Goal: Task Accomplishment & Management: Manage account settings

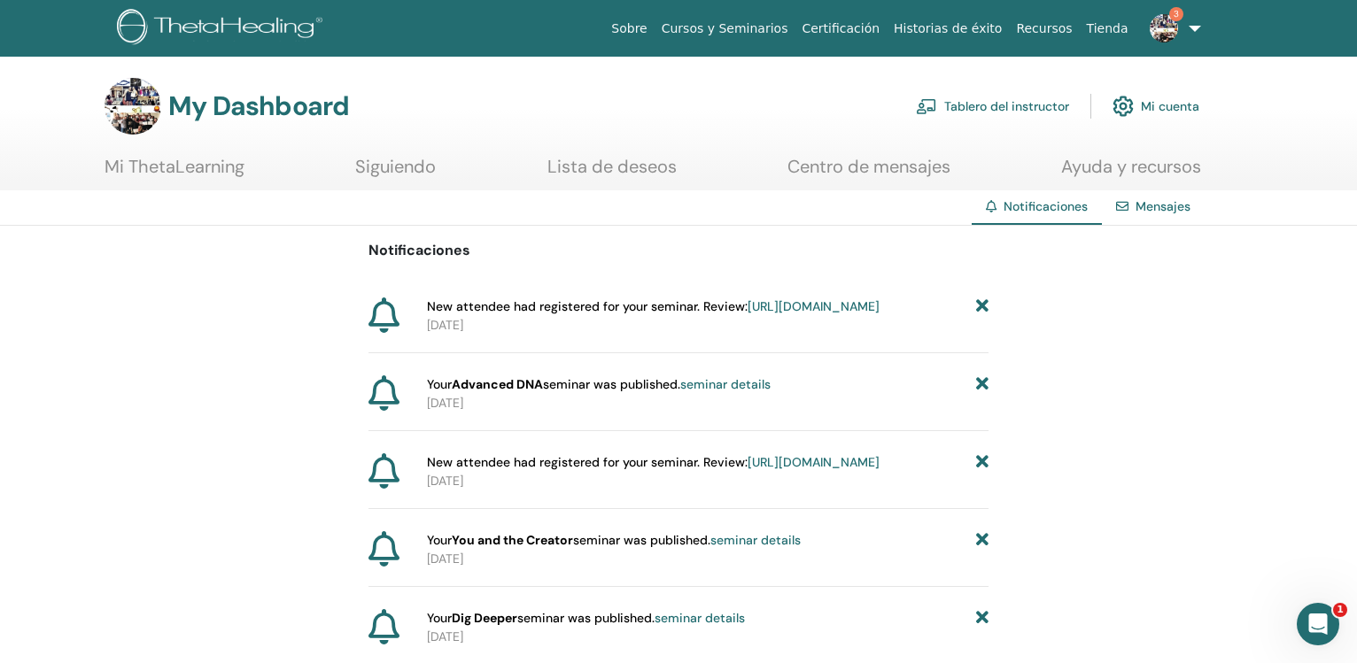
click at [968, 96] on link "Tablero del instructor" at bounding box center [992, 106] width 153 height 39
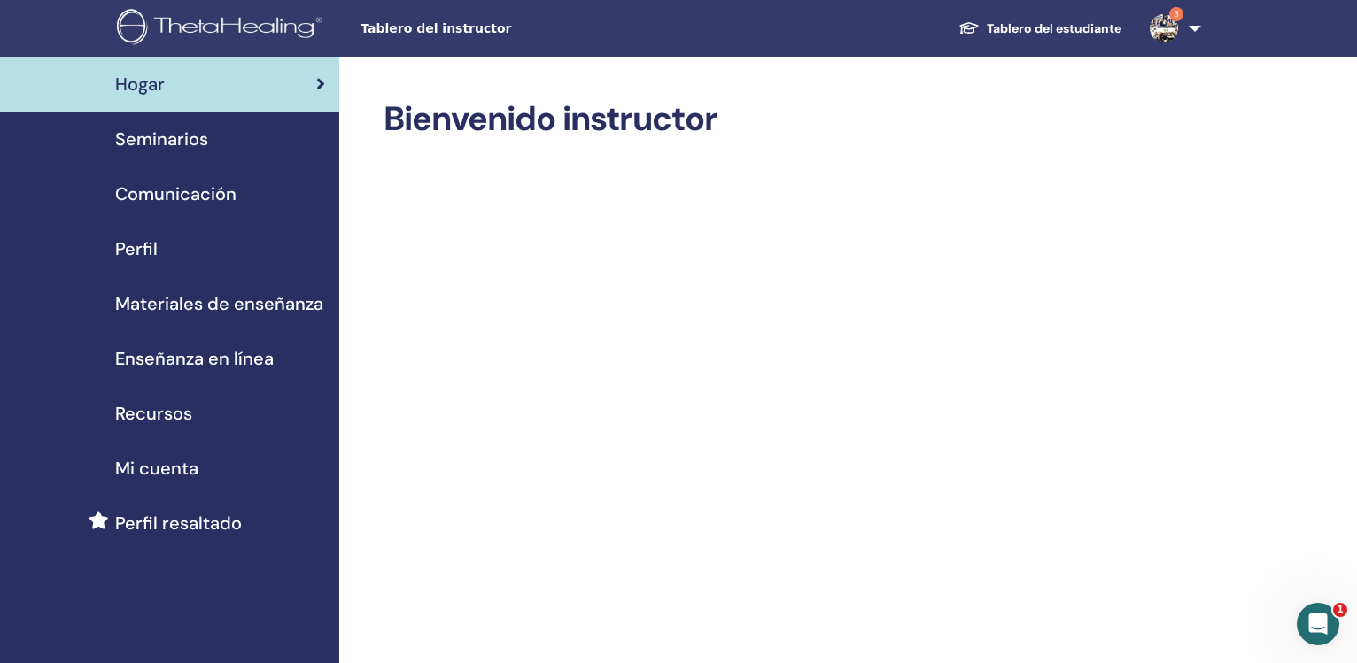
click at [188, 145] on span "Seminarios" at bounding box center [161, 139] width 93 height 27
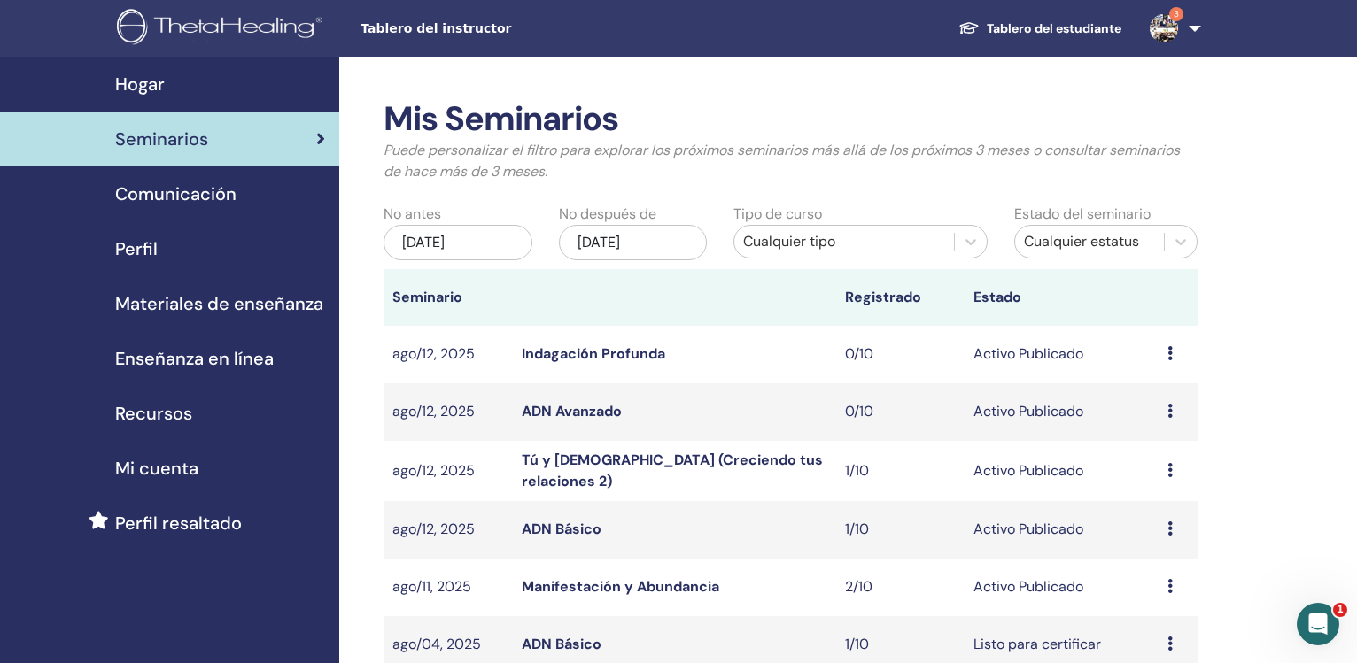
click at [221, 294] on span "Materiales de enseñanza" at bounding box center [219, 304] width 208 height 27
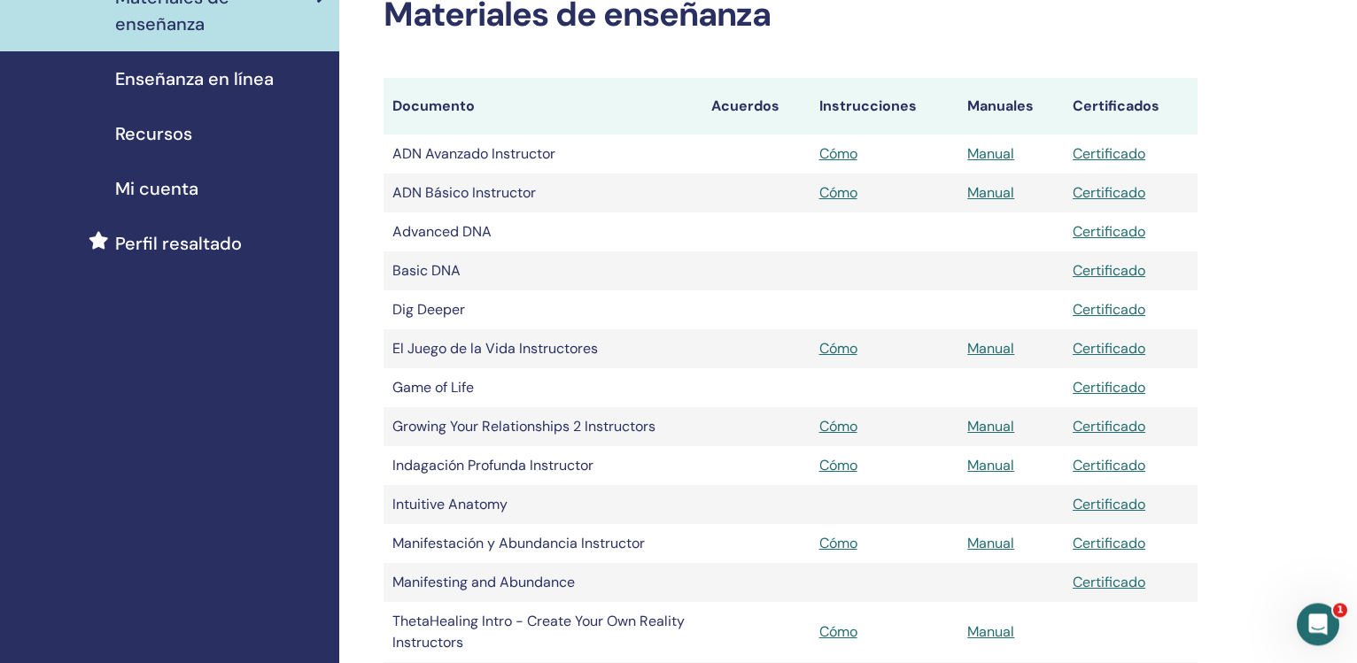
scroll to position [316, 0]
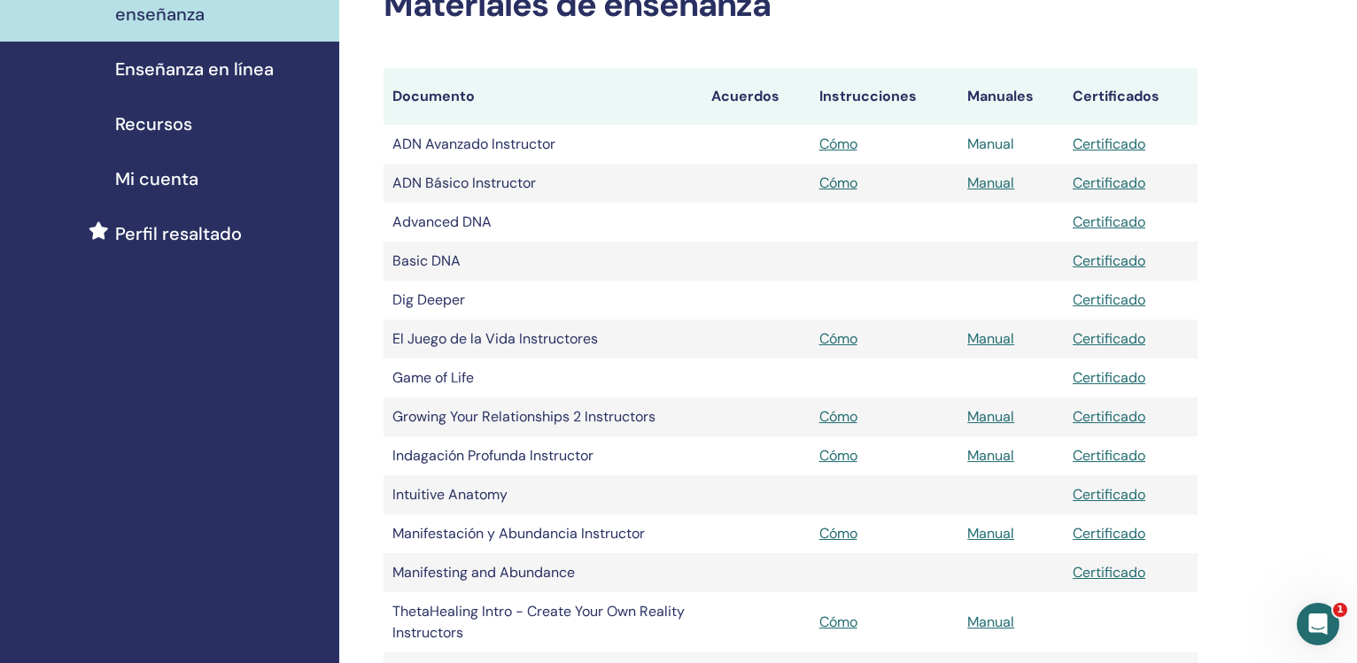
click at [991, 144] on link "Manual" at bounding box center [990, 144] width 47 height 19
click at [986, 461] on link "Manual" at bounding box center [990, 455] width 47 height 19
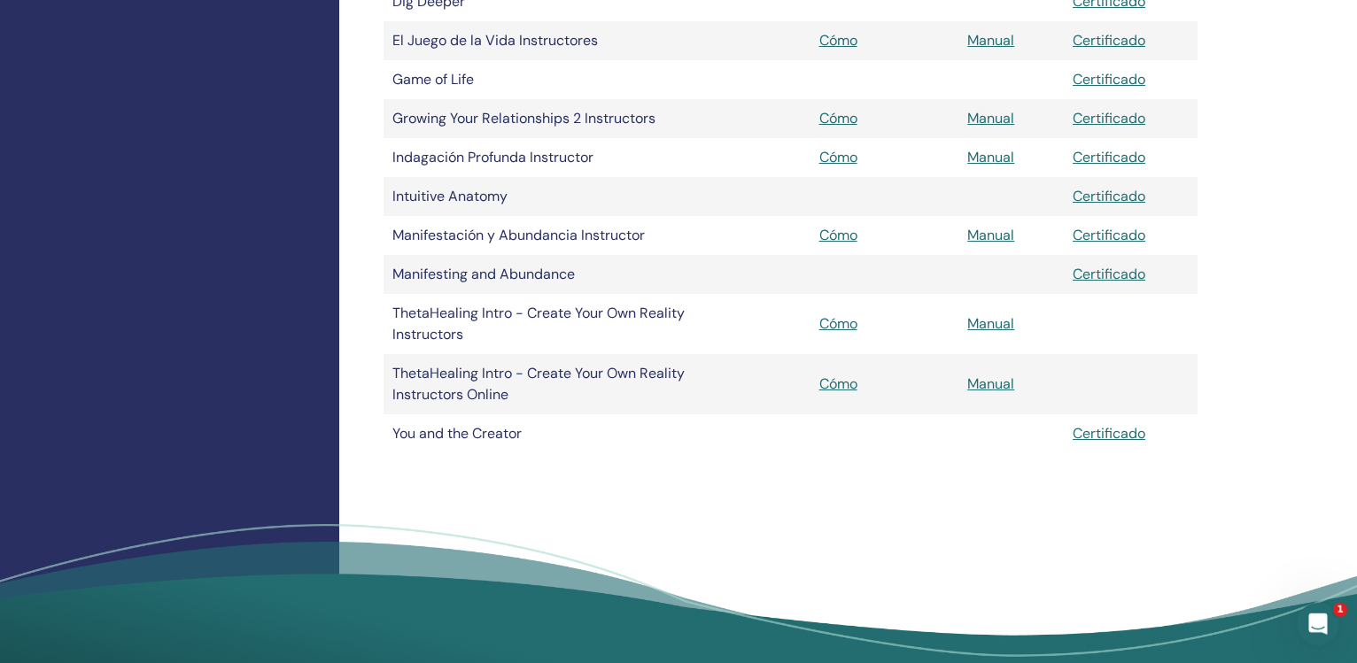
scroll to position [617, 0]
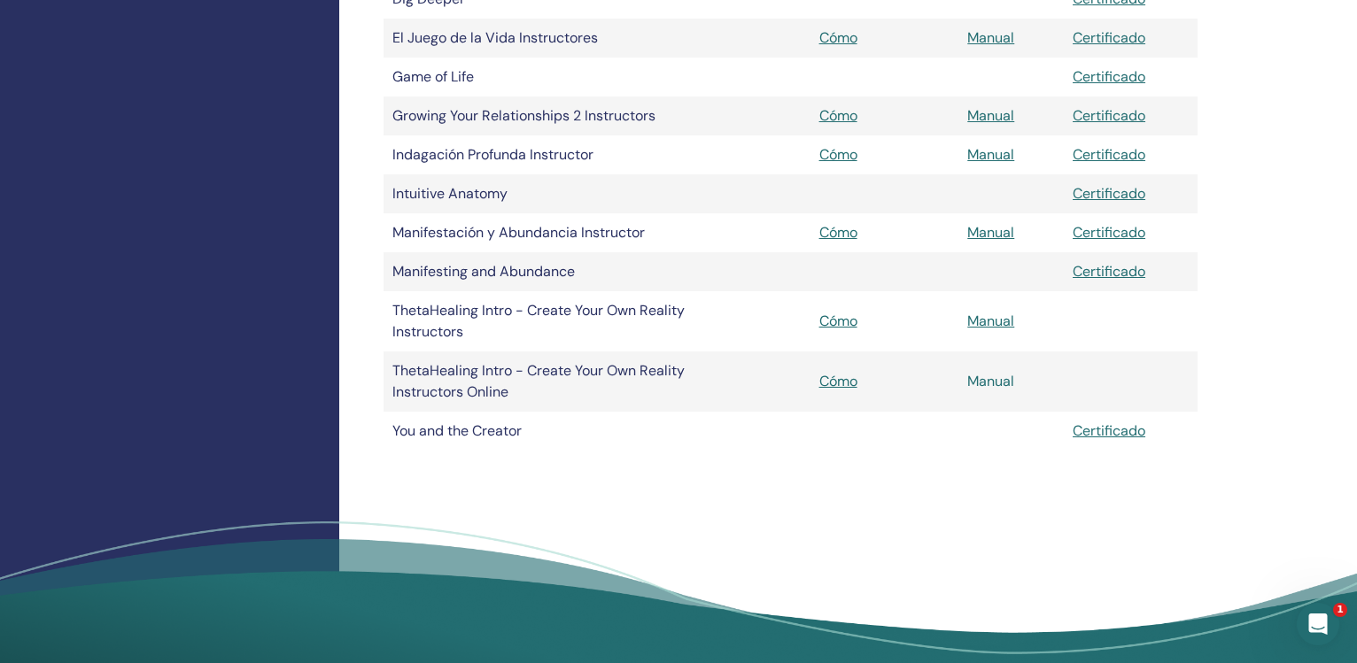
click at [989, 381] on link "Manual" at bounding box center [990, 381] width 47 height 19
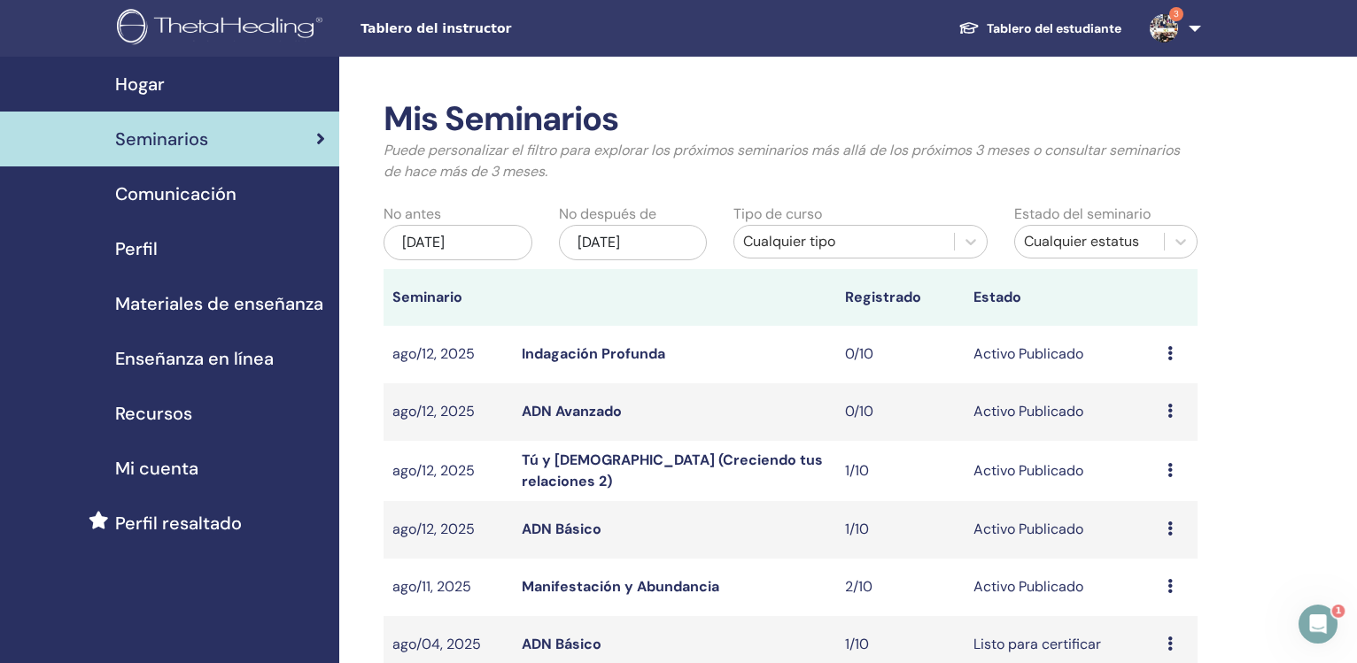
click at [792, 236] on div "Cualquier tipo" at bounding box center [843, 241] width 201 height 21
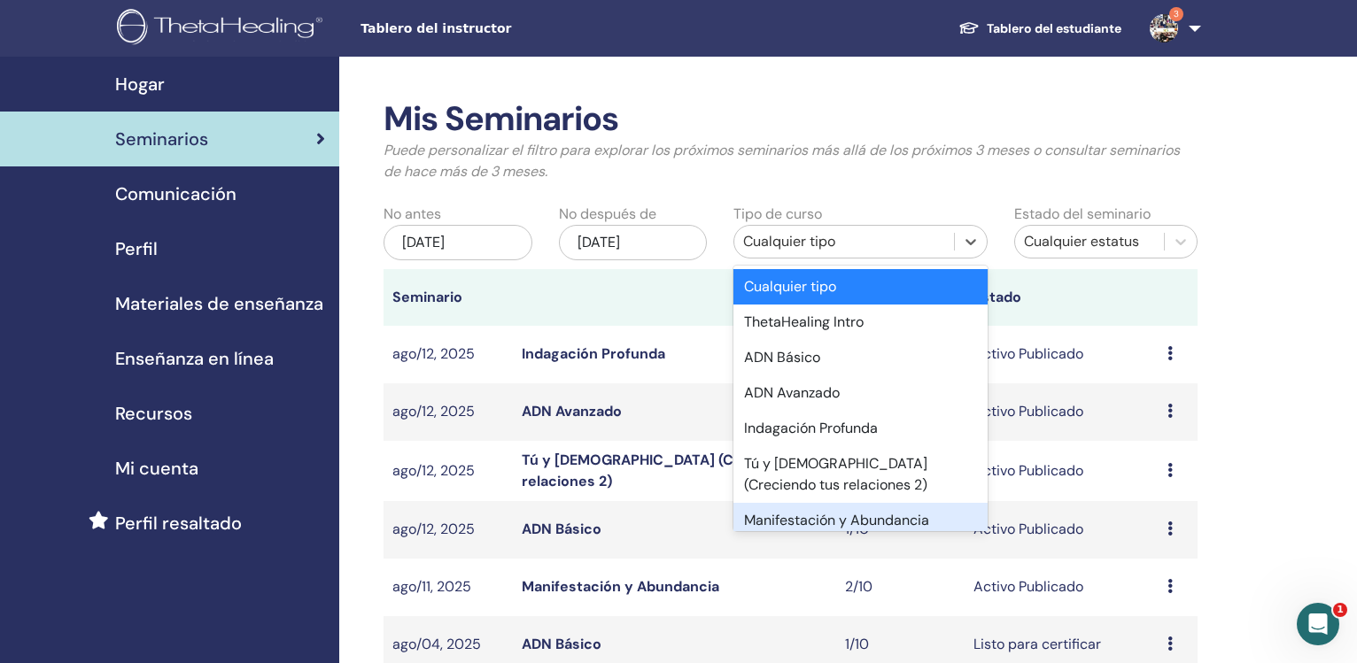
scroll to position [46, 0]
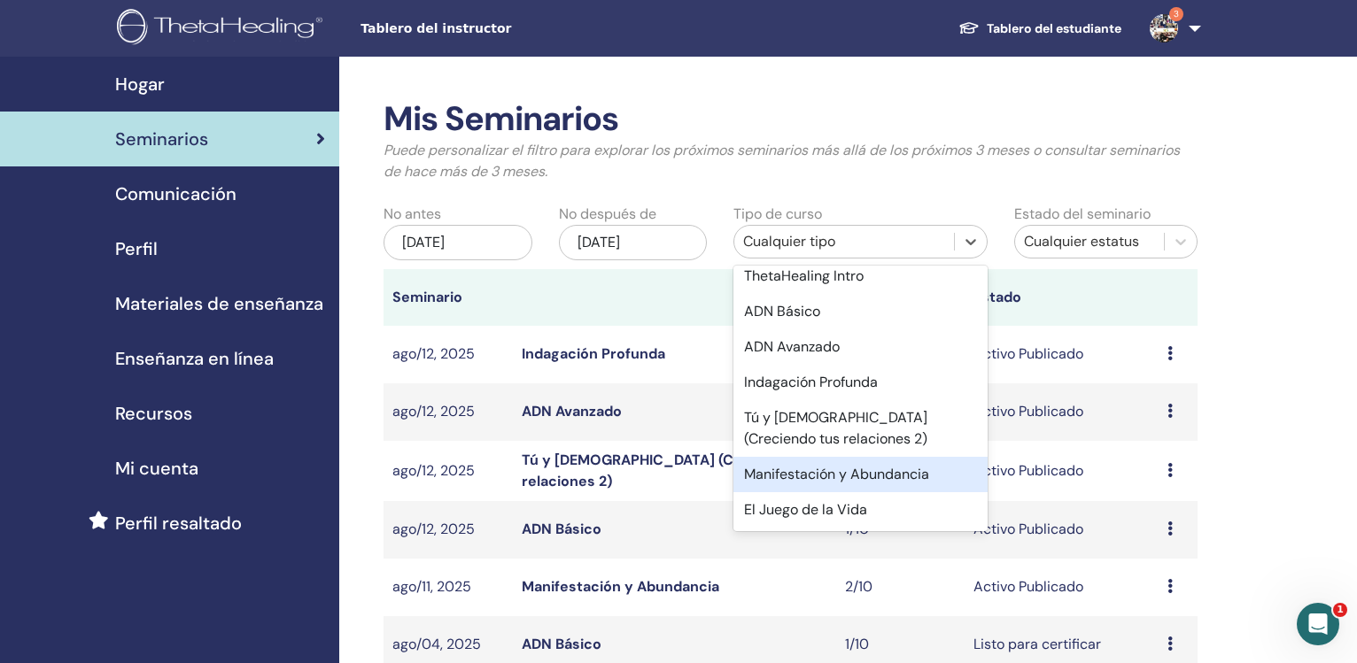
click at [903, 480] on div "Manifestación y Abundancia" at bounding box center [859, 474] width 253 height 35
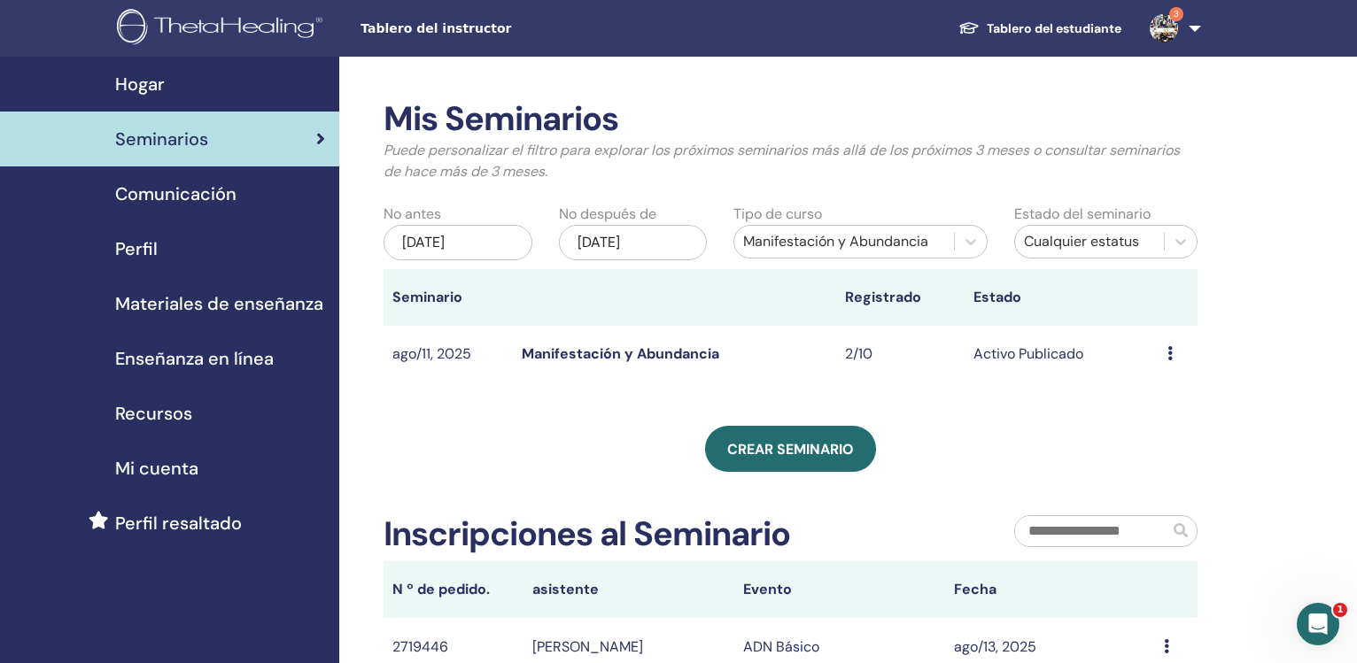
click at [469, 255] on div "may/13, 2025" at bounding box center [458, 242] width 149 height 35
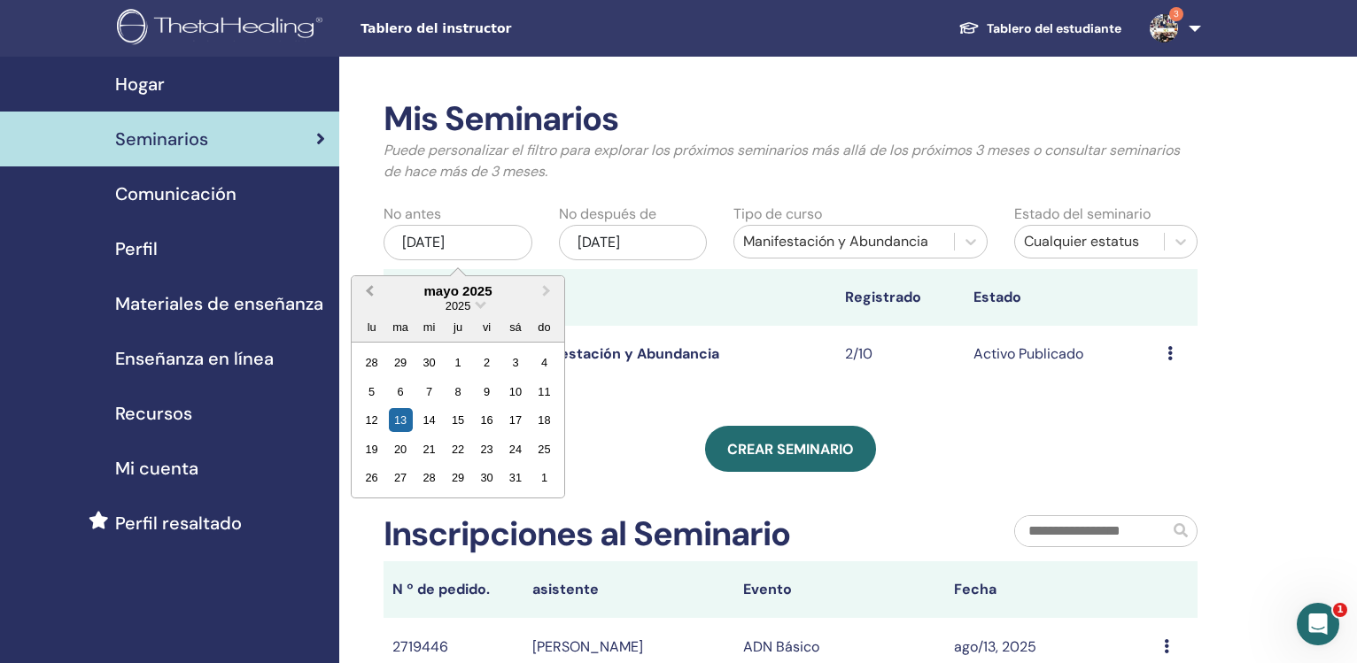
click at [369, 291] on span "Previous Month" at bounding box center [369, 291] width 0 height 19
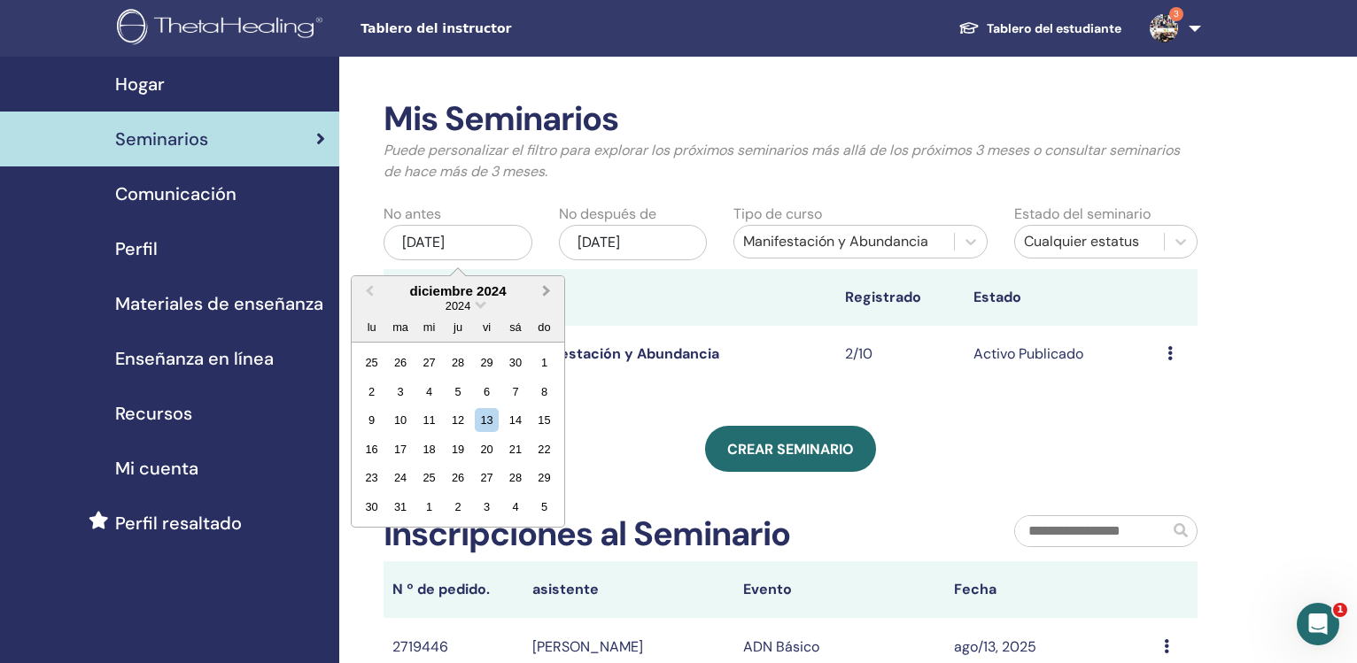
click at [547, 291] on span "Next Month" at bounding box center [547, 291] width 0 height 19
click at [425, 361] on div "1" at bounding box center [429, 363] width 24 height 24
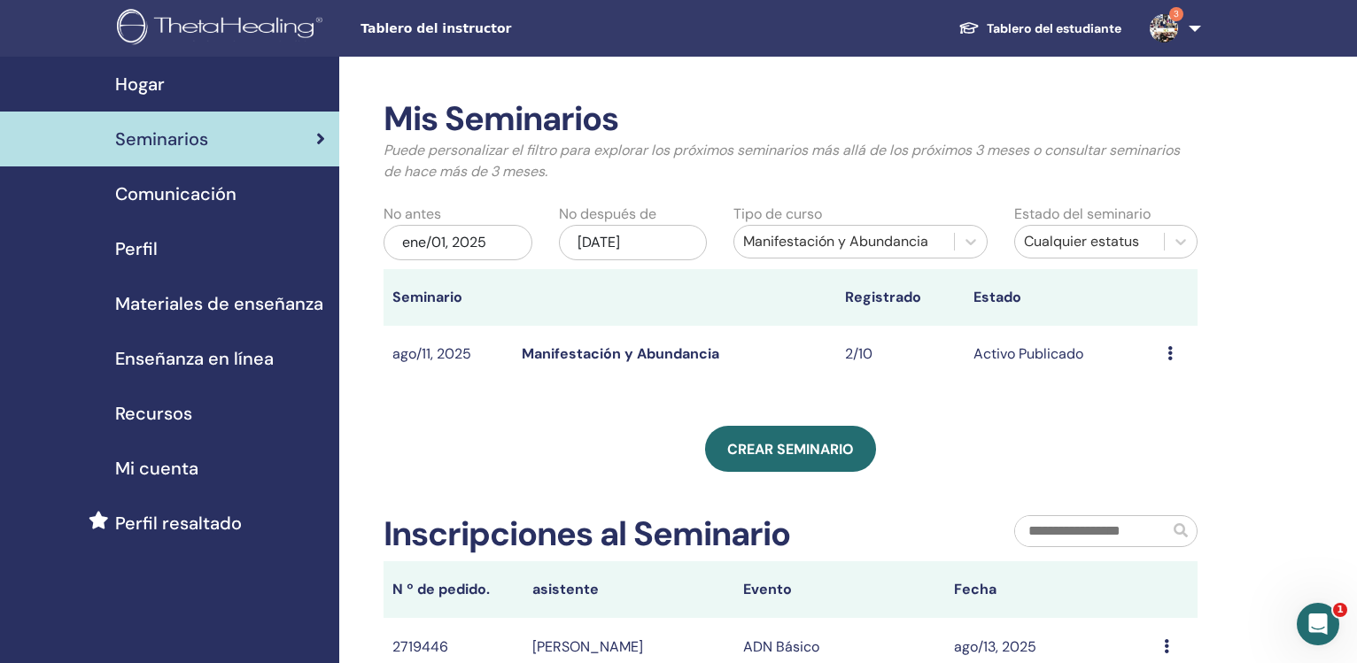
click at [520, 245] on div "ene/01, 2025" at bounding box center [458, 242] width 149 height 35
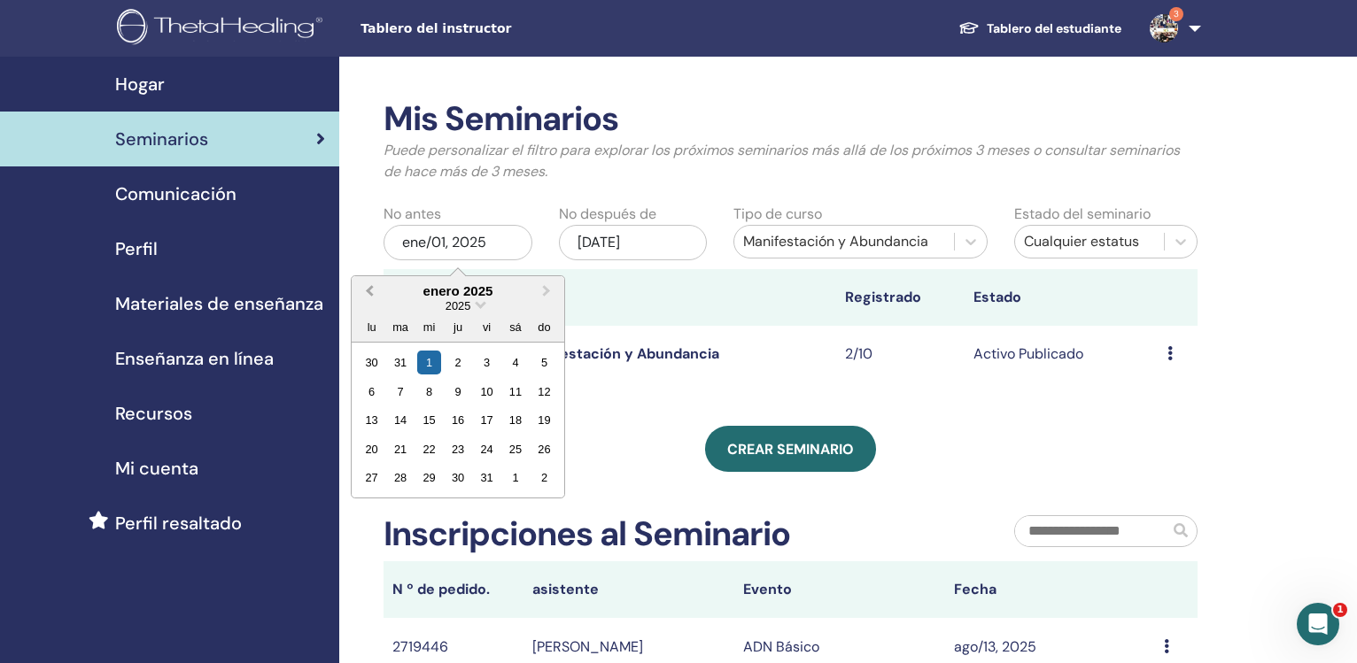
click at [369, 292] on span "Previous Month" at bounding box center [369, 291] width 0 height 19
click at [406, 507] on div "31" at bounding box center [401, 507] width 24 height 24
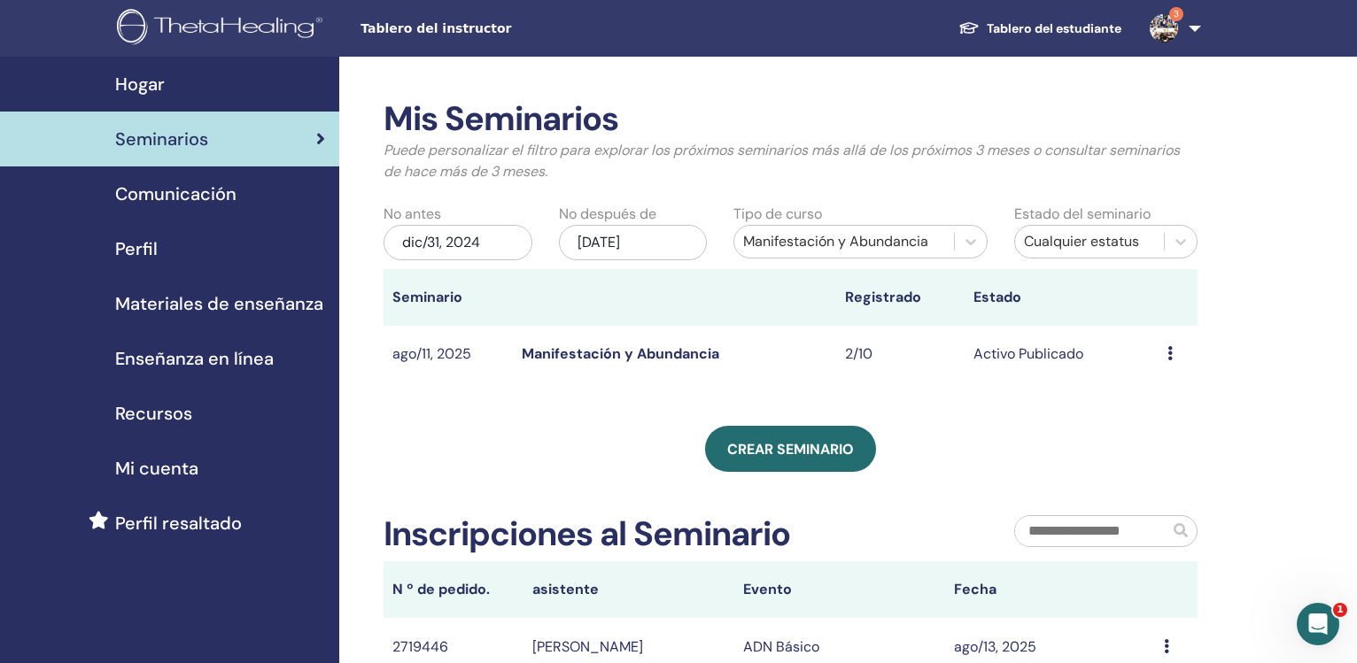
click at [927, 248] on div "Manifestación y Abundancia" at bounding box center [843, 241] width 201 height 21
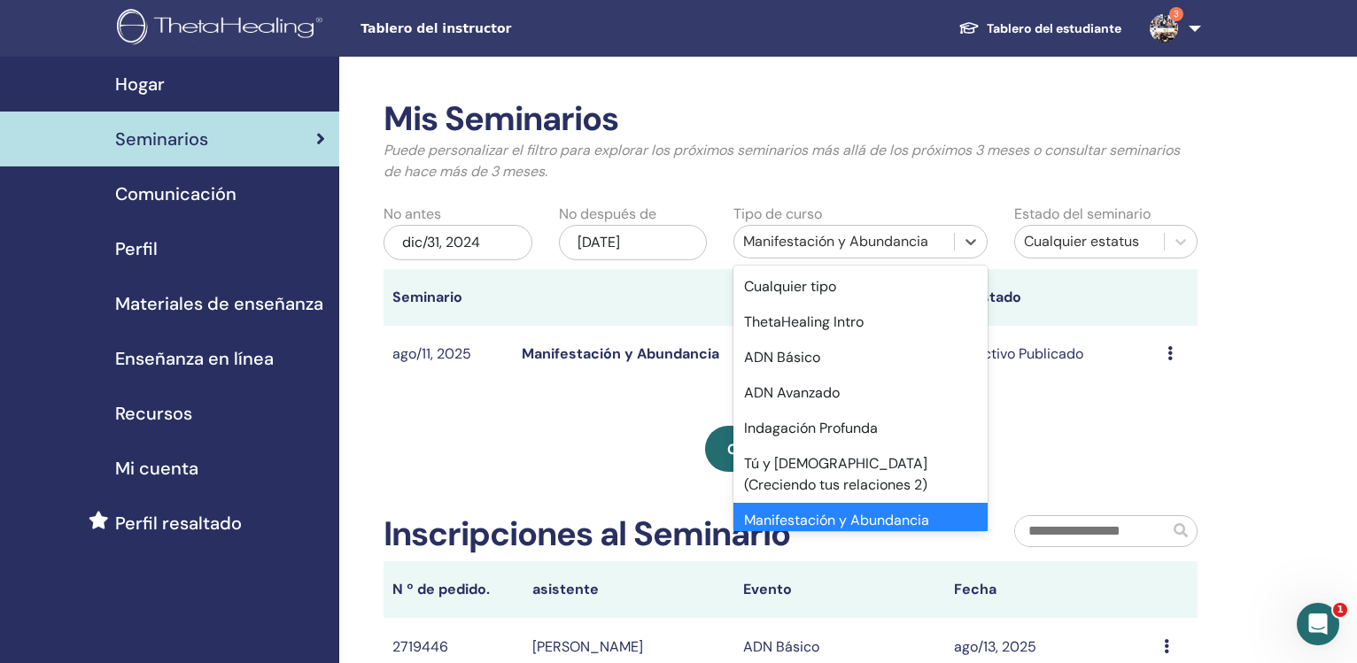
scroll to position [19, 0]
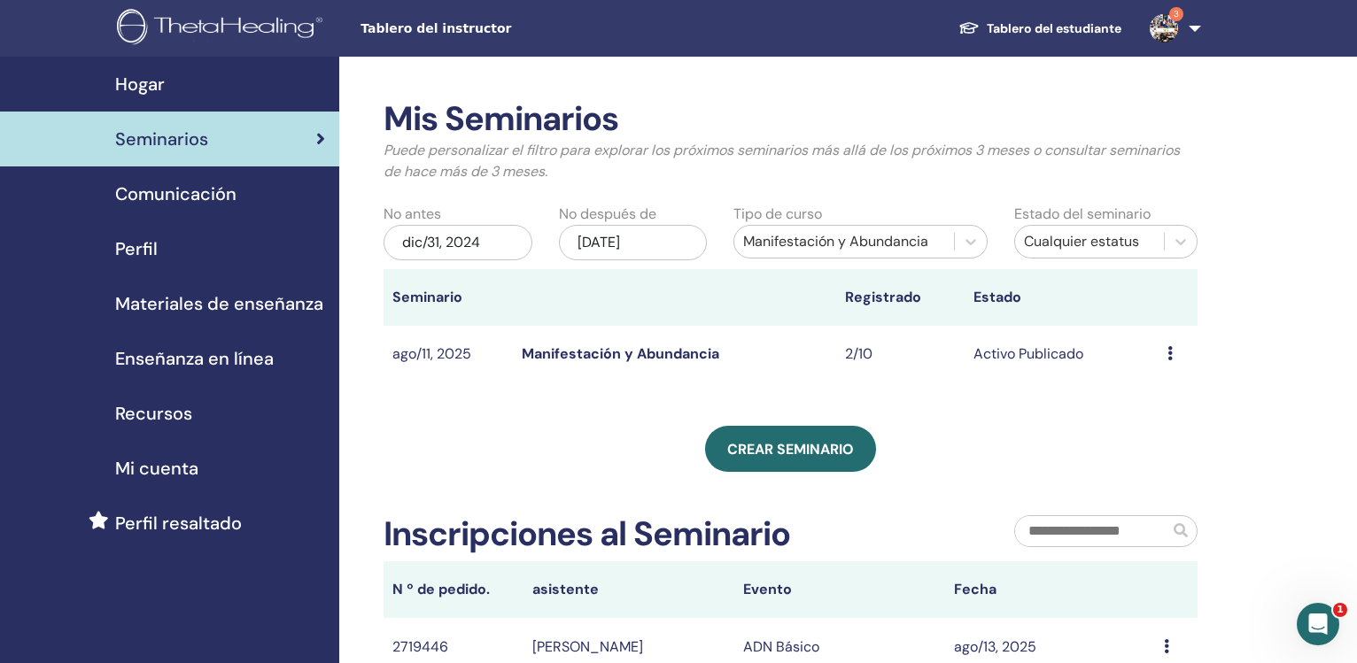
click at [499, 248] on div "dic/31, 2024" at bounding box center [458, 242] width 149 height 35
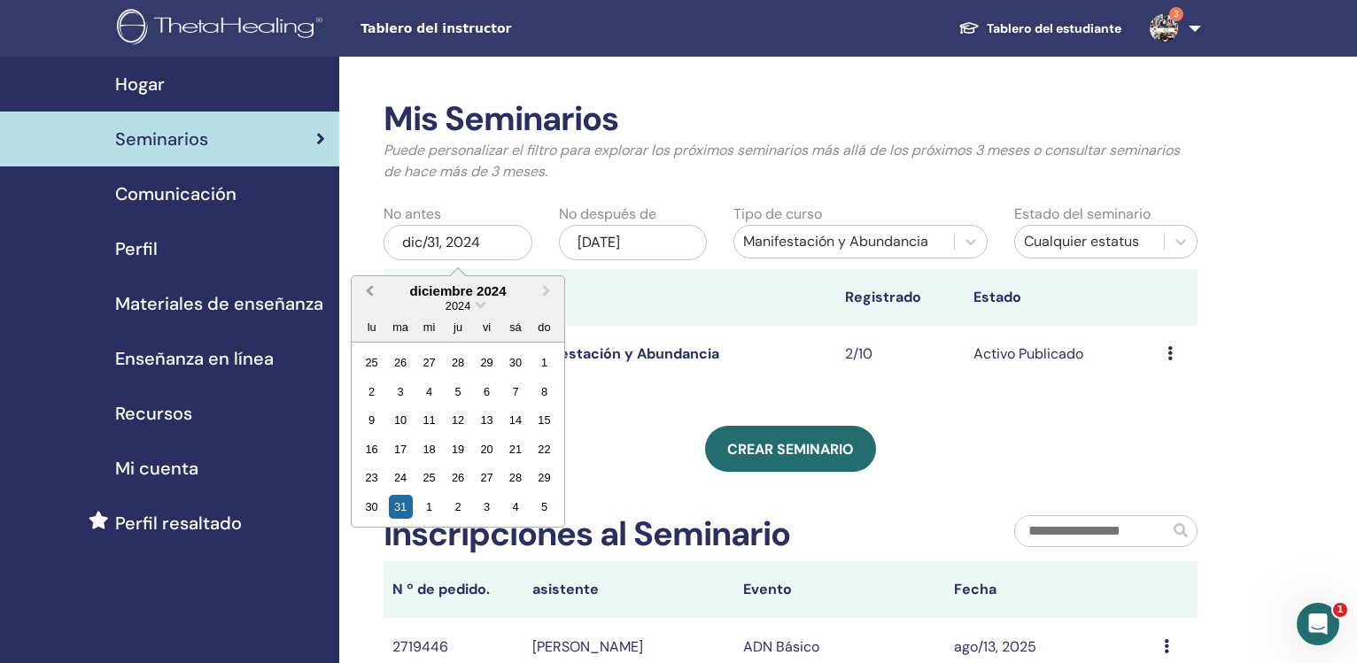
click at [369, 292] on span "Previous Month" at bounding box center [369, 291] width 0 height 19
click at [492, 366] on div "1" at bounding box center [487, 363] width 24 height 24
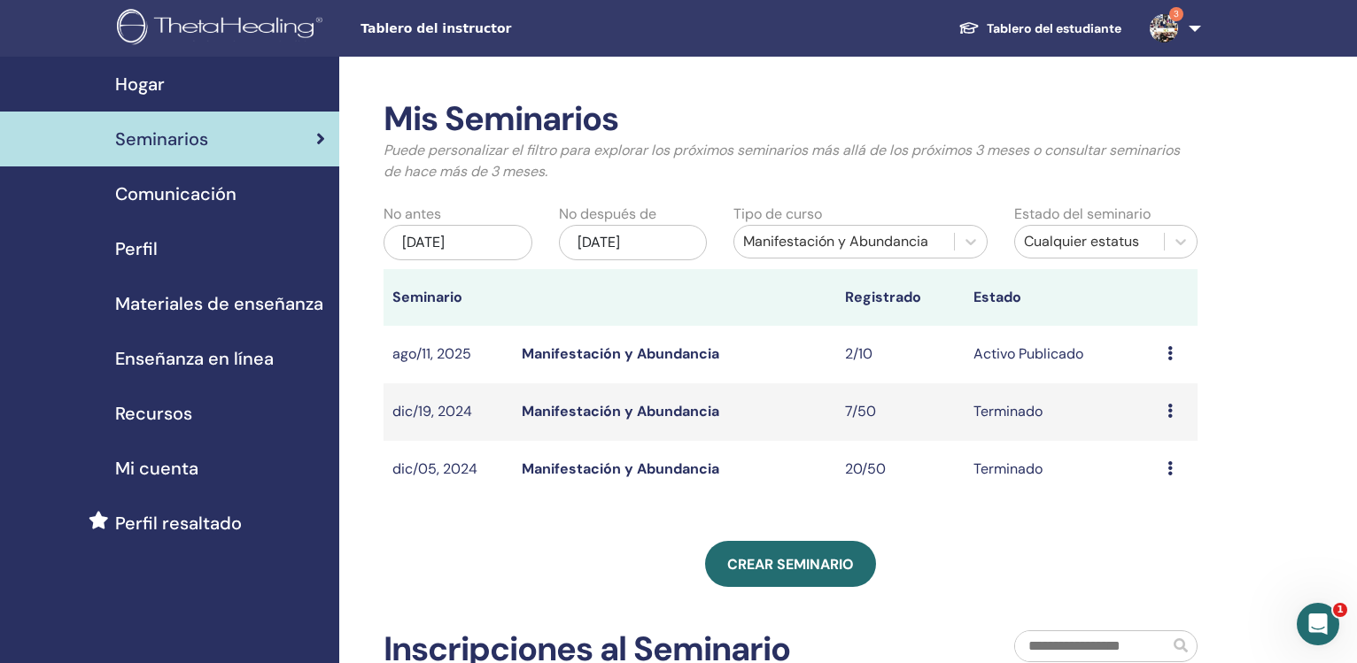
click at [597, 412] on link "Manifestación y Abundancia" at bounding box center [621, 411] width 198 height 19
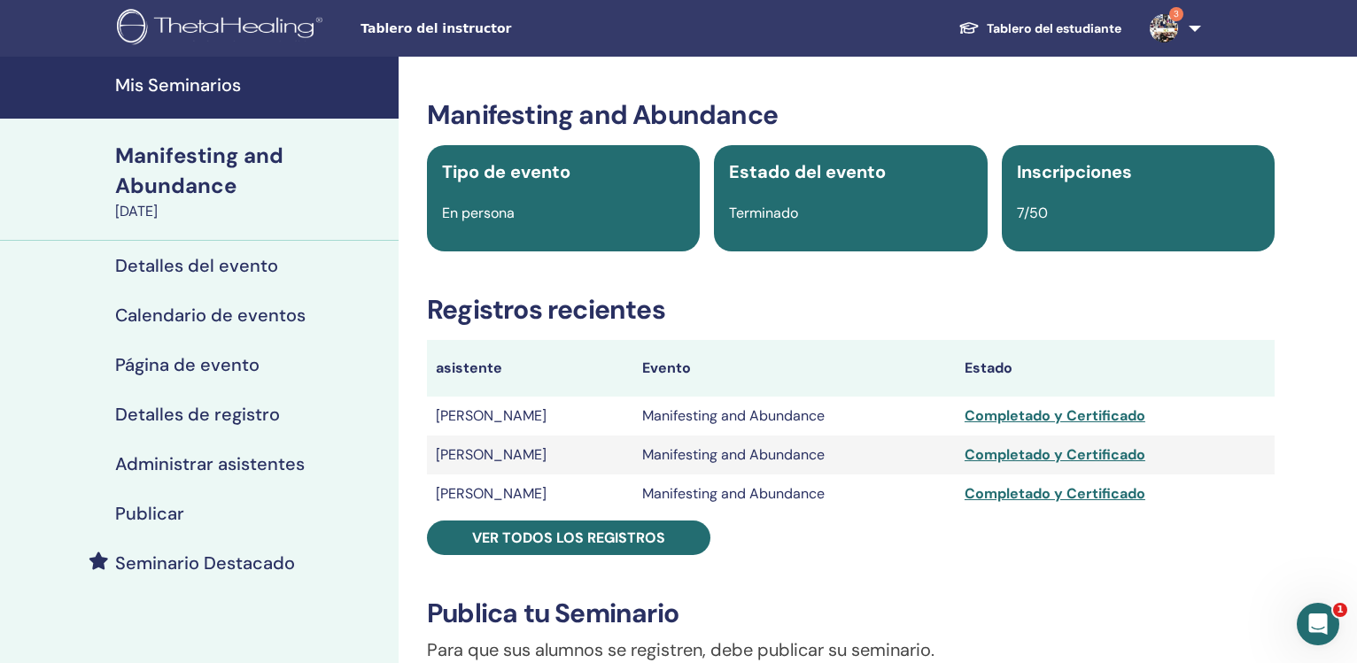
click at [1036, 456] on div "Completado y Certificado" at bounding box center [1115, 455] width 301 height 21
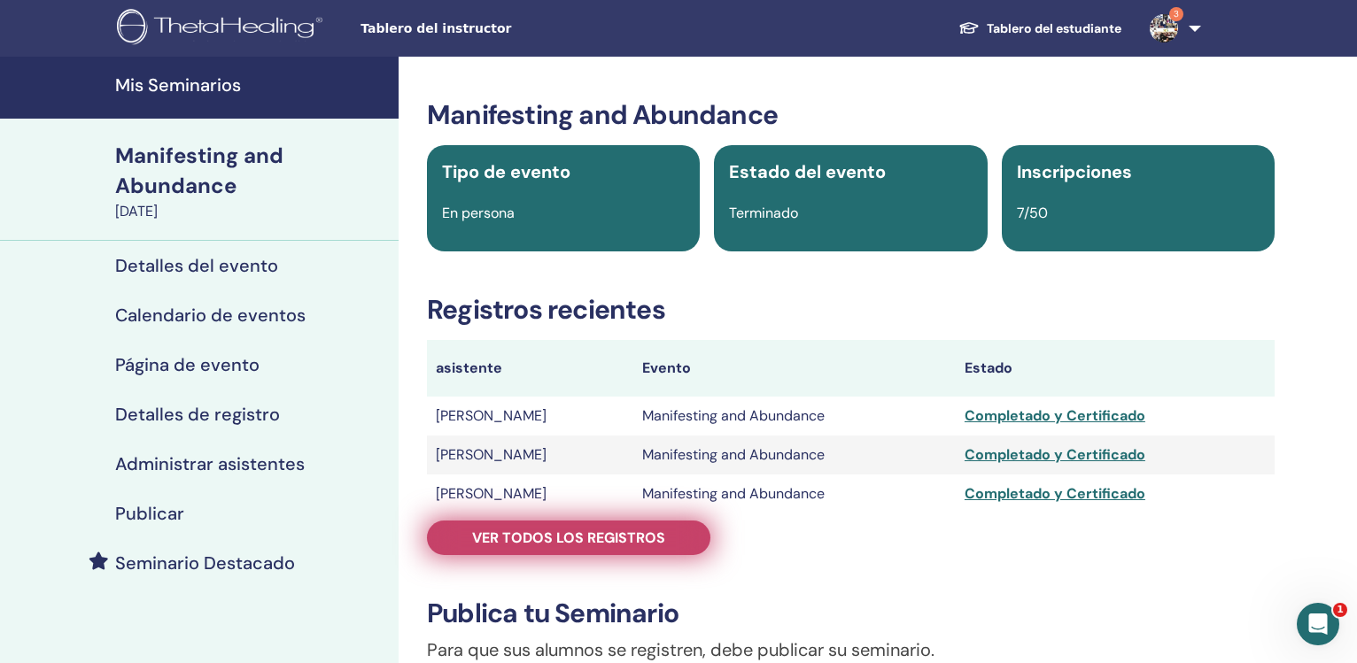
click at [583, 537] on span "Ver todos los registros" at bounding box center [568, 538] width 193 height 19
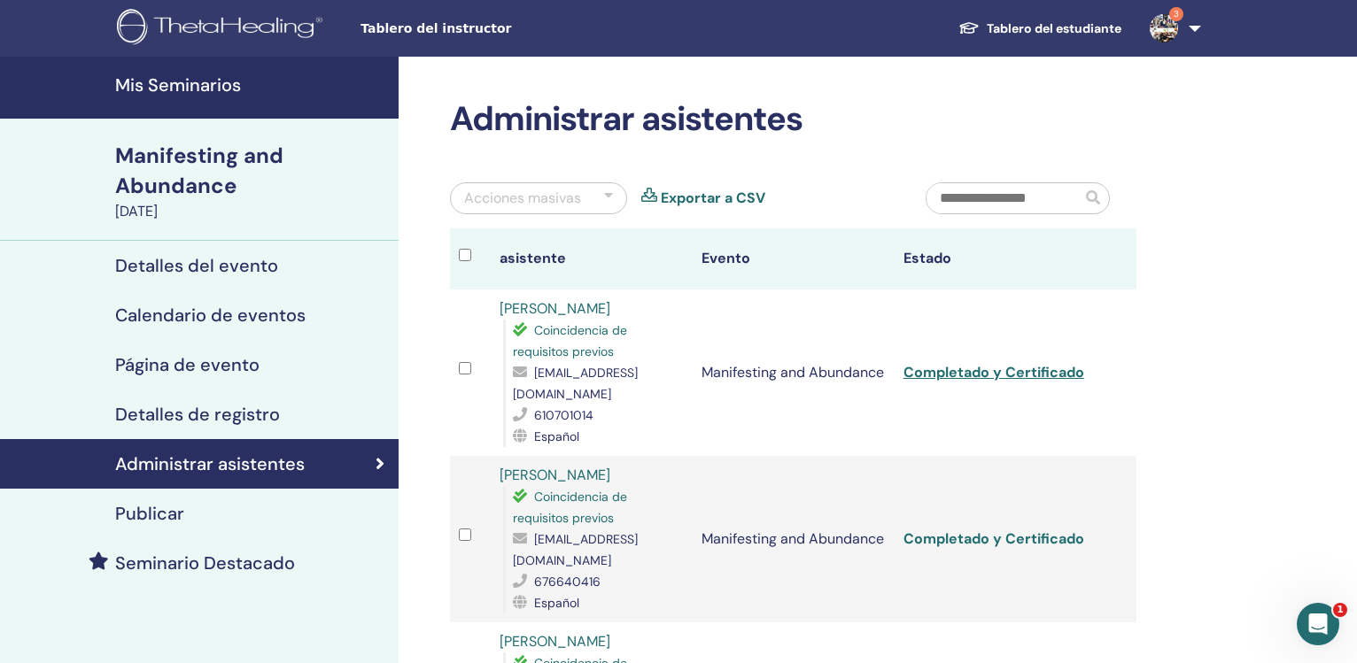
click at [970, 530] on link "Completado y Certificado" at bounding box center [994, 539] width 181 height 19
click at [961, 530] on link "Completado y Certificado" at bounding box center [994, 539] width 181 height 19
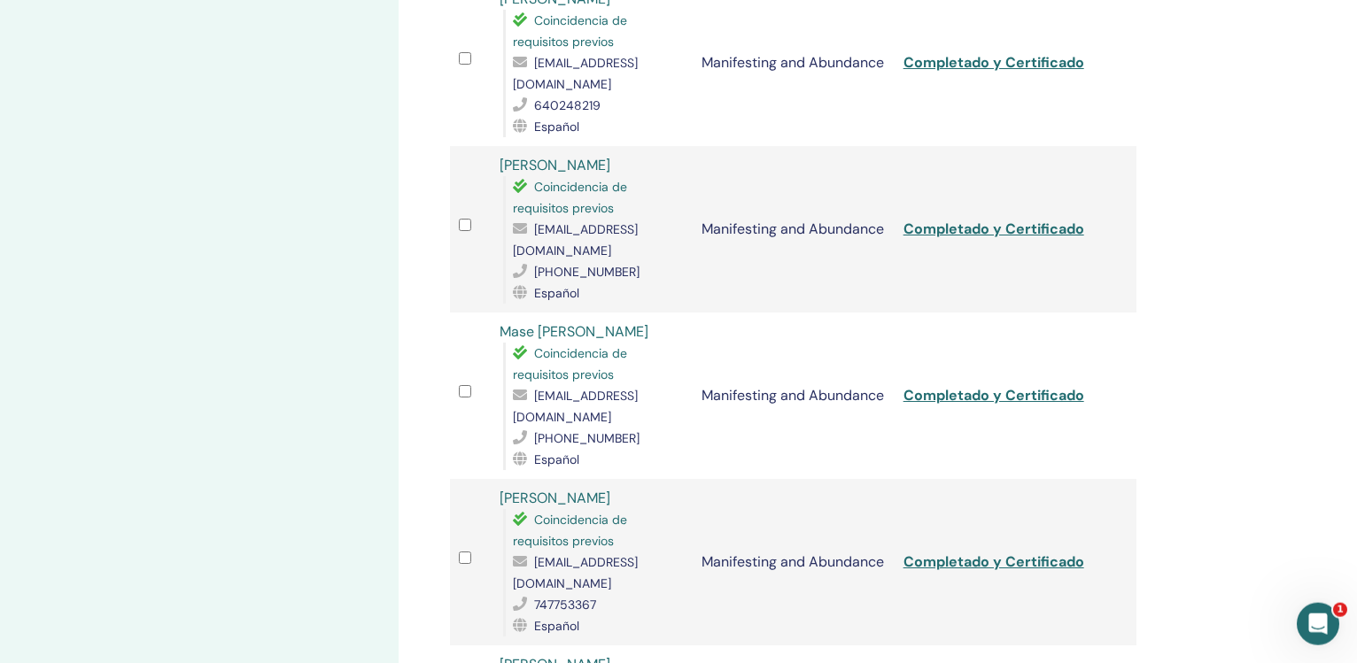
scroll to position [648, 0]
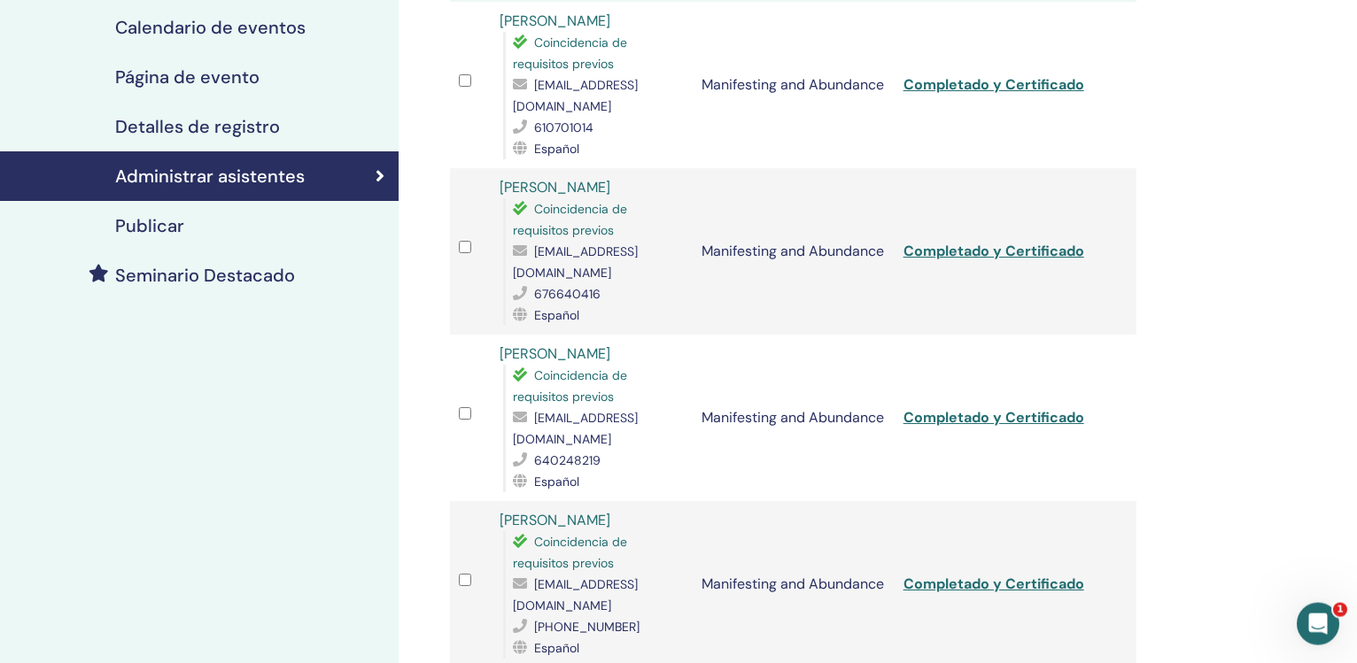
scroll to position [0, 0]
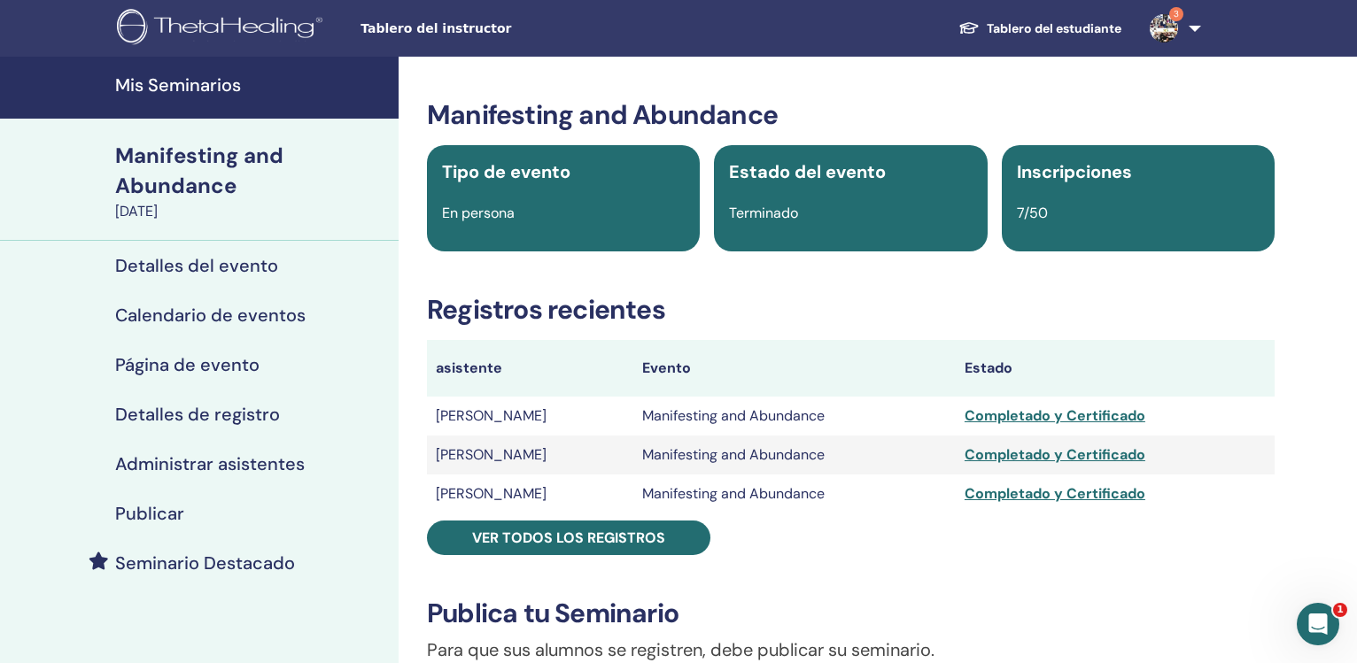
click at [200, 89] on h4 "Mis Seminarios" at bounding box center [251, 84] width 273 height 21
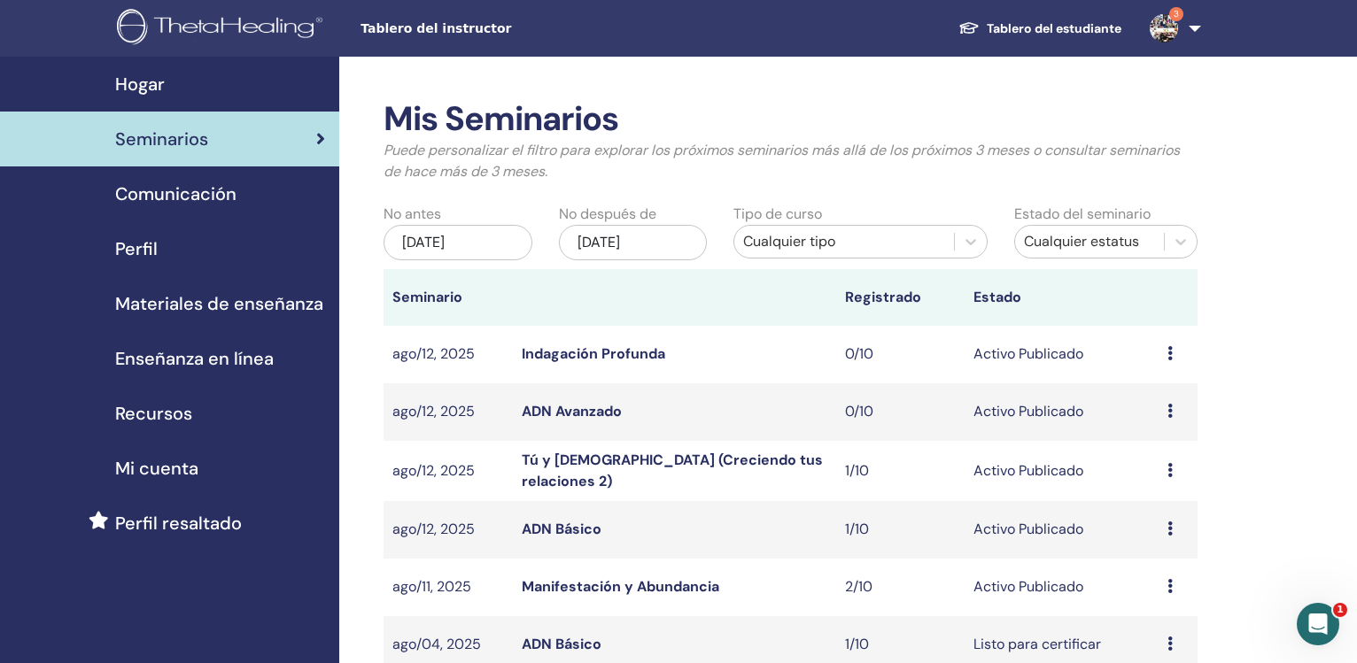
click at [617, 247] on div "nov/13, 2025" at bounding box center [633, 242] width 149 height 35
click at [831, 142] on p "Puede personalizar el filtro para explorar los próximos seminarios más allá de …" at bounding box center [791, 161] width 814 height 43
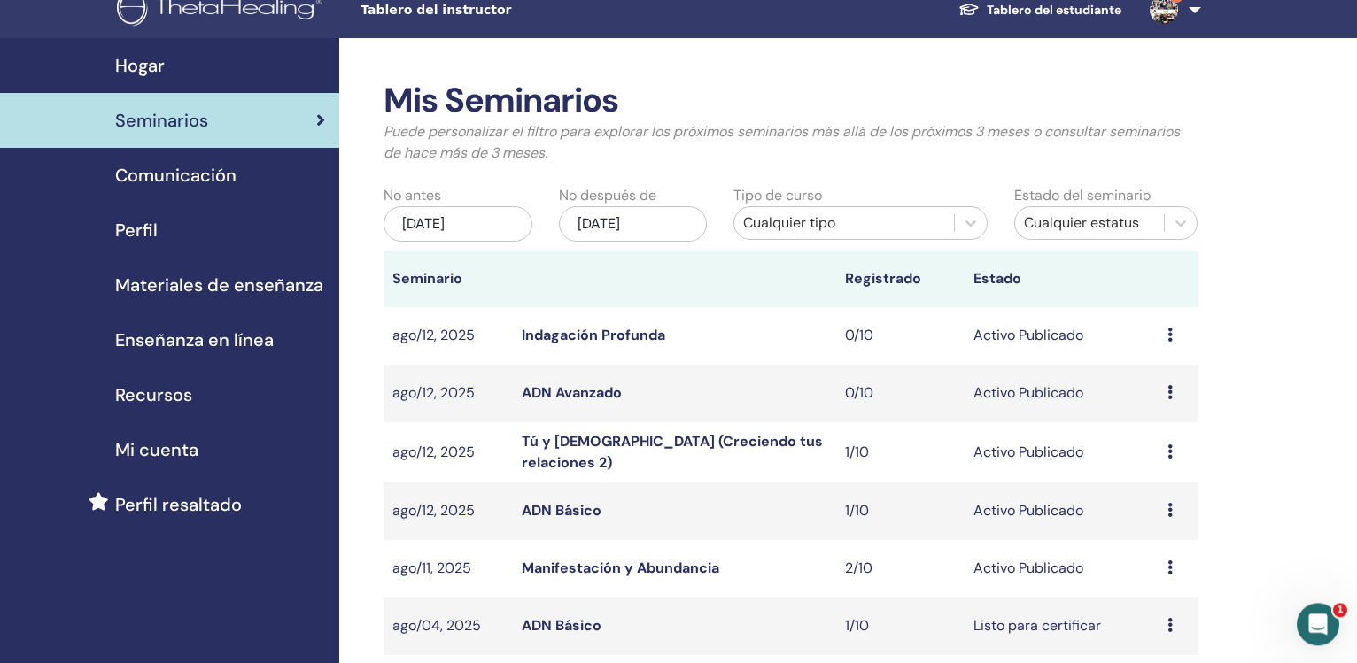
scroll to position [13, 0]
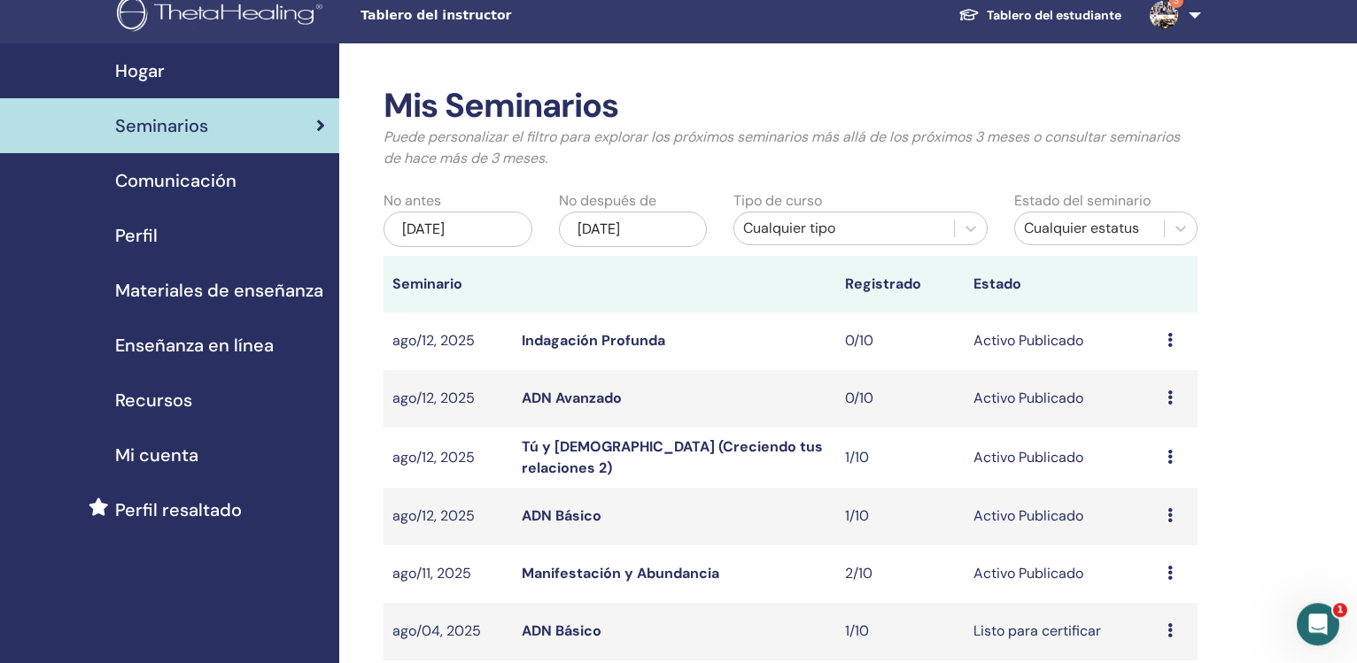
click at [462, 221] on div "may/13, 2025" at bounding box center [458, 229] width 149 height 35
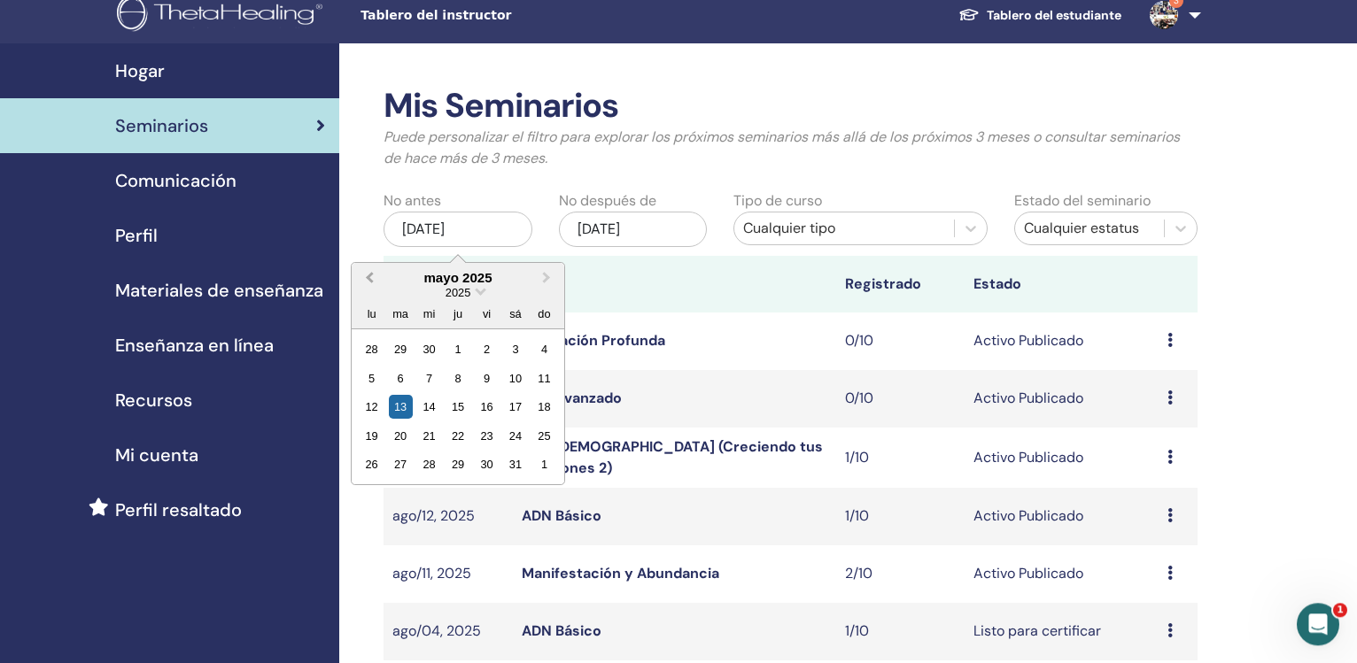
click at [369, 280] on span "Previous Month" at bounding box center [369, 277] width 0 height 19
click at [430, 351] on div "1" at bounding box center [429, 350] width 24 height 24
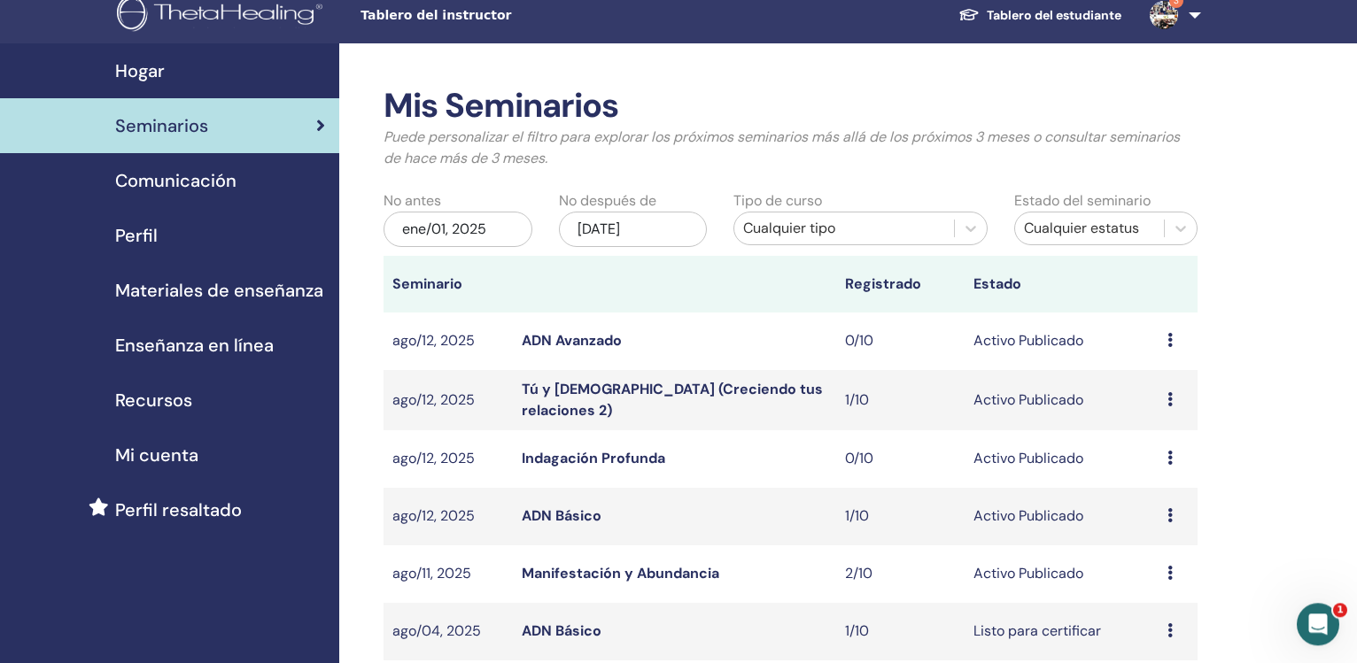
click at [1045, 227] on div "Cualquier estatus" at bounding box center [1089, 228] width 131 height 21
click at [883, 225] on div "Cualquier tipo" at bounding box center [843, 228] width 201 height 21
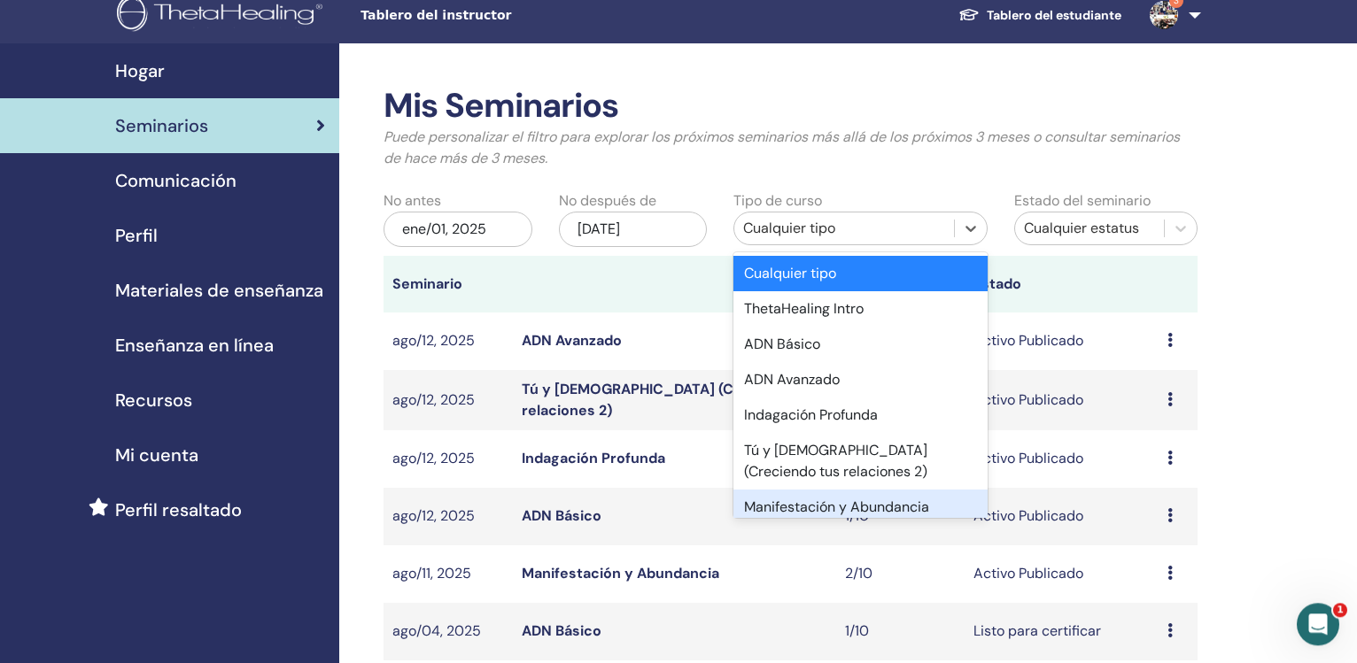
click at [910, 509] on div "Manifestación y Abundancia" at bounding box center [859, 507] width 253 height 35
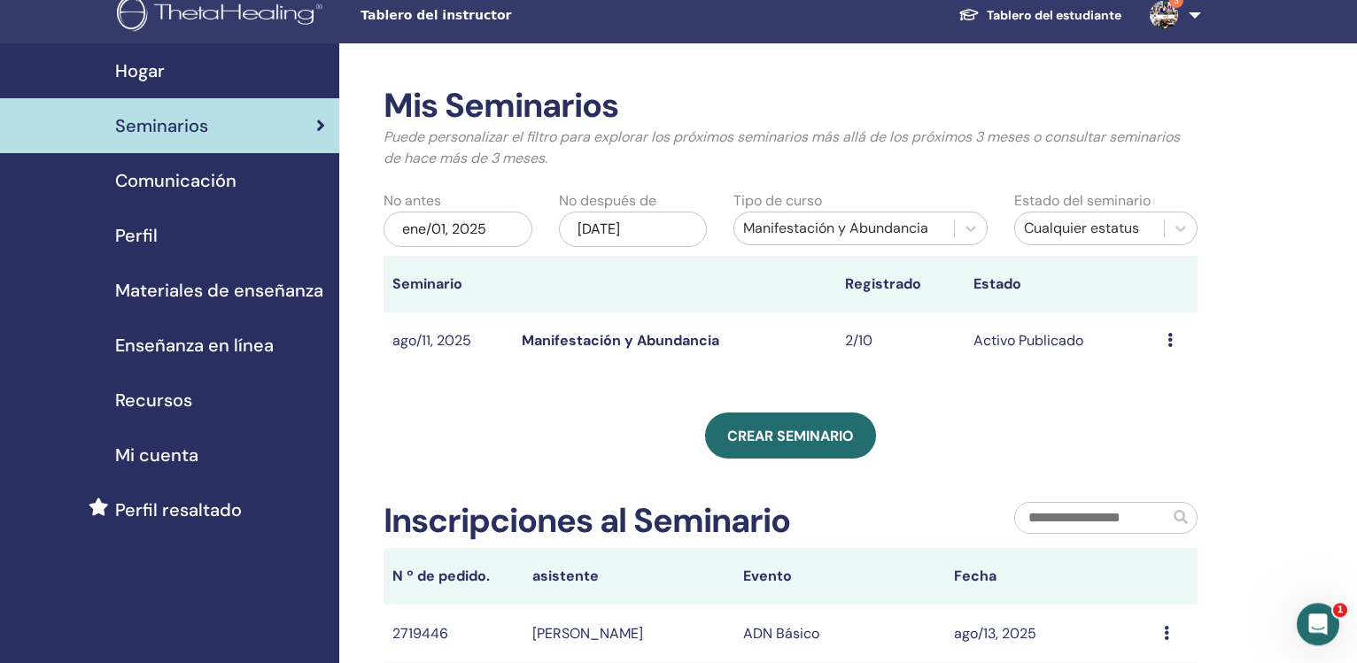
click at [452, 237] on div "ene/01, 2025" at bounding box center [458, 229] width 149 height 35
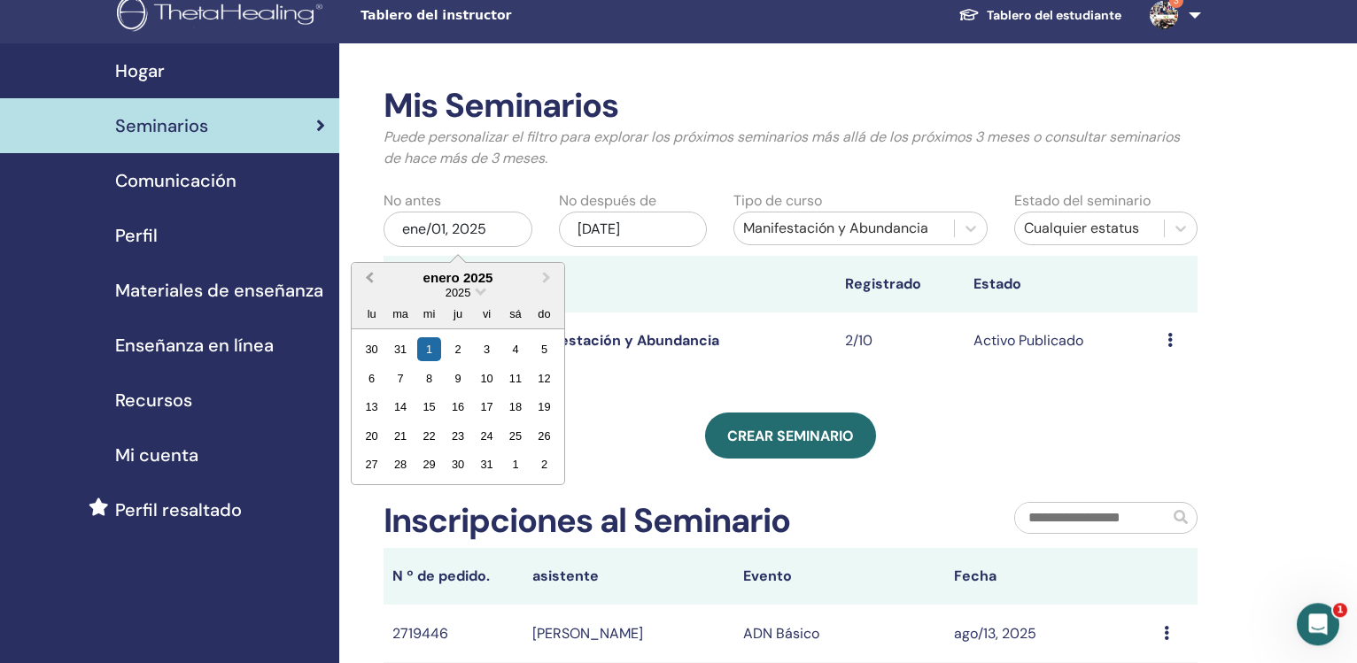
click at [366, 275] on button "Previous Month" at bounding box center [367, 279] width 28 height 28
click at [545, 346] on div "1" at bounding box center [544, 350] width 24 height 24
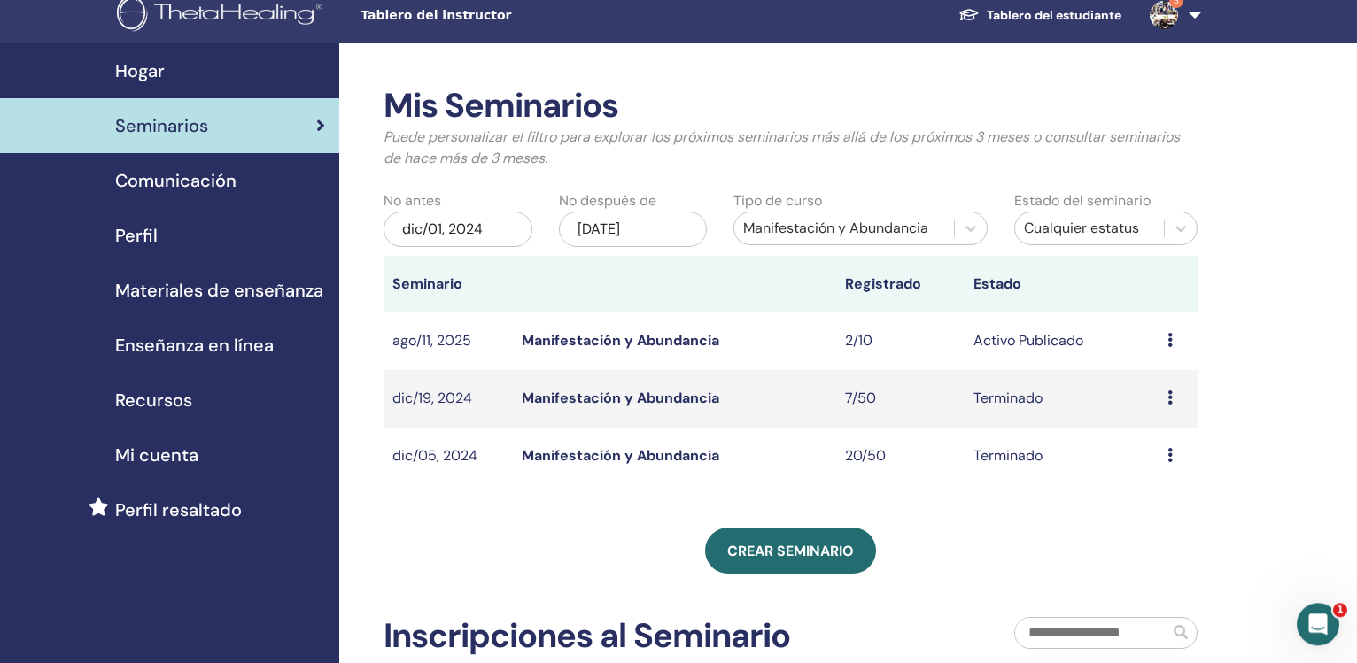
click at [650, 395] on link "Manifestación y Abundancia" at bounding box center [621, 398] width 198 height 19
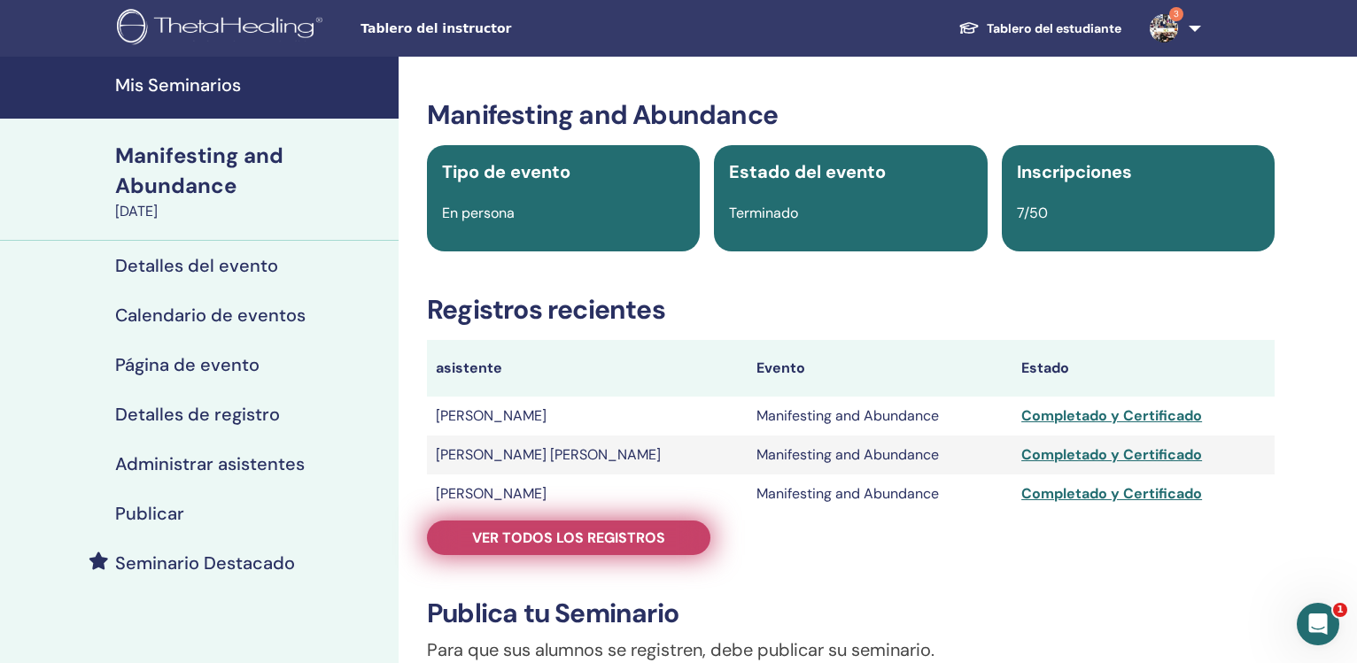
click at [632, 542] on span "Ver todos los registros" at bounding box center [568, 538] width 193 height 19
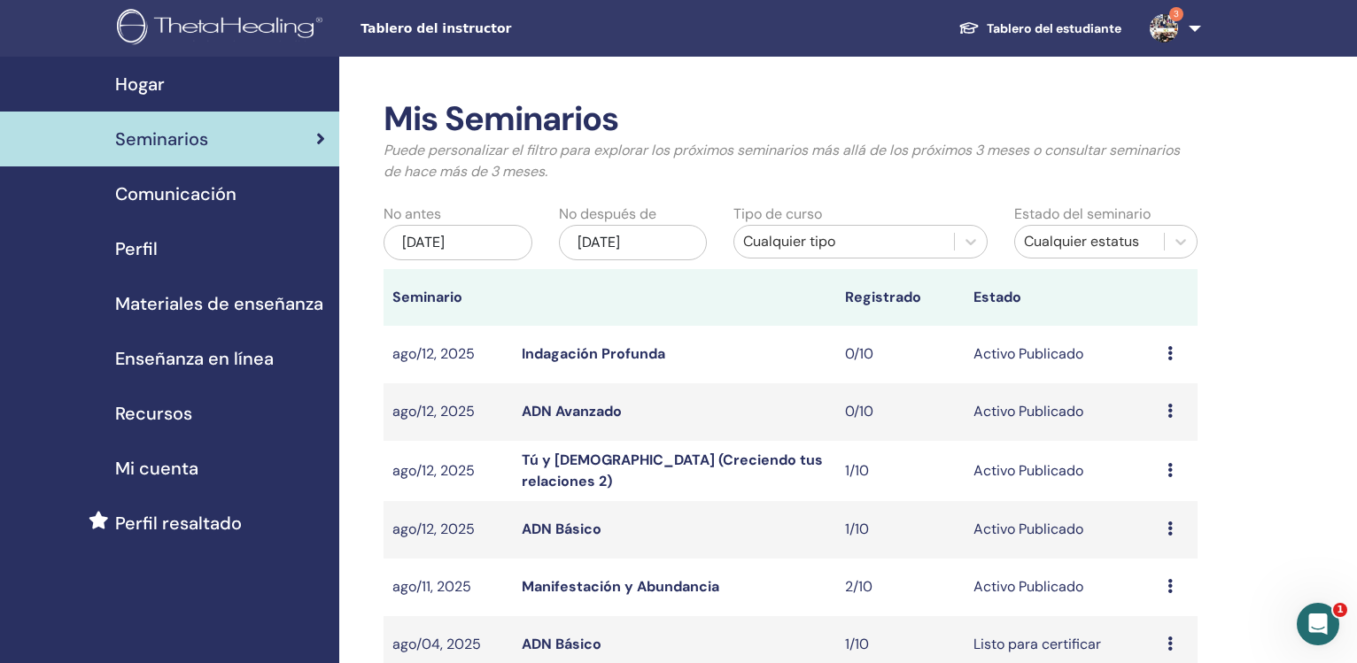
click at [1018, 105] on h2 "Mis Seminarios" at bounding box center [791, 119] width 814 height 41
click at [485, 251] on div "may/13, 2025" at bounding box center [458, 242] width 149 height 35
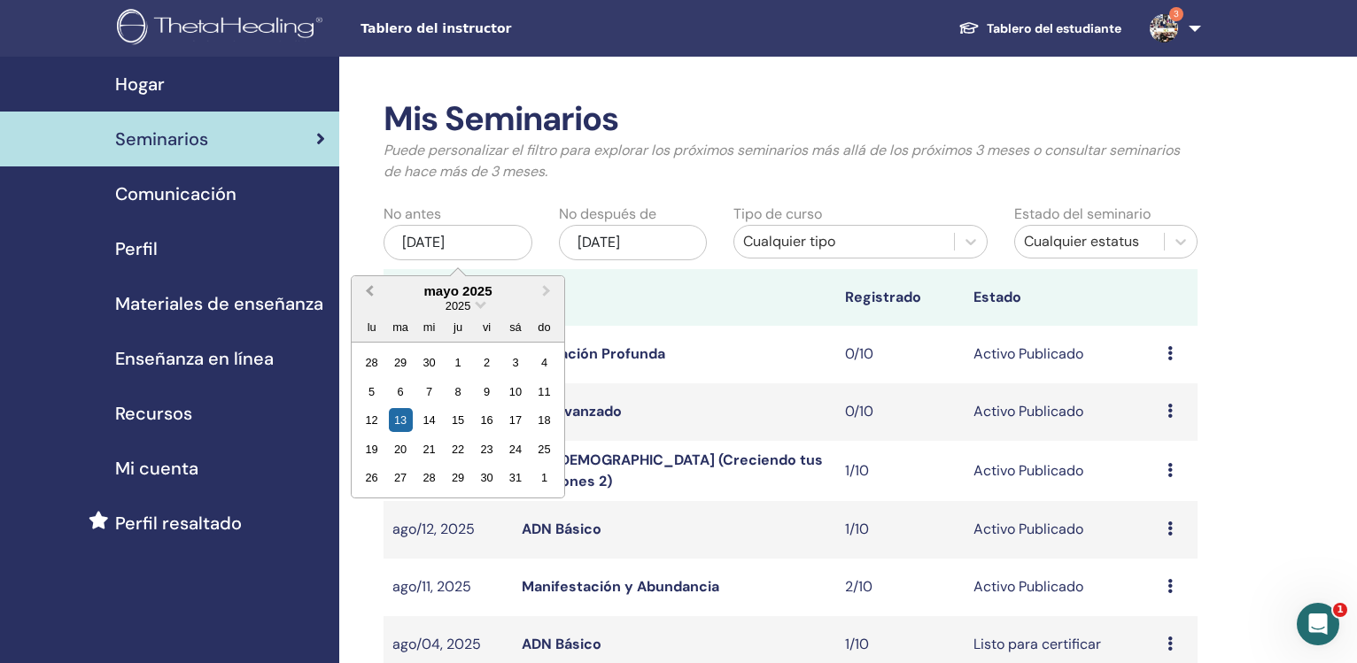
click at [378, 293] on button "Previous Month" at bounding box center [367, 292] width 28 height 28
click at [377, 293] on button "Previous Month" at bounding box center [367, 292] width 28 height 28
click at [370, 302] on button "Previous Month" at bounding box center [367, 292] width 28 height 28
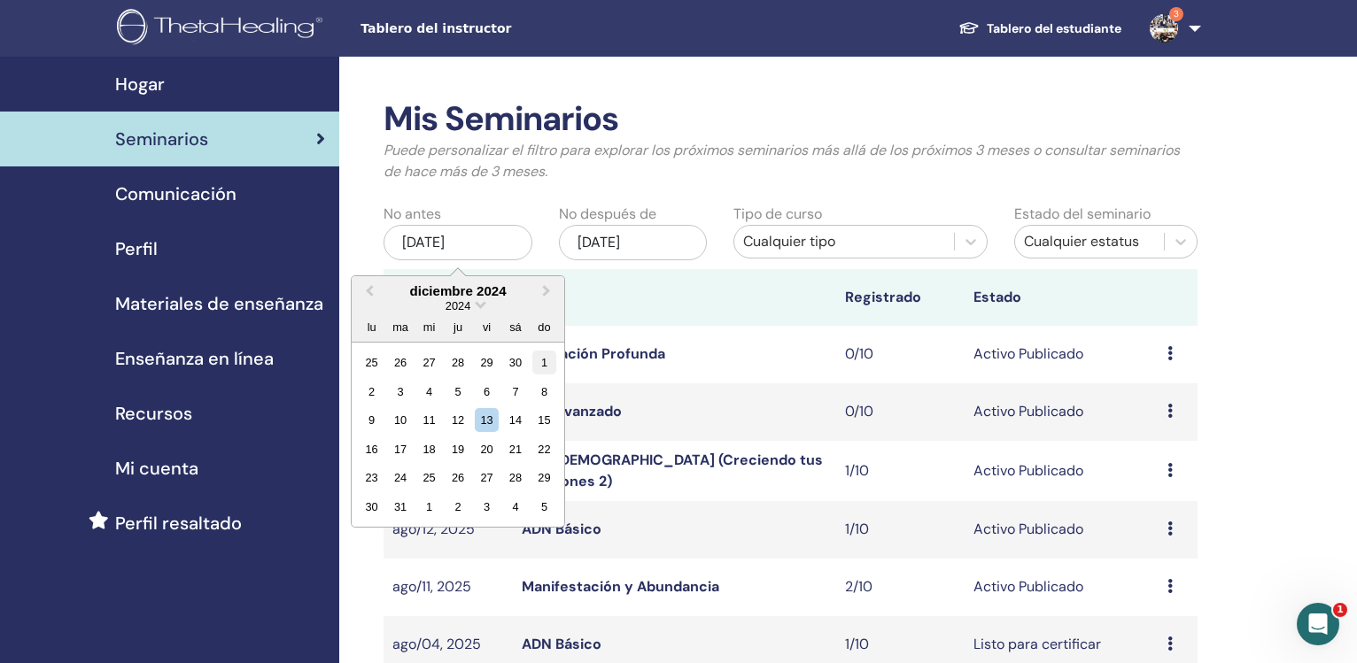
click at [538, 365] on div "1" at bounding box center [544, 363] width 24 height 24
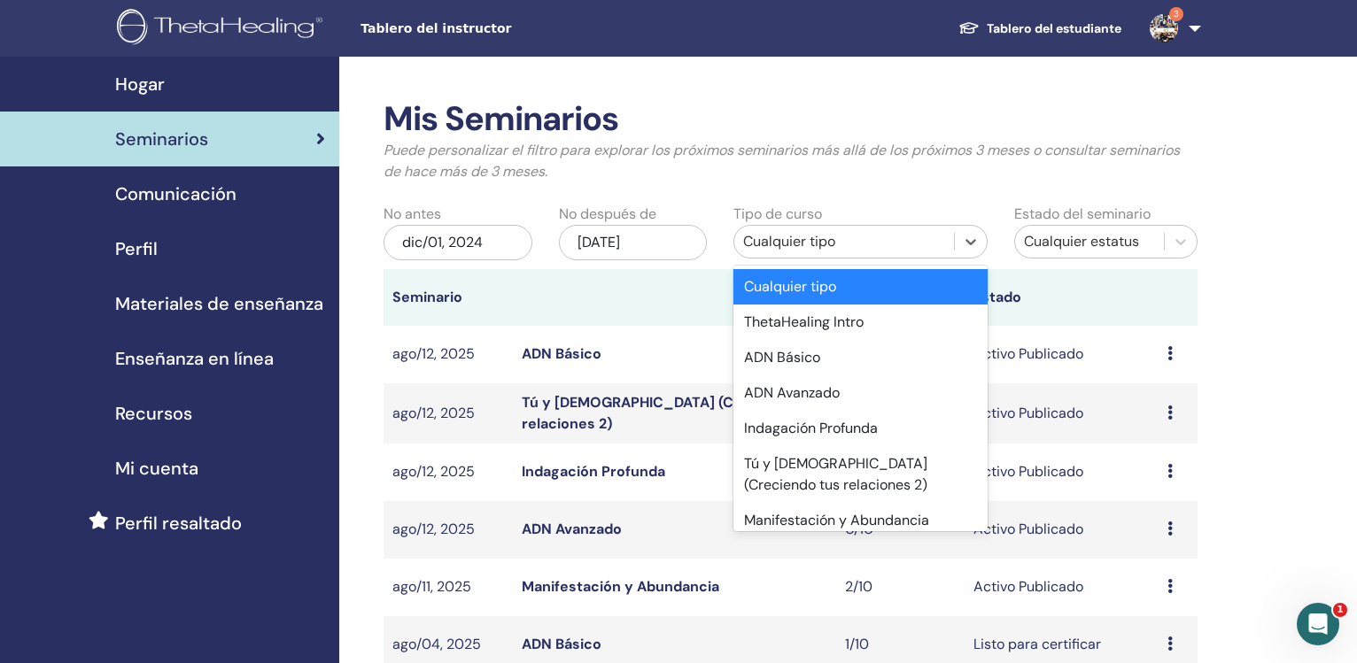
click at [801, 250] on div "Cualquier tipo" at bounding box center [843, 241] width 201 height 21
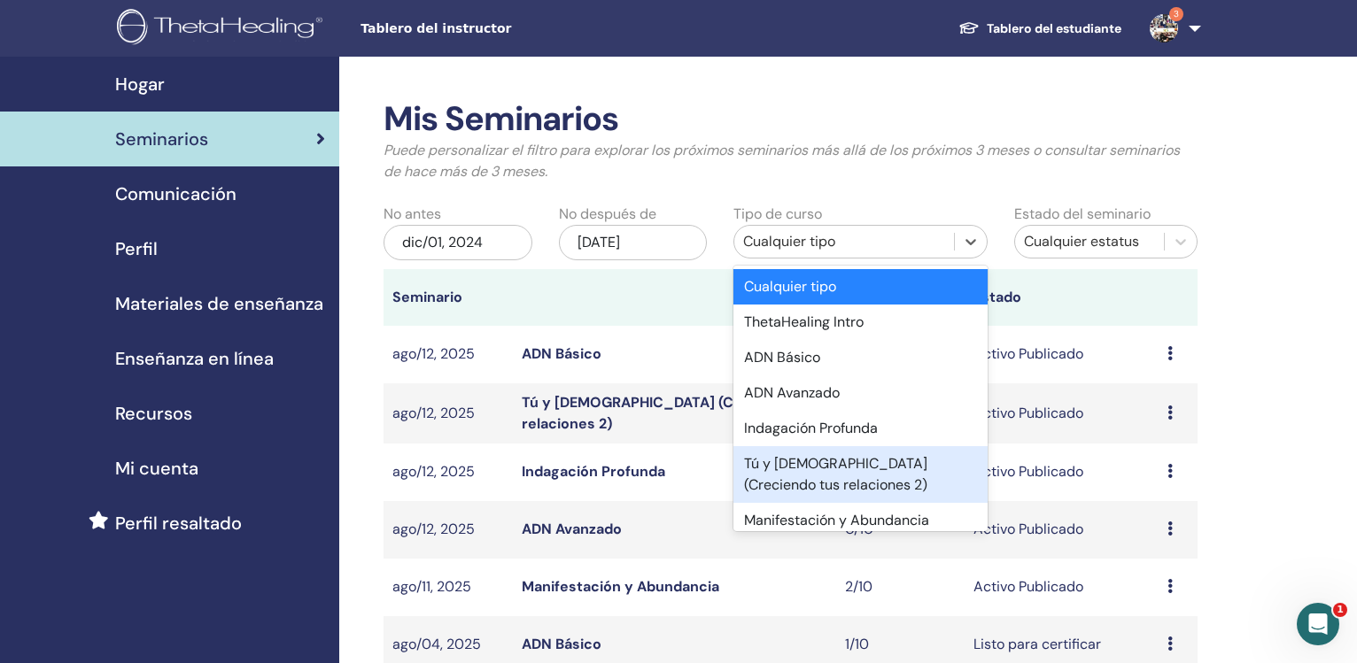
click at [839, 457] on div "Tú y Dios (Creciendo tus relaciones 2)" at bounding box center [859, 474] width 253 height 57
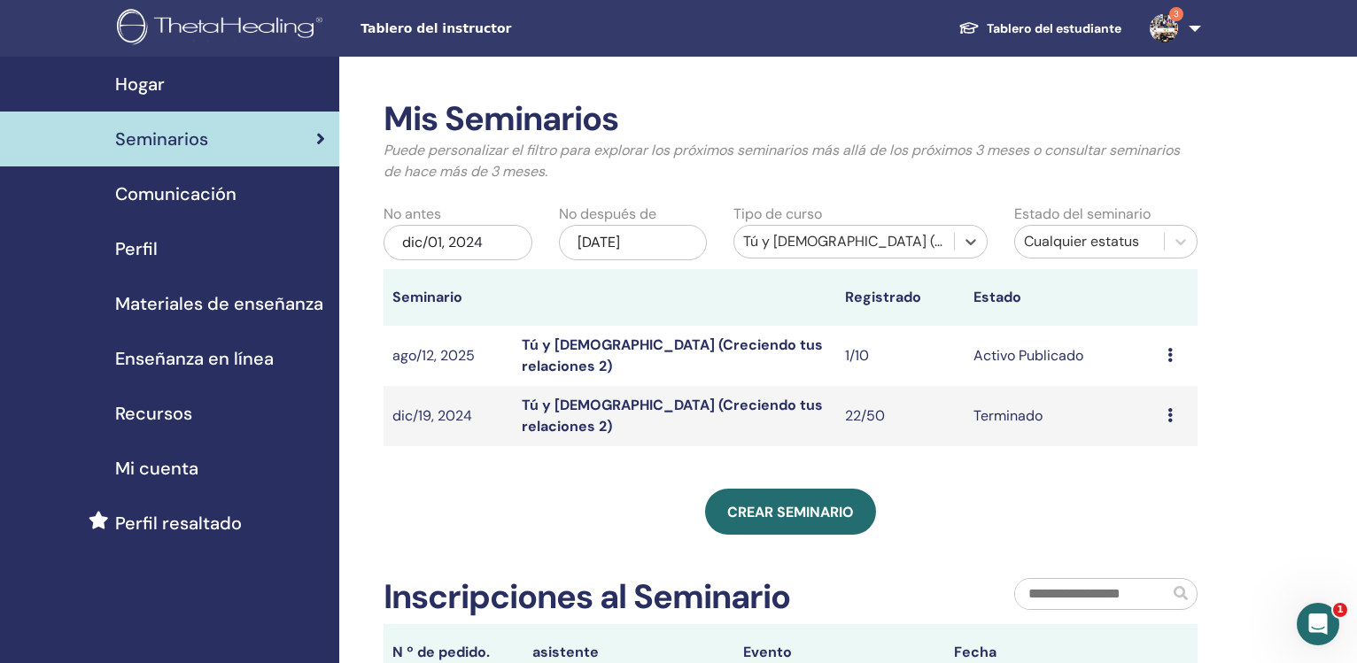
click at [661, 417] on link "Tú y Dios (Creciendo tus relaciones 2)" at bounding box center [672, 416] width 301 height 40
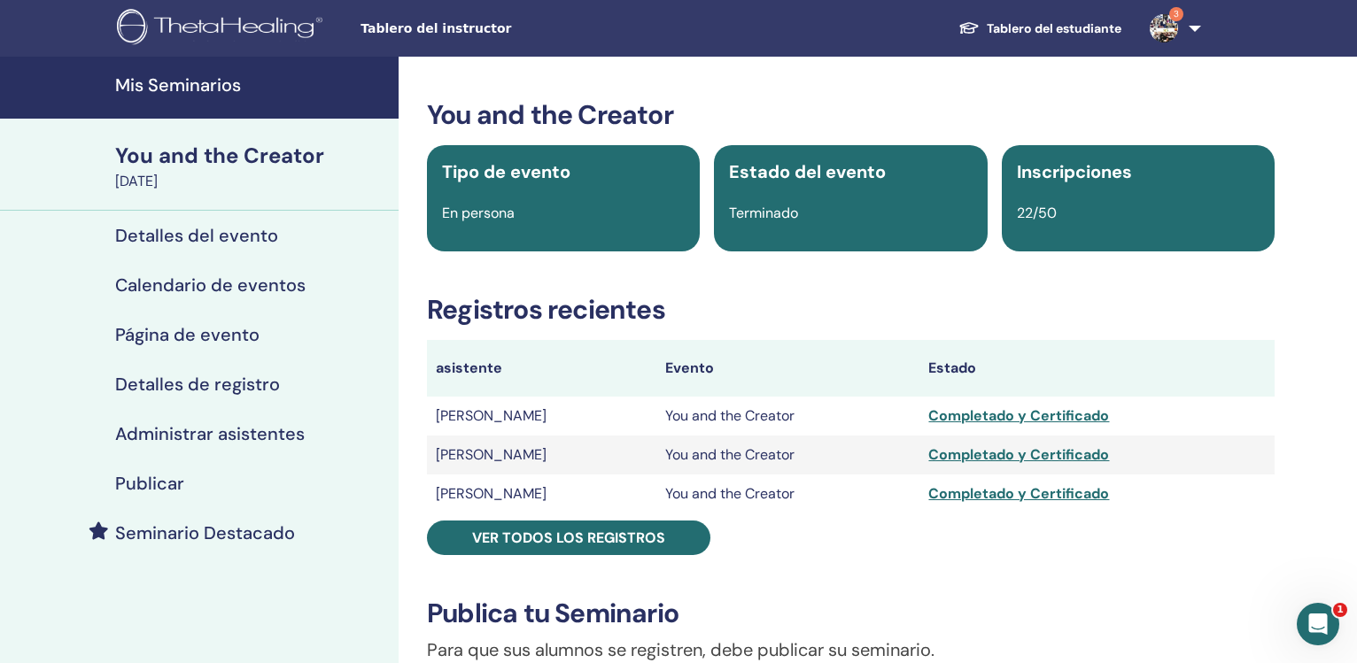
click at [1086, 459] on div "Completado y Certificado" at bounding box center [1097, 455] width 338 height 21
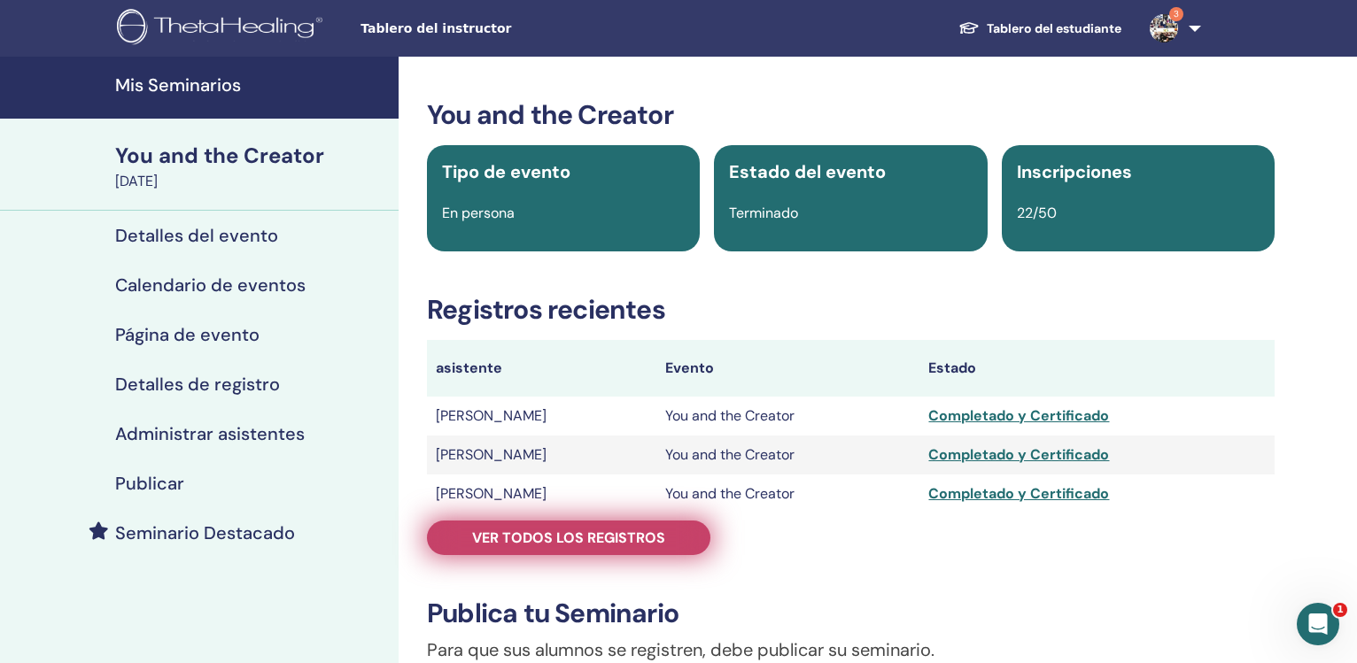
click at [503, 545] on span "Ver todos los registros" at bounding box center [568, 538] width 193 height 19
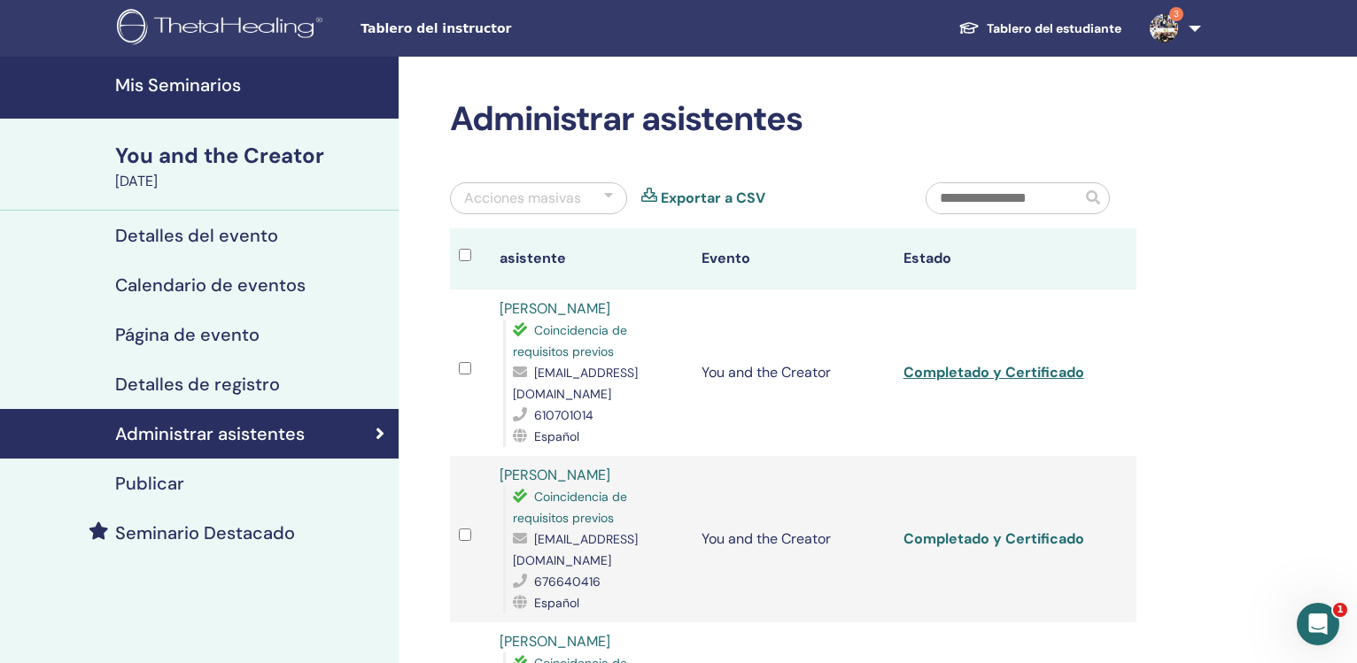
click at [988, 530] on link "Completado y Certificado" at bounding box center [994, 539] width 181 height 19
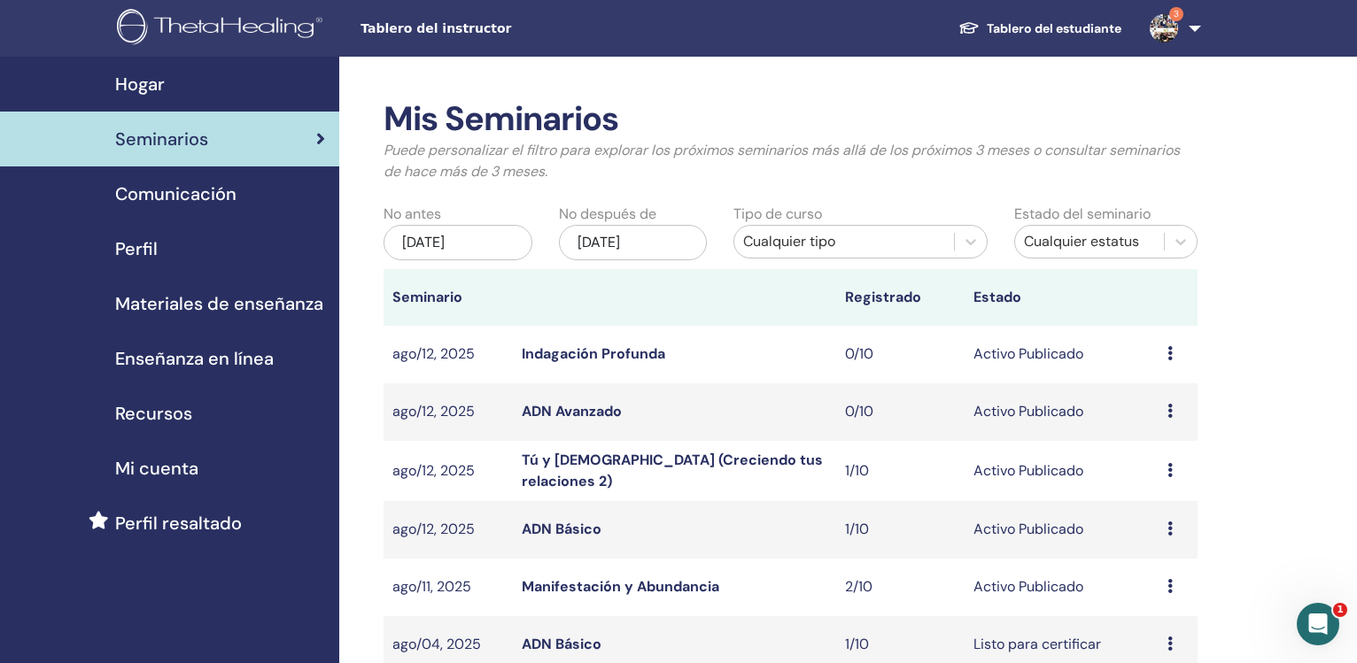
click at [416, 259] on div "may/13, 2025" at bounding box center [458, 242] width 149 height 35
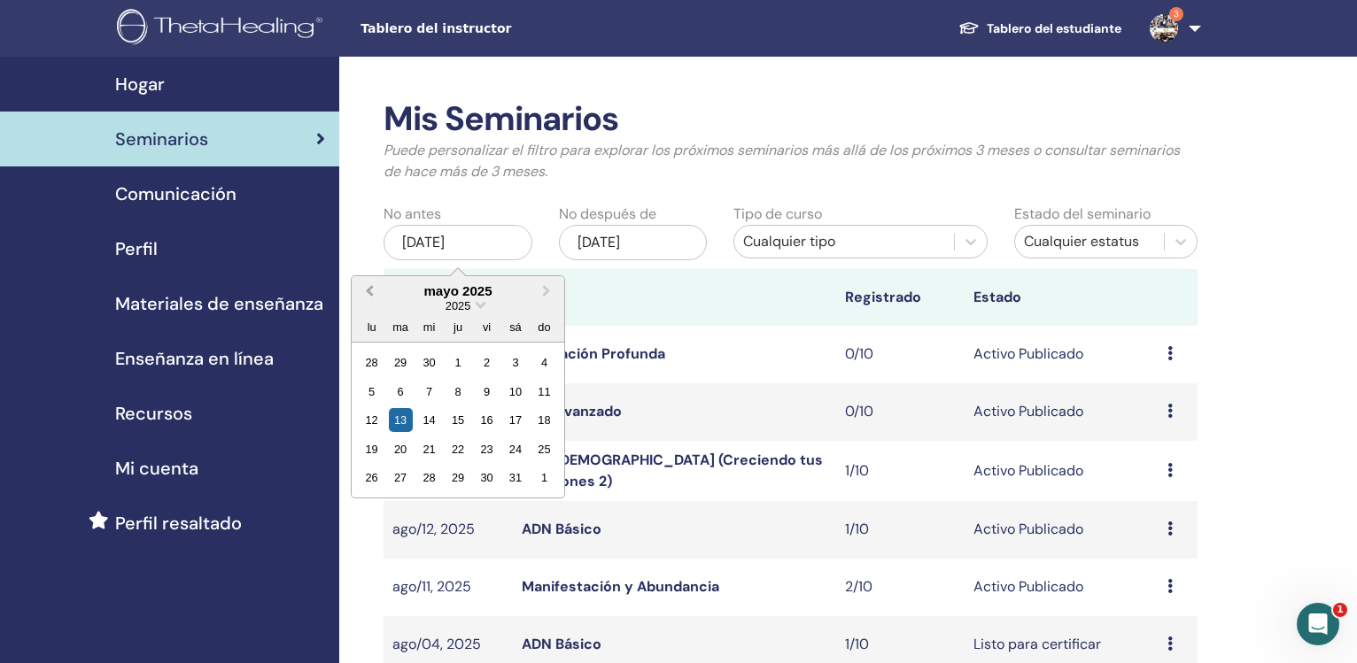
click at [372, 299] on button "Previous Month" at bounding box center [367, 292] width 28 height 28
click at [373, 299] on button "Previous Month" at bounding box center [367, 292] width 28 height 28
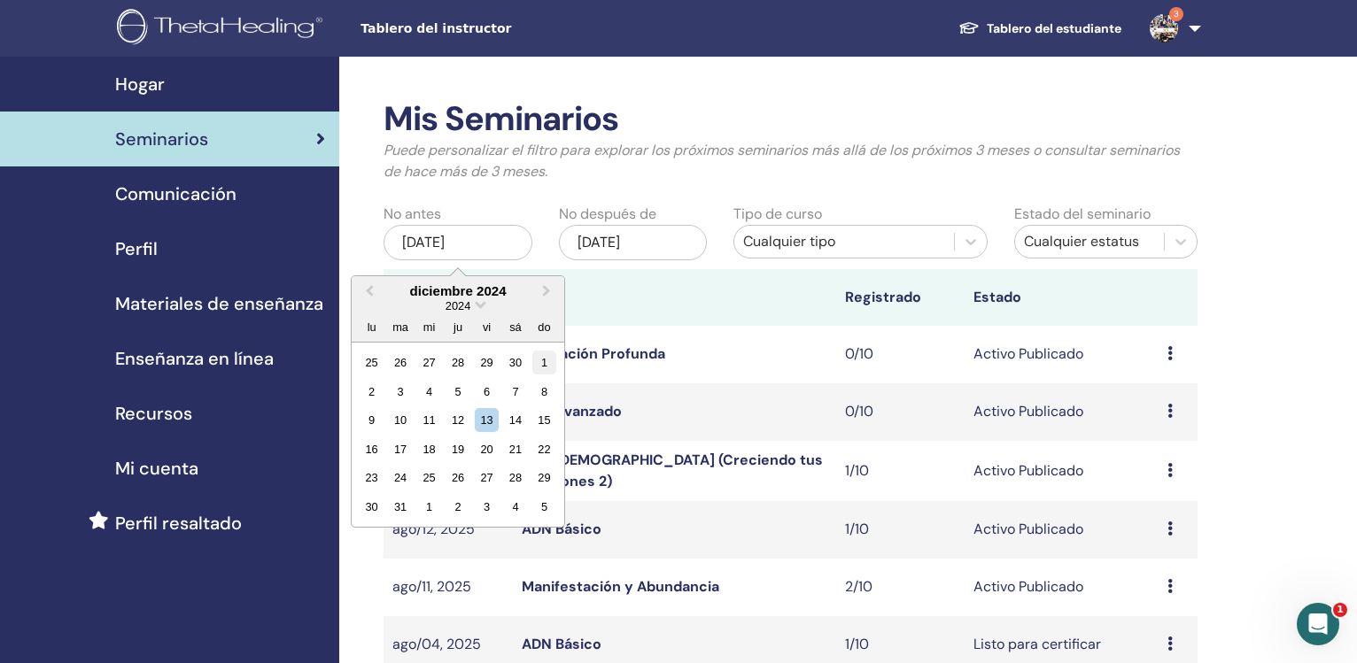
click at [546, 368] on div "1" at bounding box center [544, 363] width 24 height 24
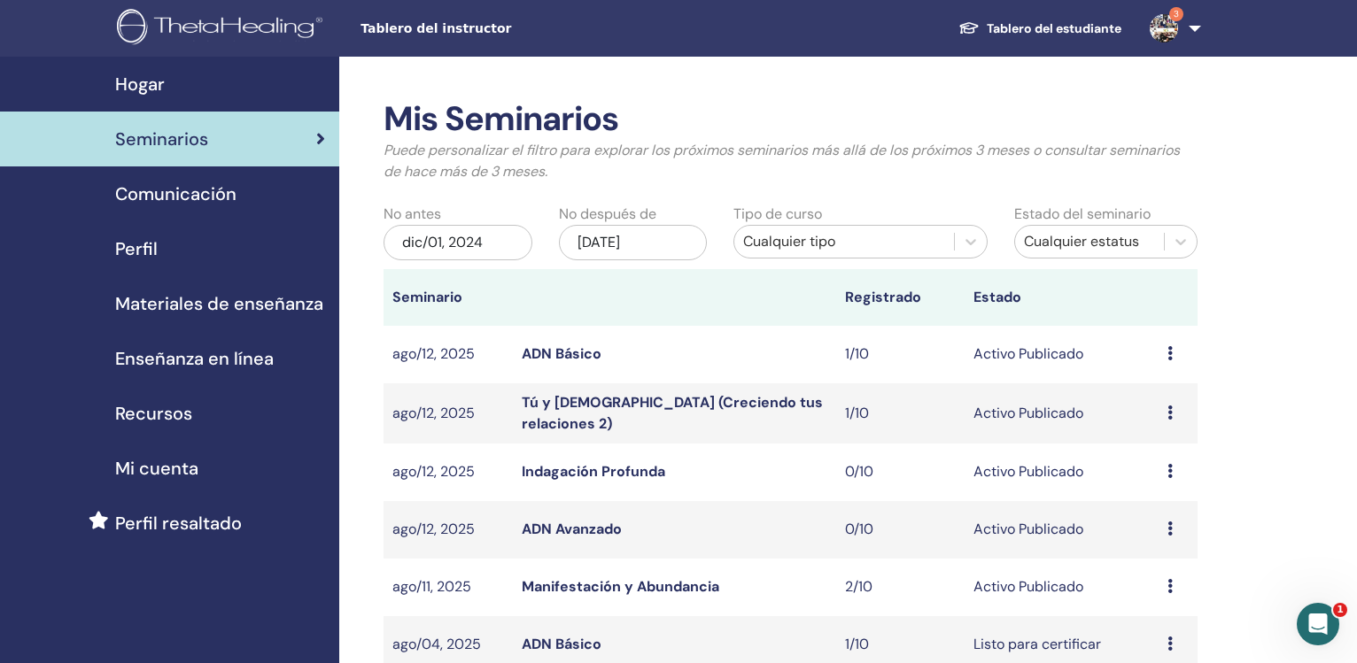
click at [882, 232] on div "Cualquier tipo" at bounding box center [843, 241] width 201 height 21
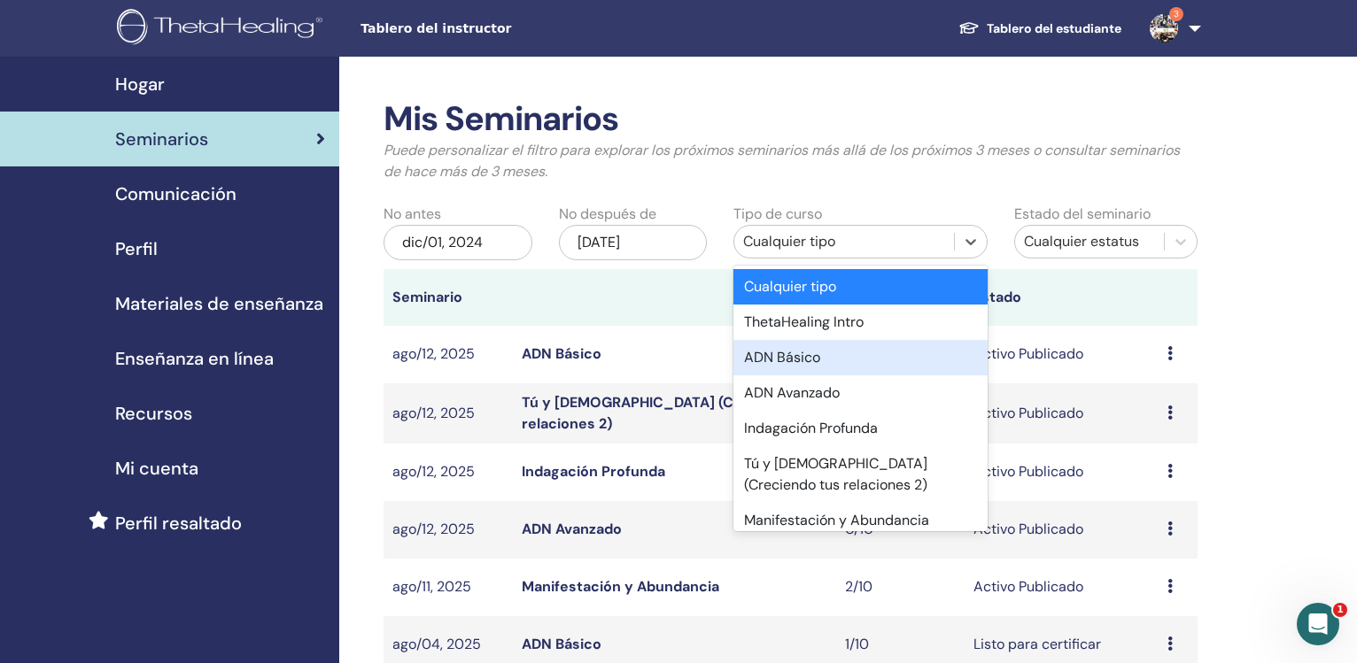
click at [863, 345] on div "ADN Básico" at bounding box center [859, 357] width 253 height 35
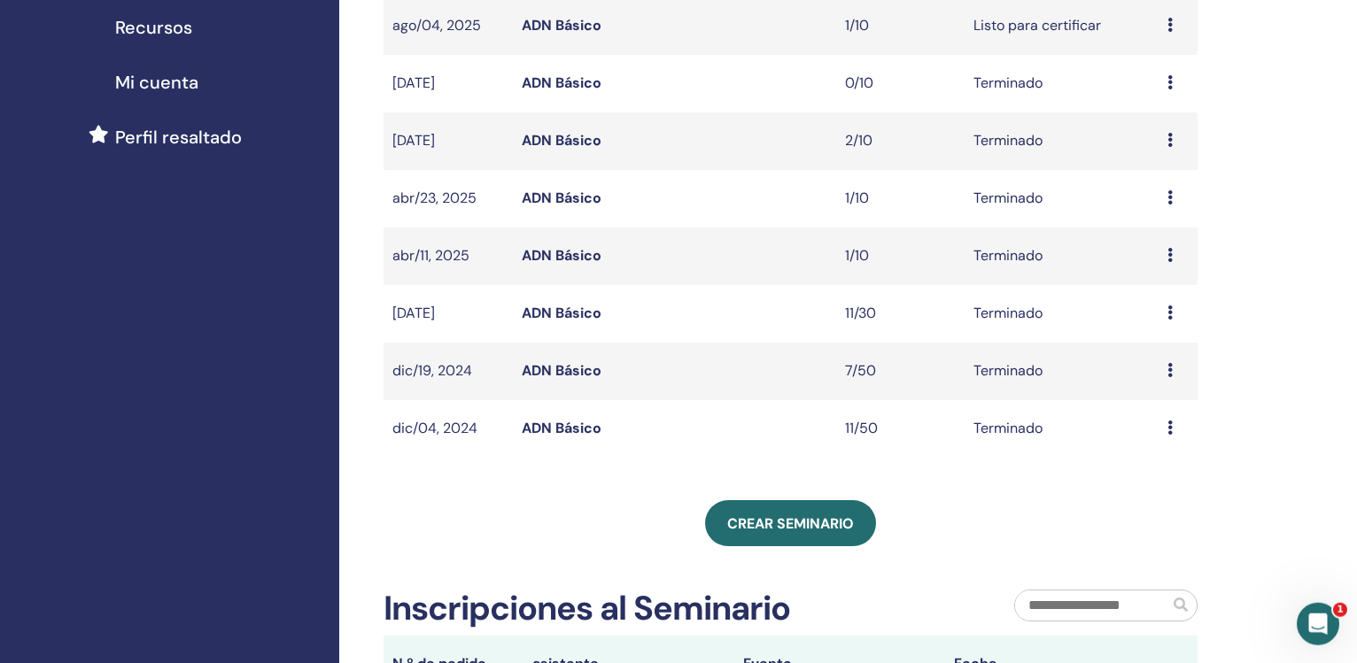
scroll to position [407, 0]
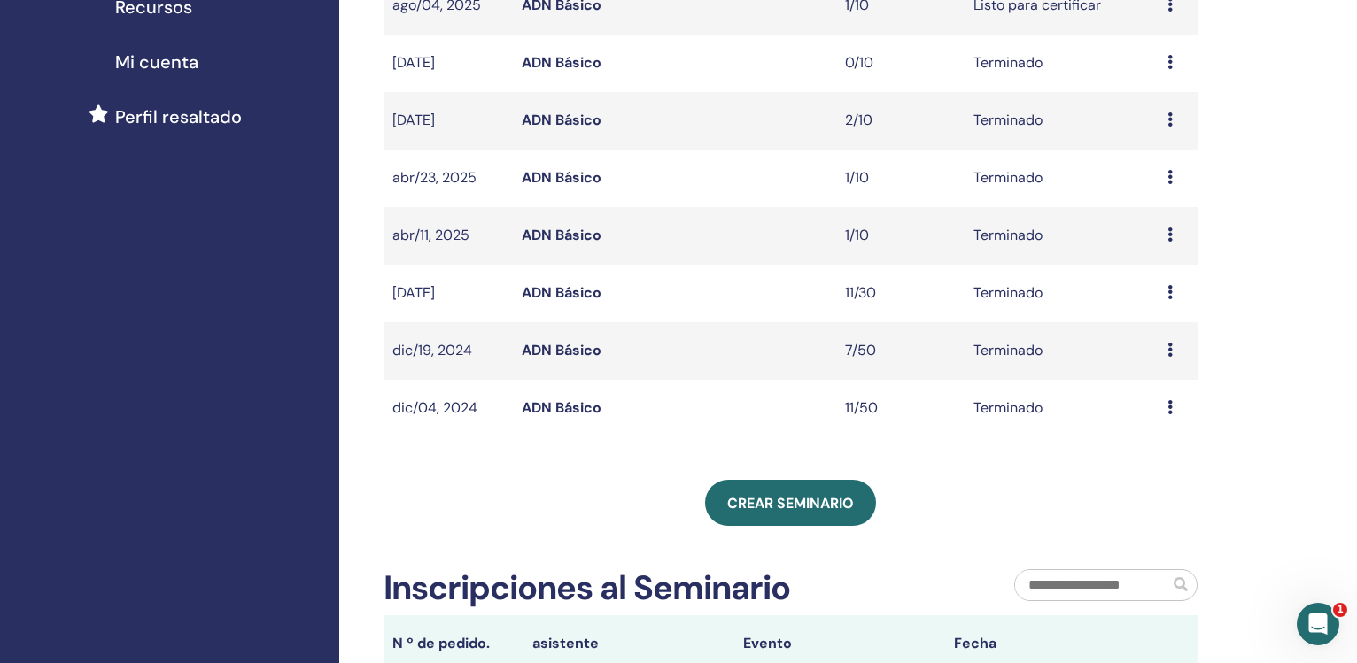
click at [544, 411] on link "ADN Básico" at bounding box center [562, 408] width 80 height 19
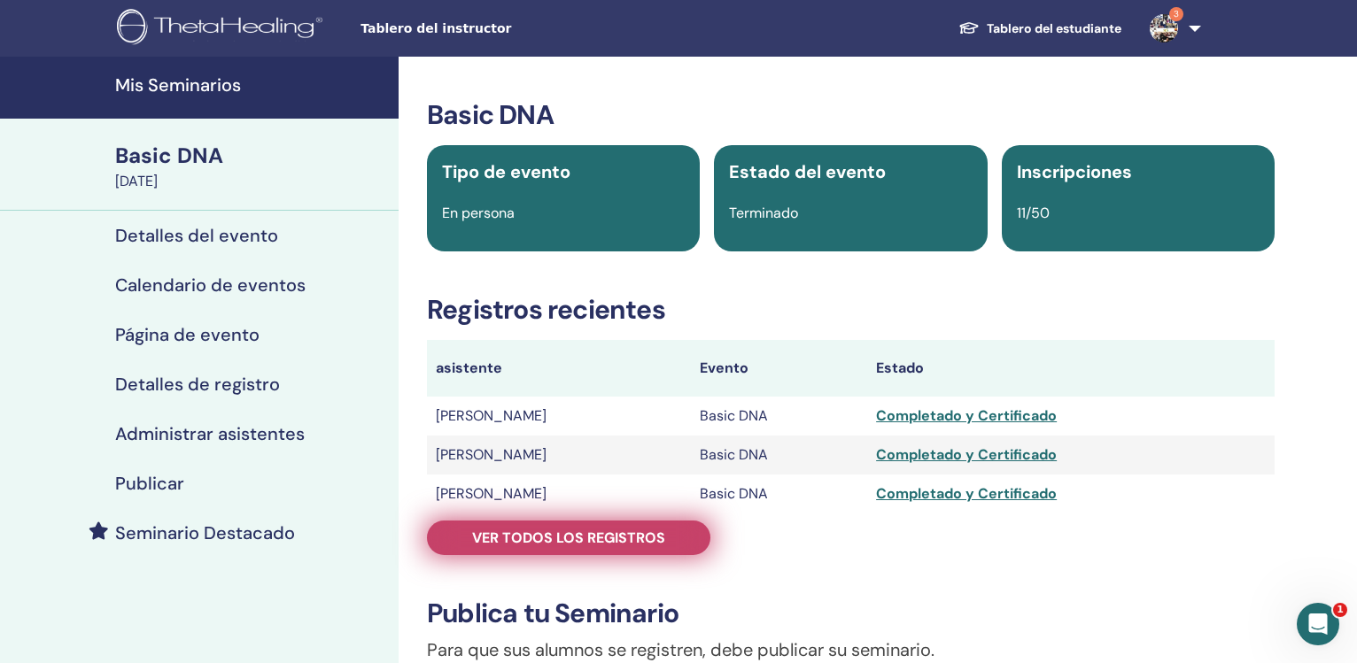
click at [570, 539] on span "Ver todos los registros" at bounding box center [568, 538] width 193 height 19
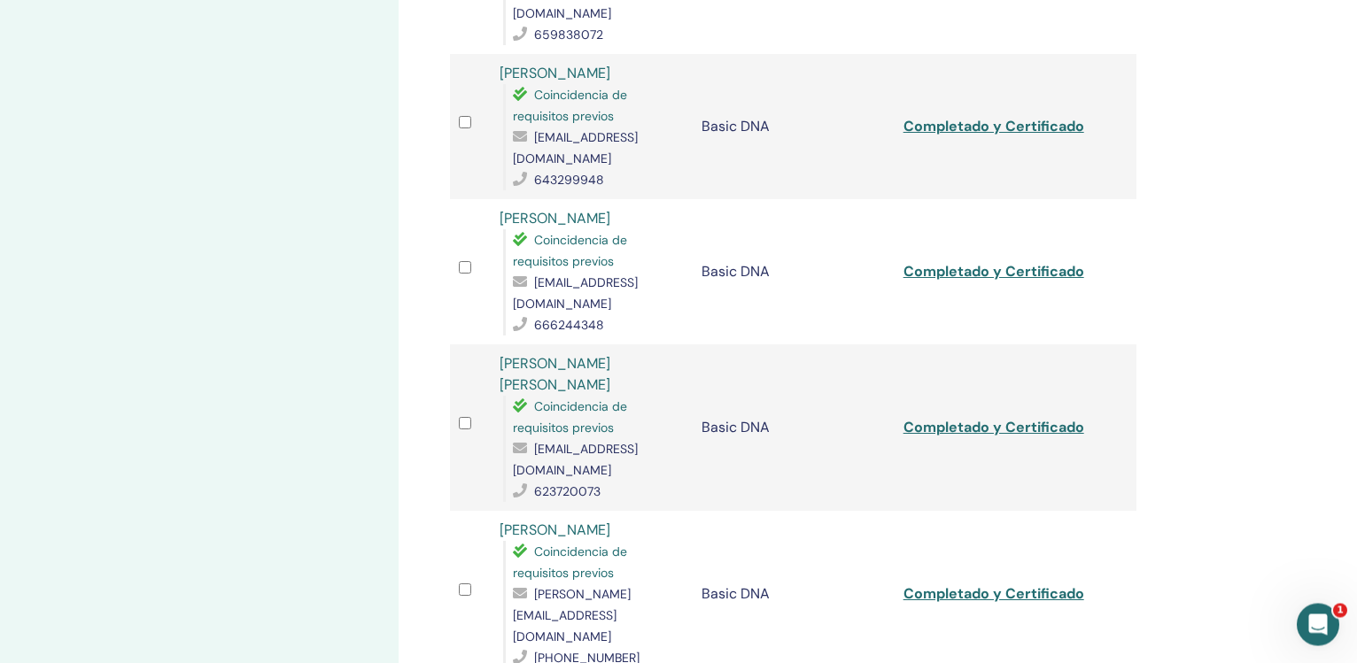
scroll to position [964, 0]
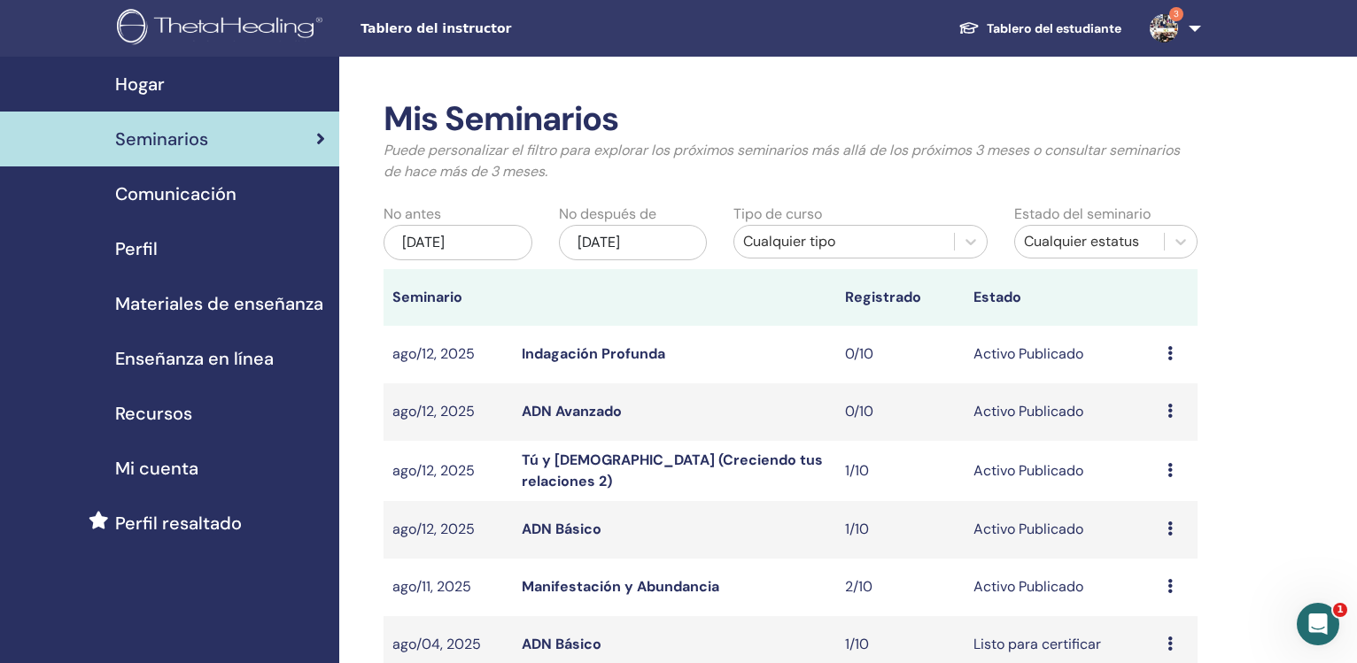
click at [461, 239] on div "[DATE]" at bounding box center [458, 242] width 149 height 35
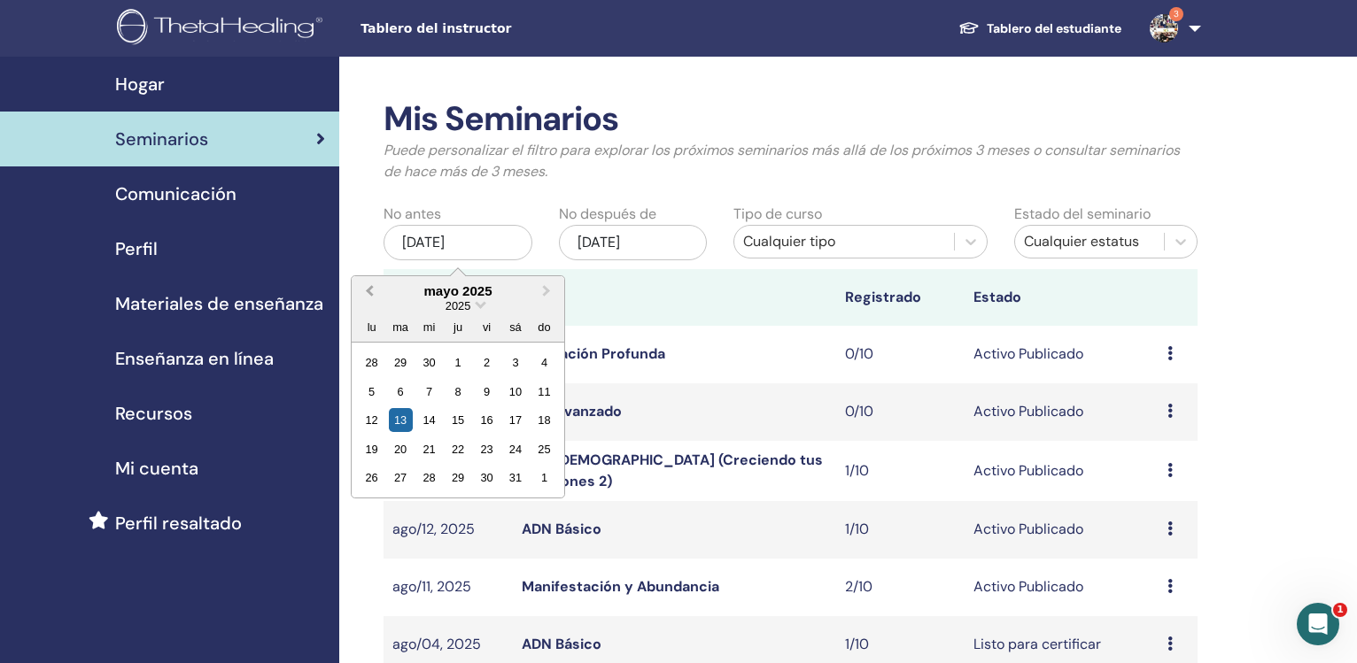
click at [369, 293] on span "Previous Month" at bounding box center [369, 291] width 0 height 19
click at [369, 294] on span "Previous Month" at bounding box center [369, 291] width 0 height 19
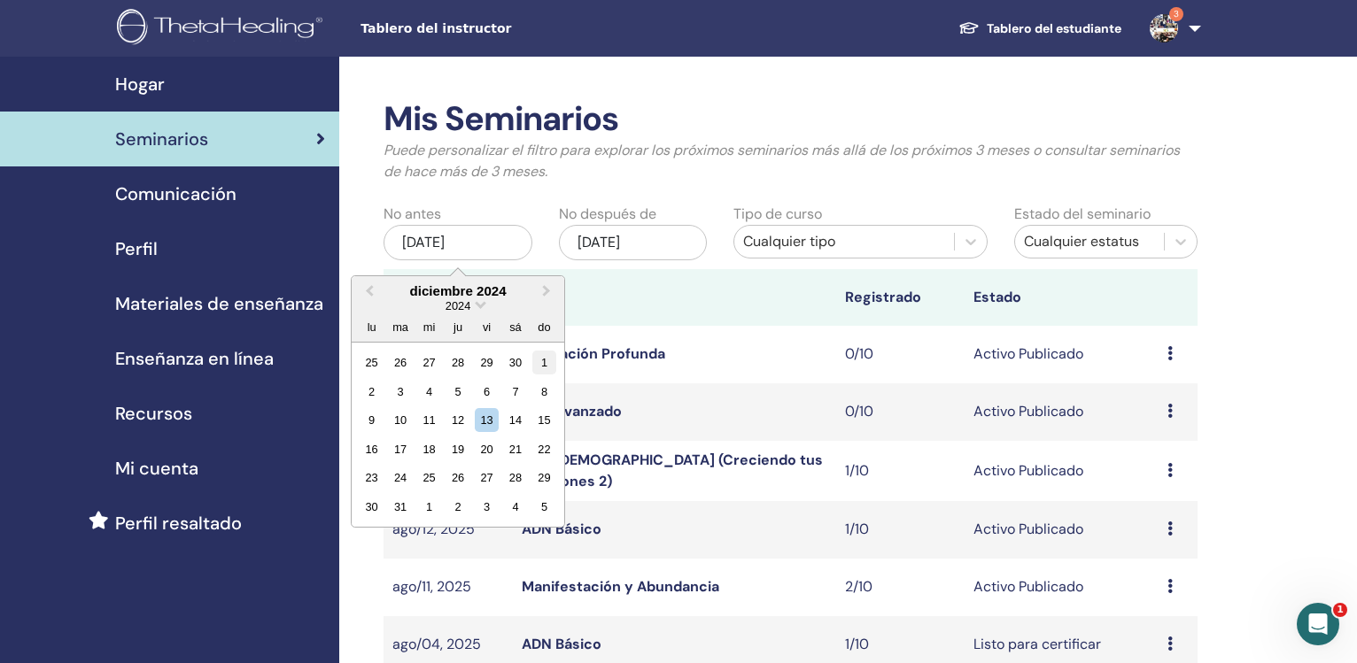
click at [550, 365] on div "1" at bounding box center [544, 363] width 24 height 24
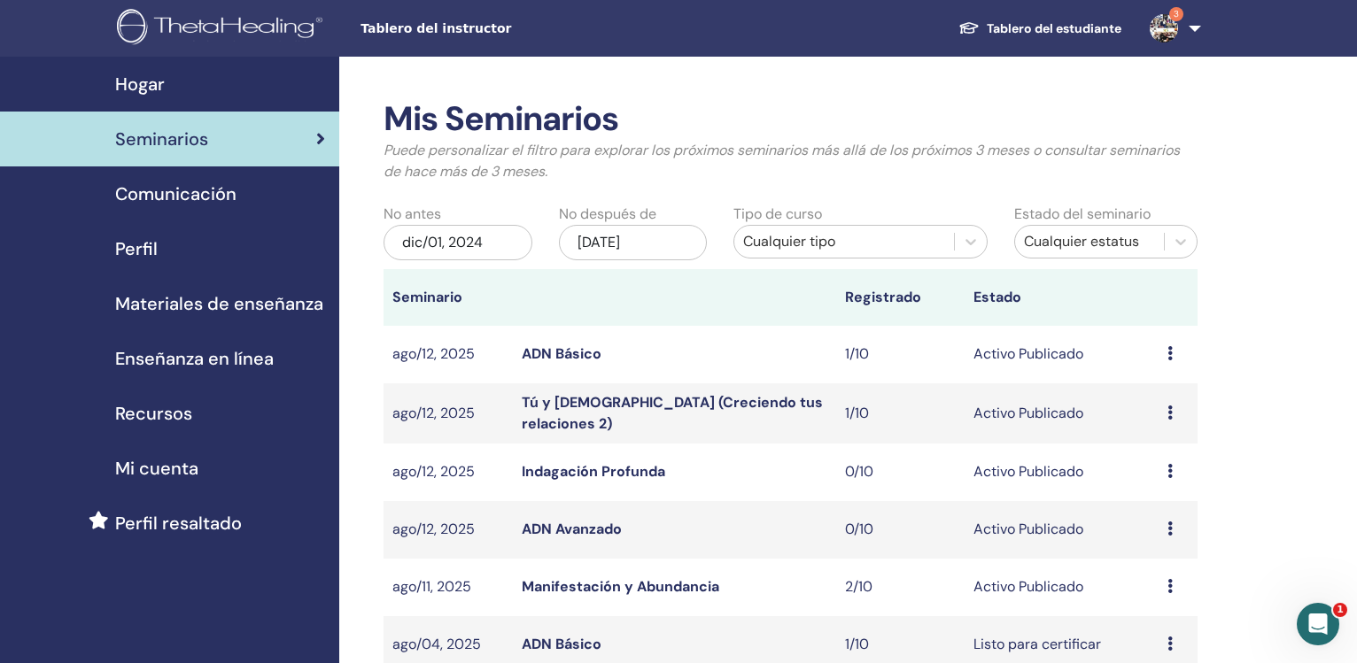
click at [891, 251] on div "Cualquier tipo" at bounding box center [843, 241] width 201 height 21
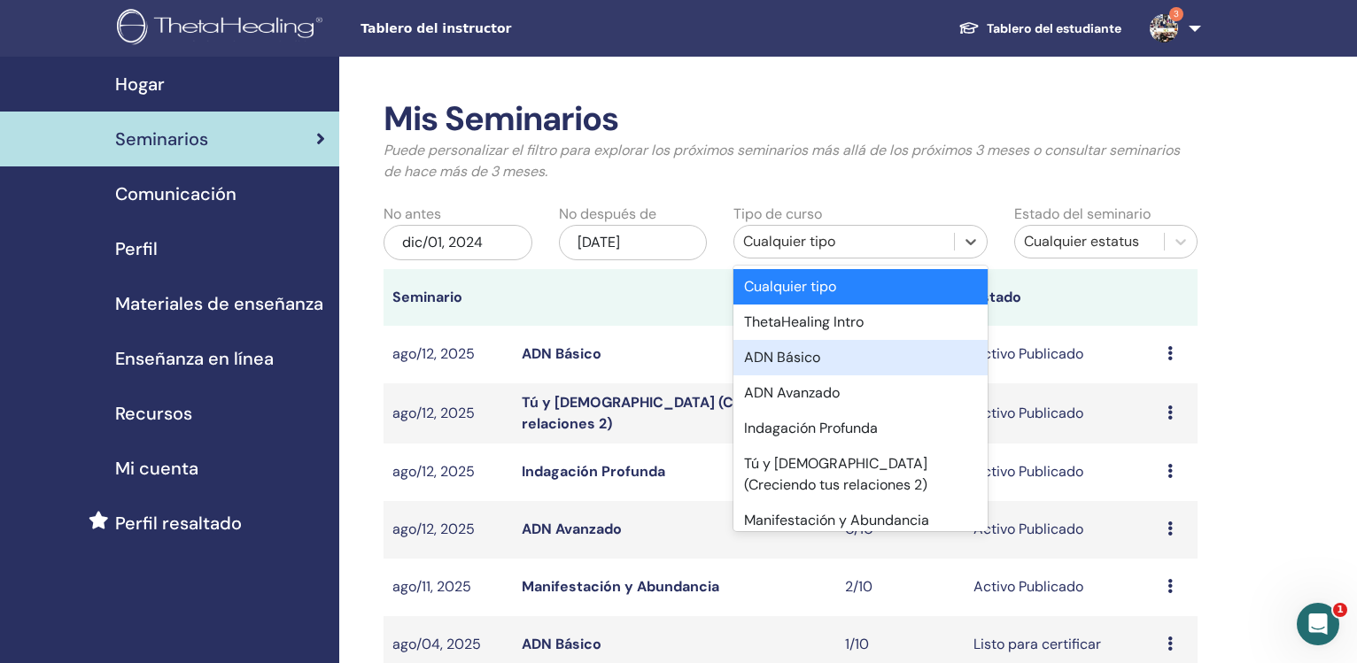
click at [842, 361] on div "ADN Básico" at bounding box center [859, 357] width 253 height 35
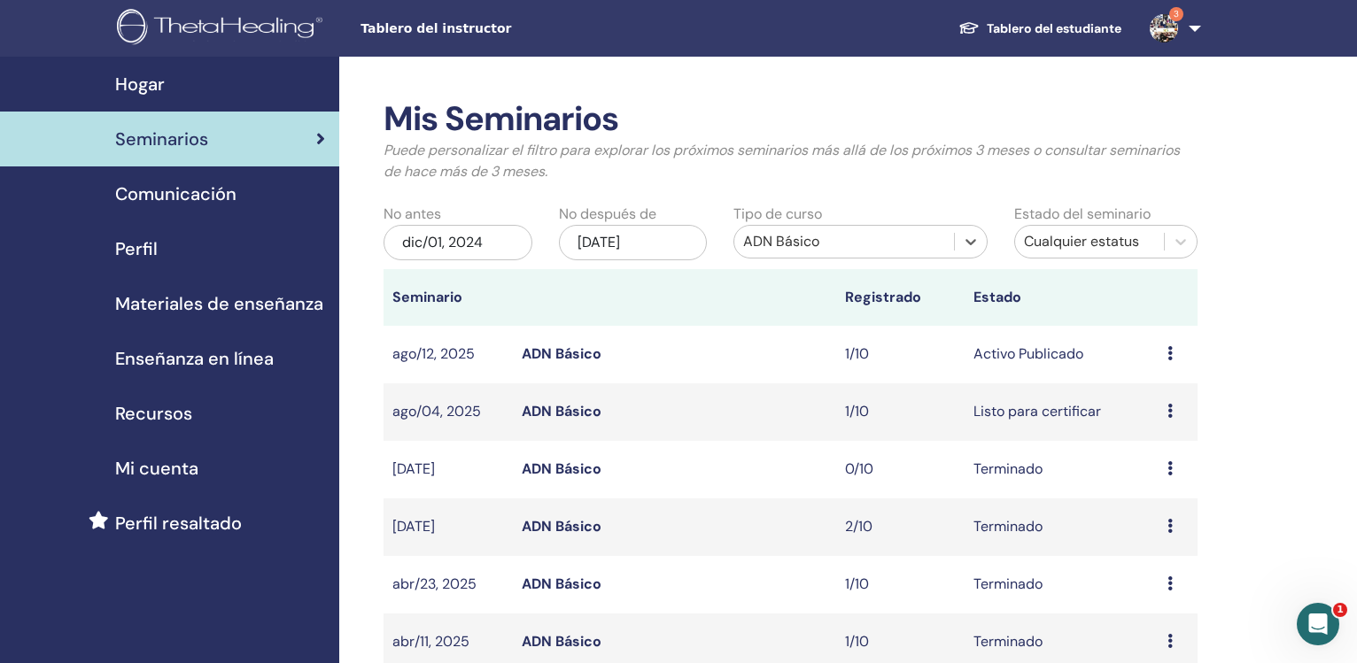
scroll to position [632, 0]
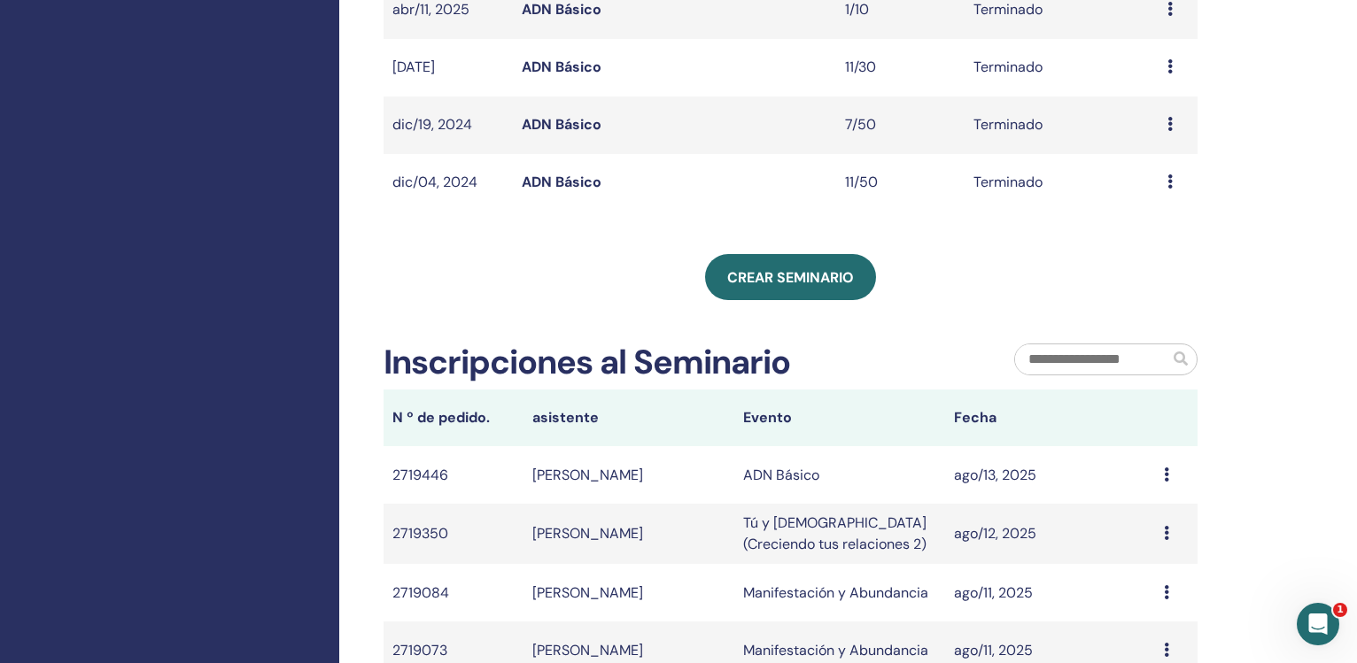
click at [569, 124] on link "ADN Básico" at bounding box center [562, 124] width 80 height 19
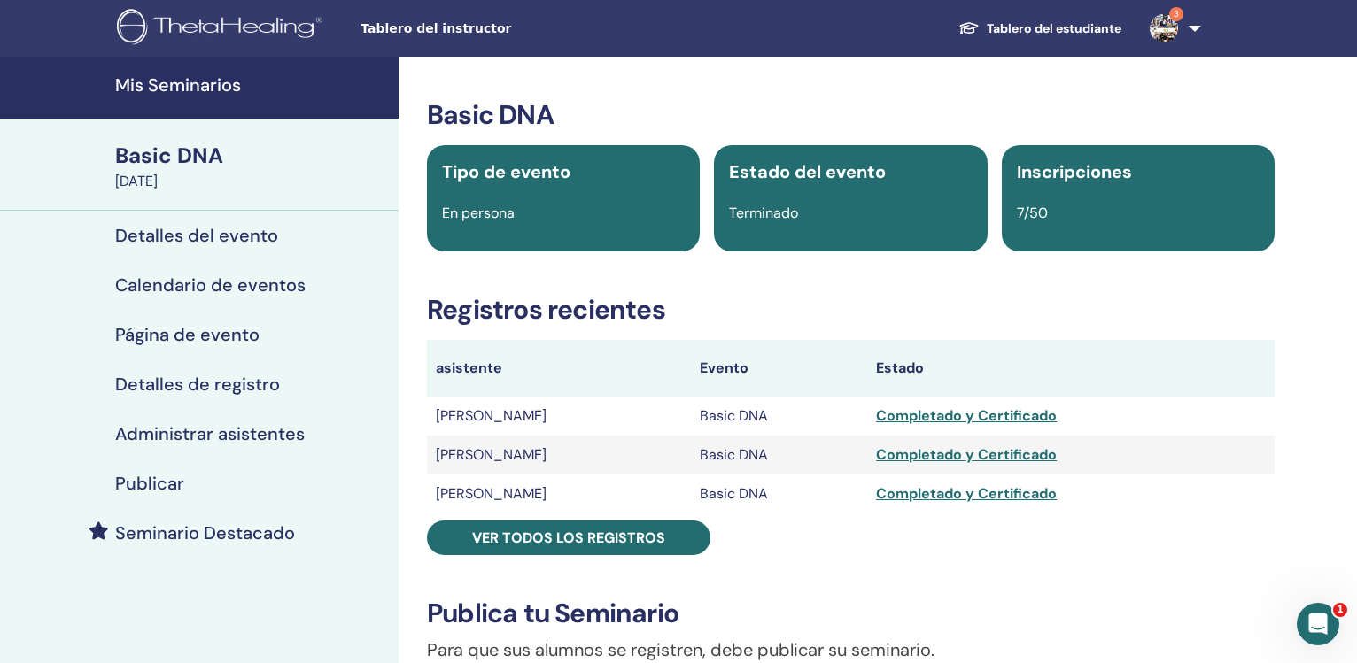
click at [976, 458] on div "Completado y Certificado" at bounding box center [1071, 455] width 390 height 21
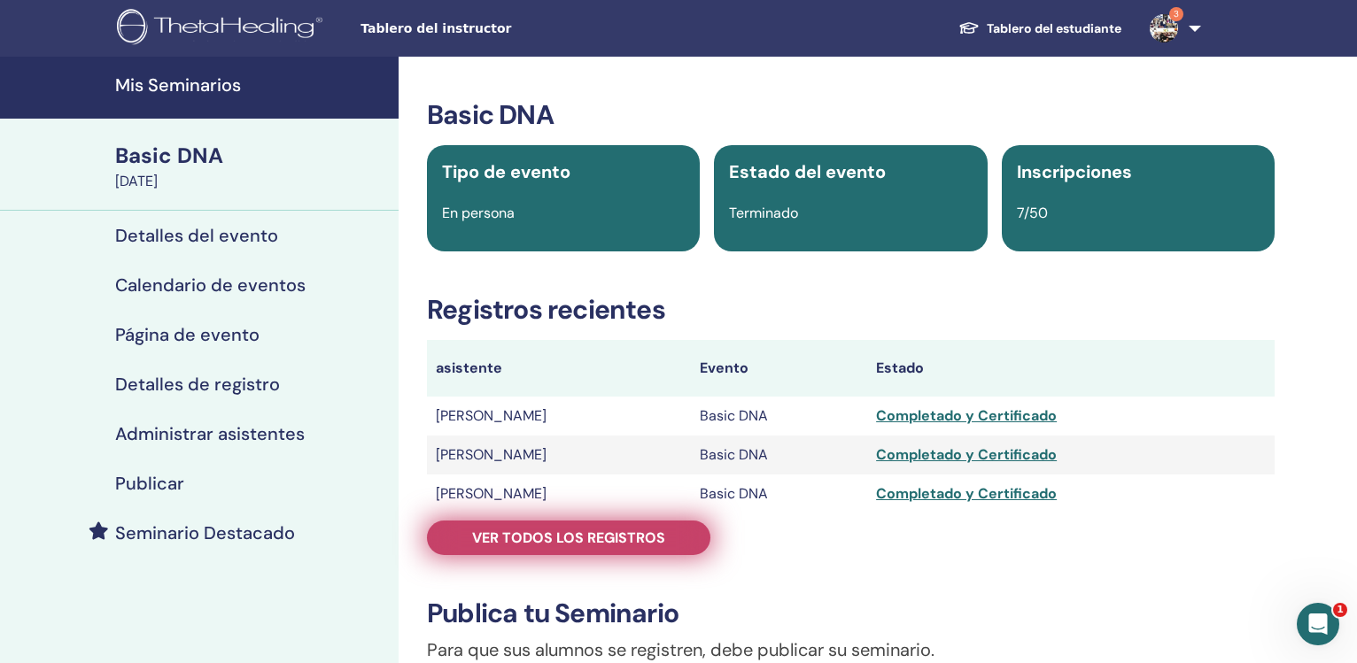
click at [580, 535] on span "Ver todos los registros" at bounding box center [568, 538] width 193 height 19
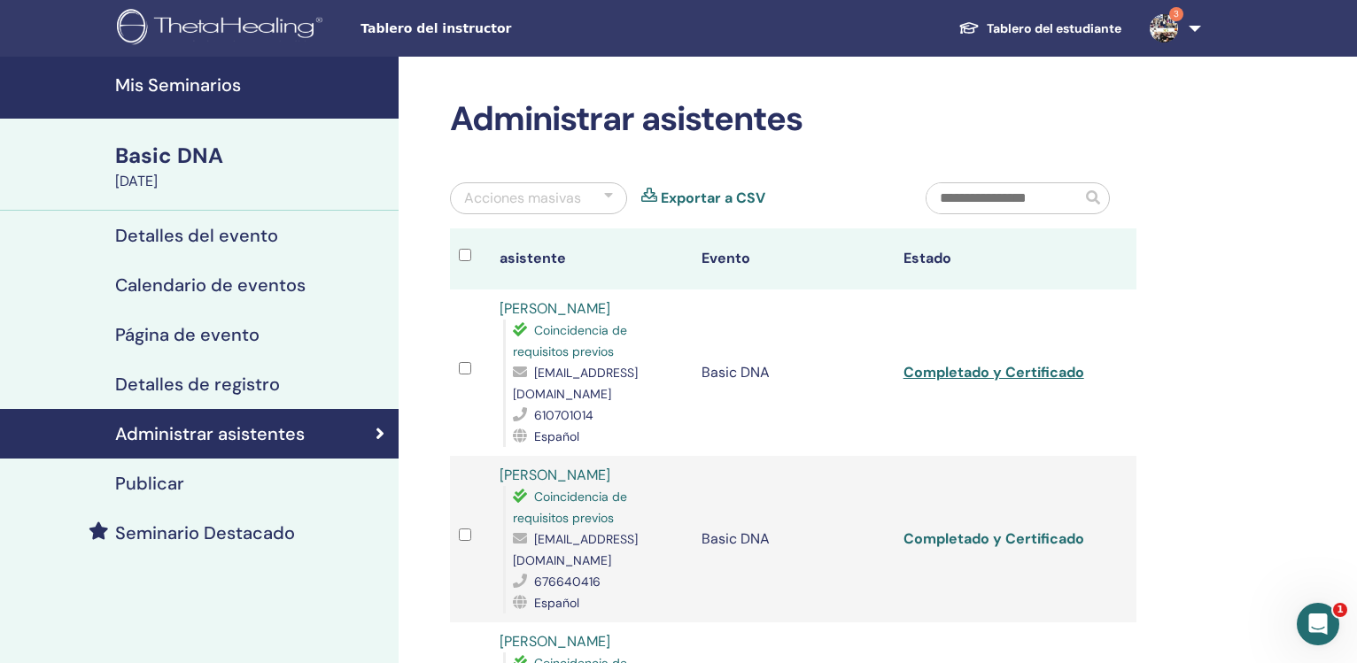
click at [981, 530] on link "Completado y Certificado" at bounding box center [994, 539] width 181 height 19
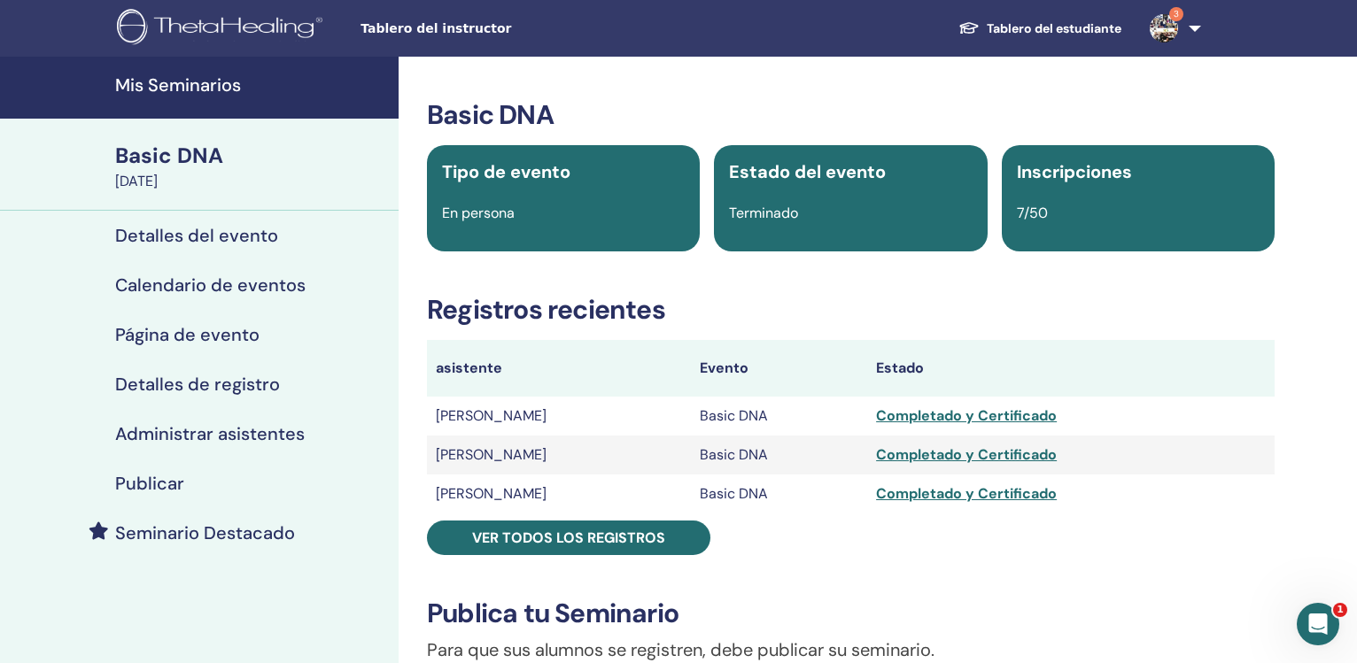
click at [195, 95] on h4 "Mis Seminarios" at bounding box center [251, 84] width 273 height 21
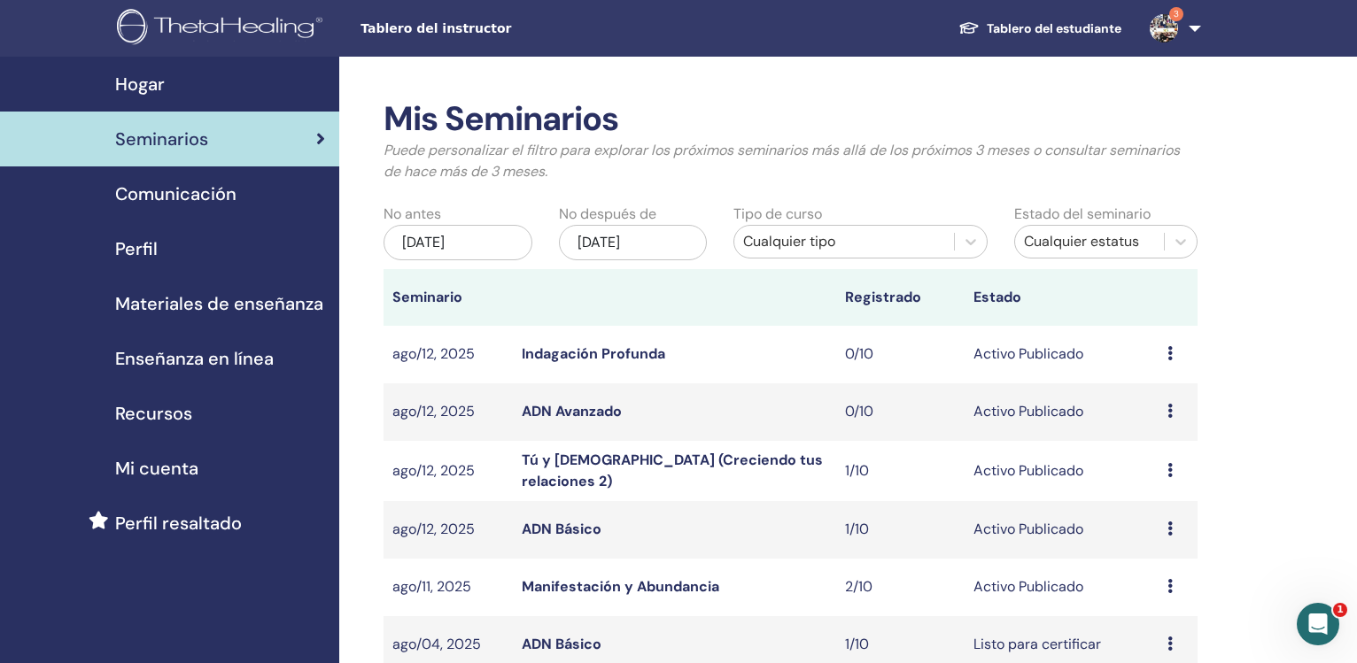
click at [505, 239] on div "[DATE]" at bounding box center [458, 242] width 149 height 35
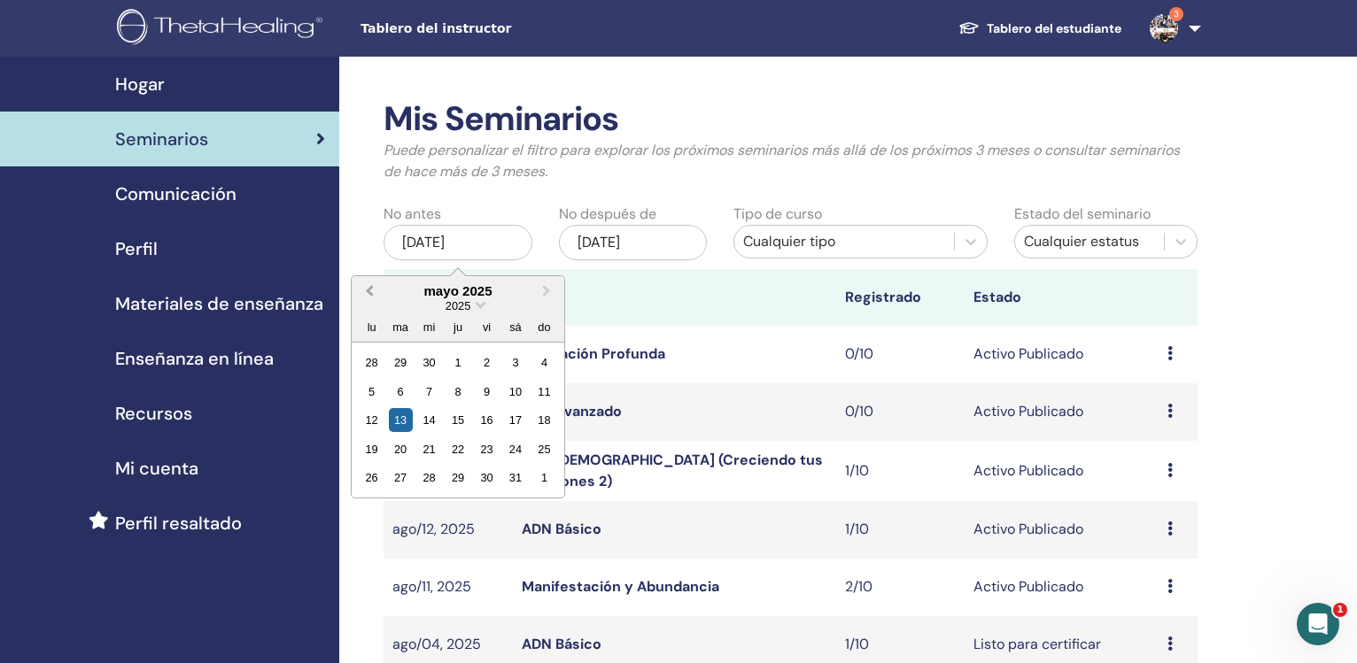
click at [363, 295] on button "Previous Month" at bounding box center [367, 292] width 28 height 28
click at [364, 294] on button "Previous Month" at bounding box center [367, 292] width 28 height 28
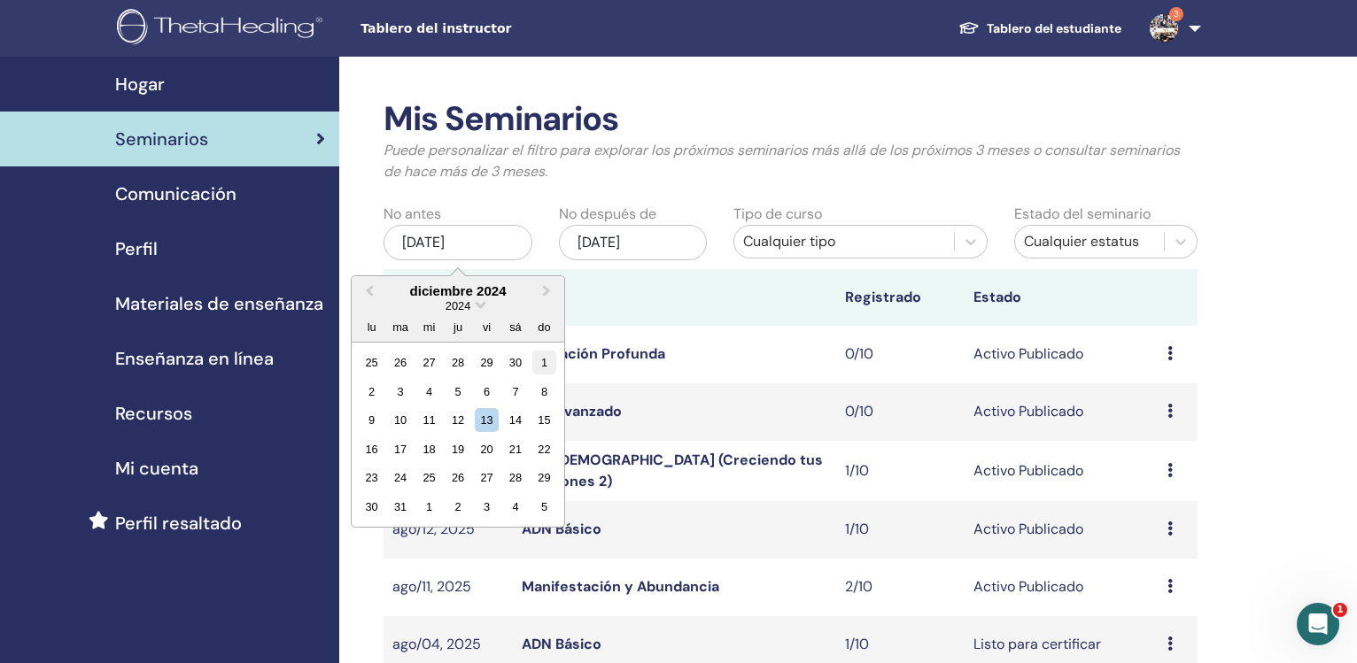
click at [547, 362] on div "1" at bounding box center [544, 363] width 24 height 24
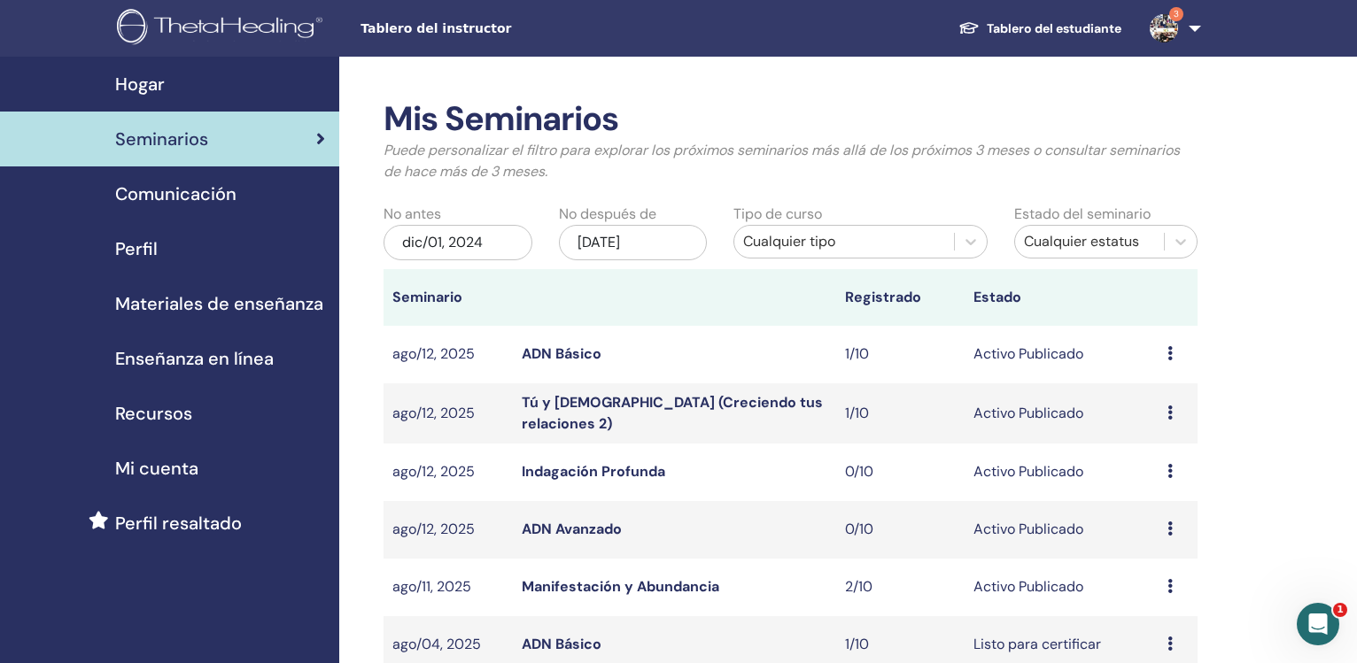
click at [630, 244] on div "[DATE]" at bounding box center [633, 242] width 149 height 35
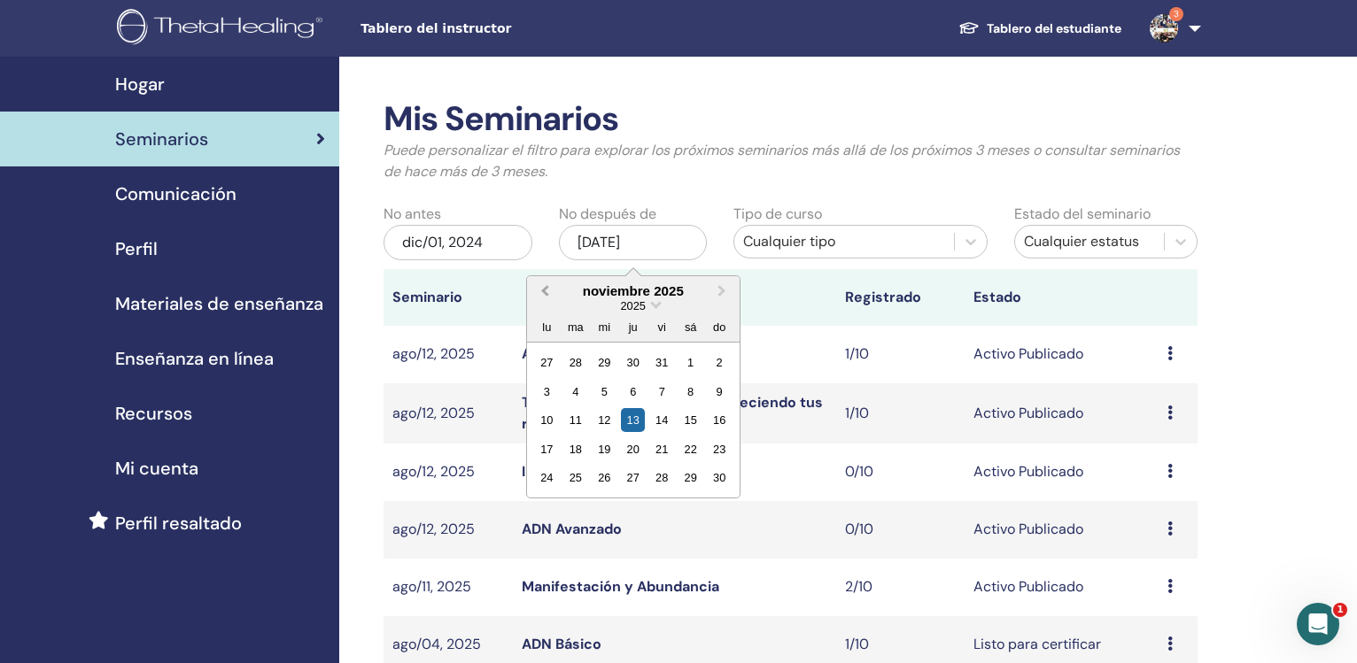
click at [545, 293] on span "Previous Month" at bounding box center [545, 291] width 0 height 19
click at [545, 292] on span "Previous Month" at bounding box center [545, 291] width 0 height 19
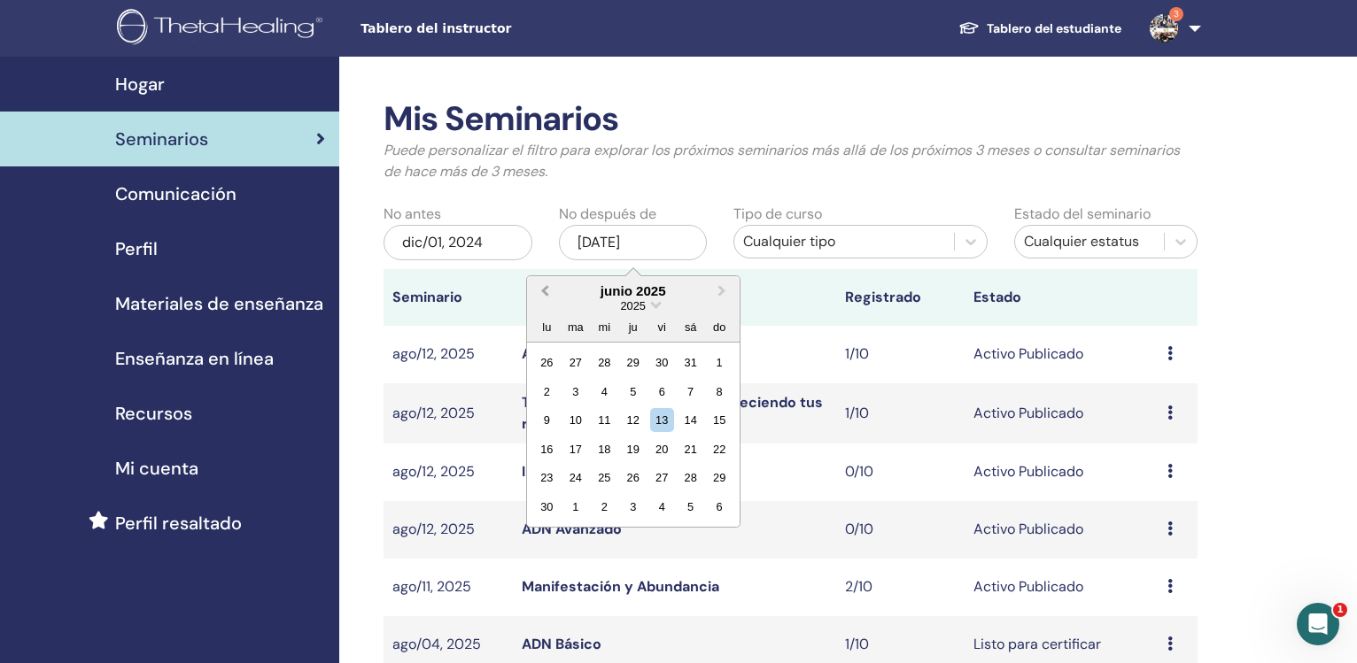
click at [545, 292] on span "Previous Month" at bounding box center [545, 291] width 0 height 19
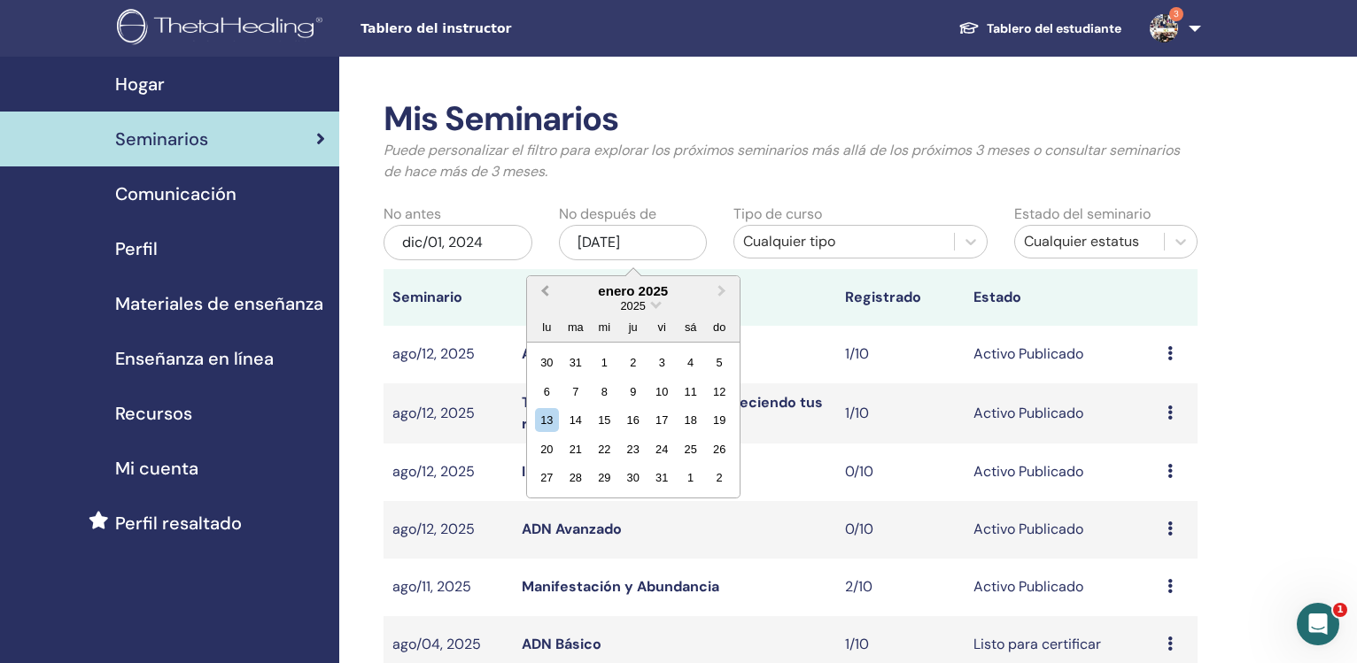
click at [545, 292] on span "Previous Month" at bounding box center [545, 291] width 0 height 19
click at [581, 508] on div "31" at bounding box center [575, 507] width 24 height 24
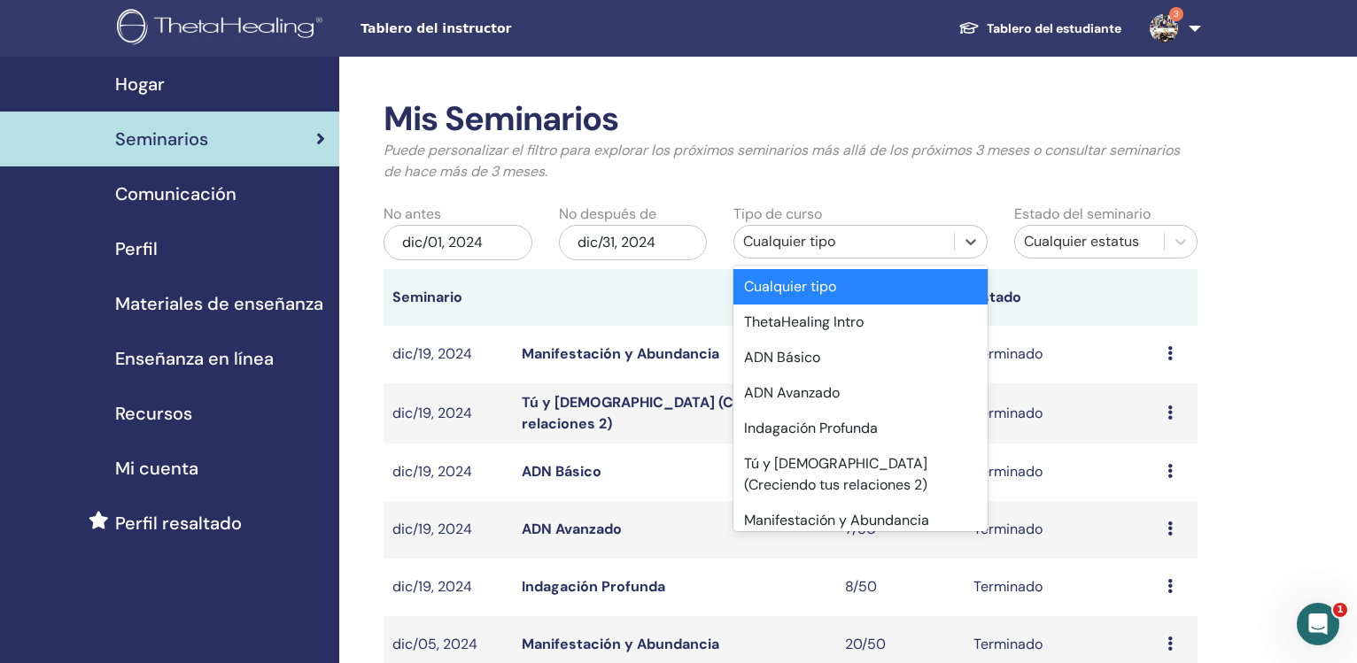
click at [796, 252] on div "Cualquier tipo" at bounding box center [843, 241] width 201 height 21
click at [827, 391] on div "ADN Avanzado" at bounding box center [859, 393] width 253 height 35
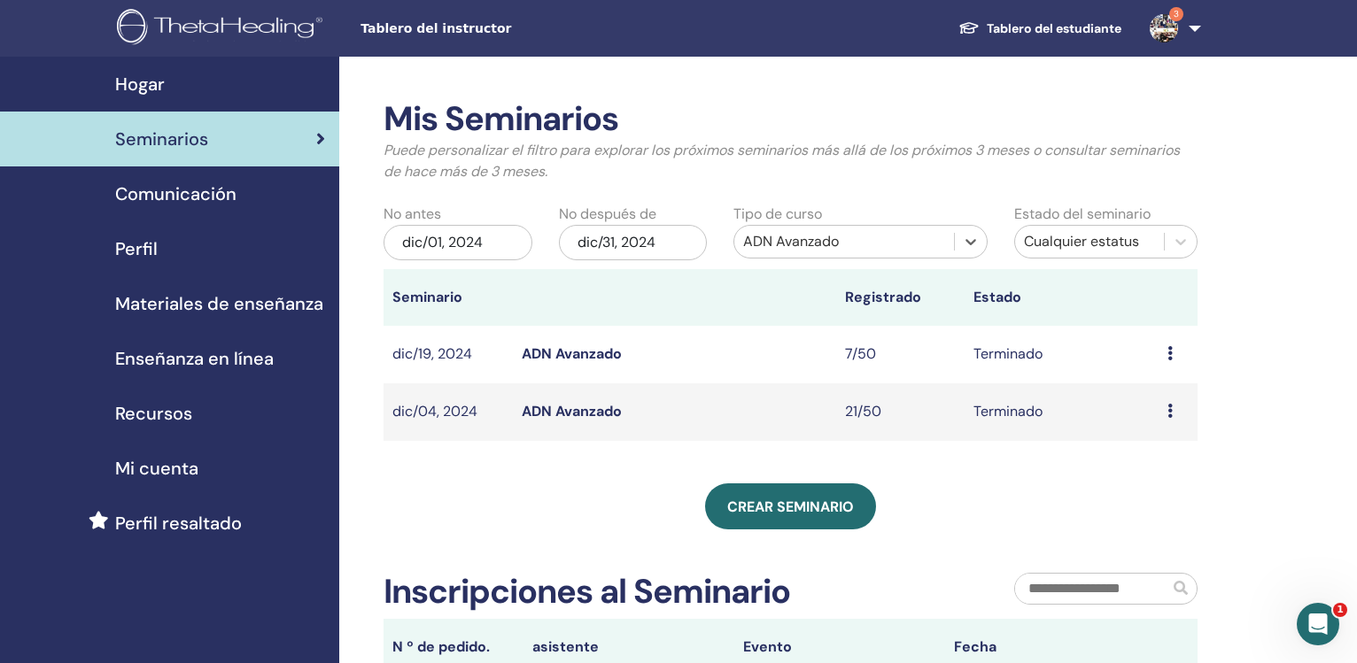
click at [558, 413] on link "ADN Avanzado" at bounding box center [572, 411] width 100 height 19
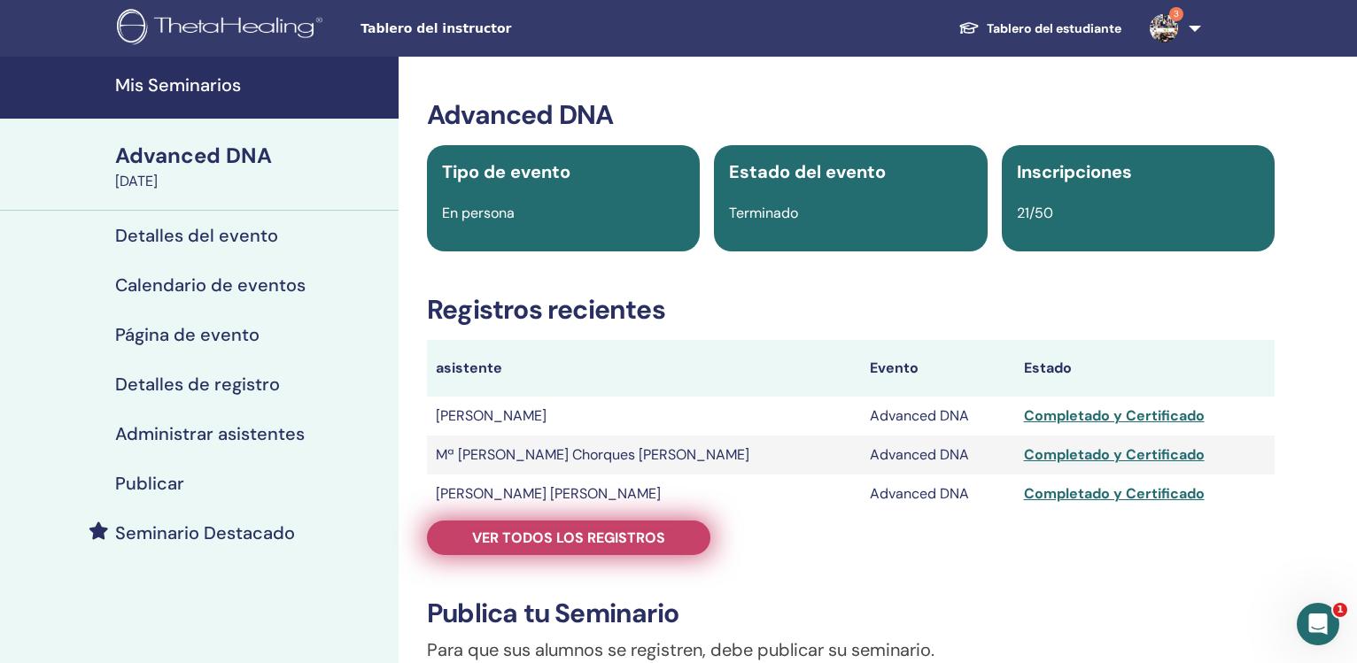
click at [609, 534] on span "Ver todos los registros" at bounding box center [568, 538] width 193 height 19
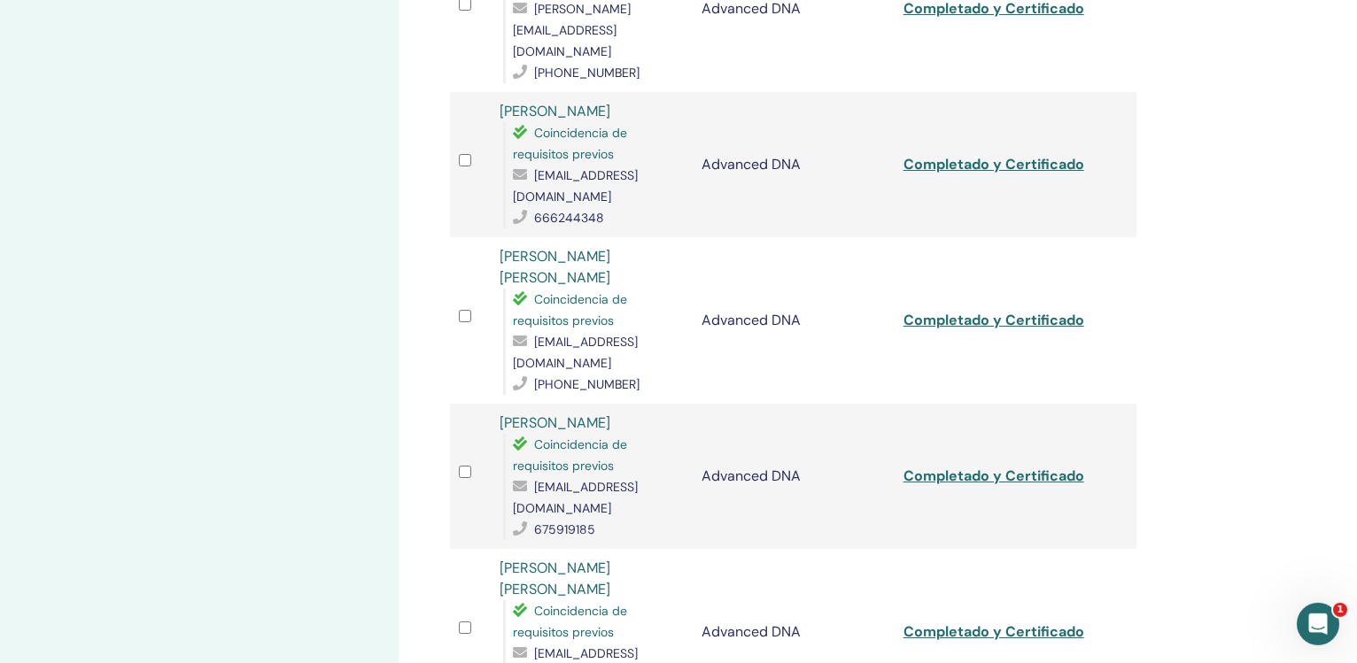
scroll to position [1913, 0]
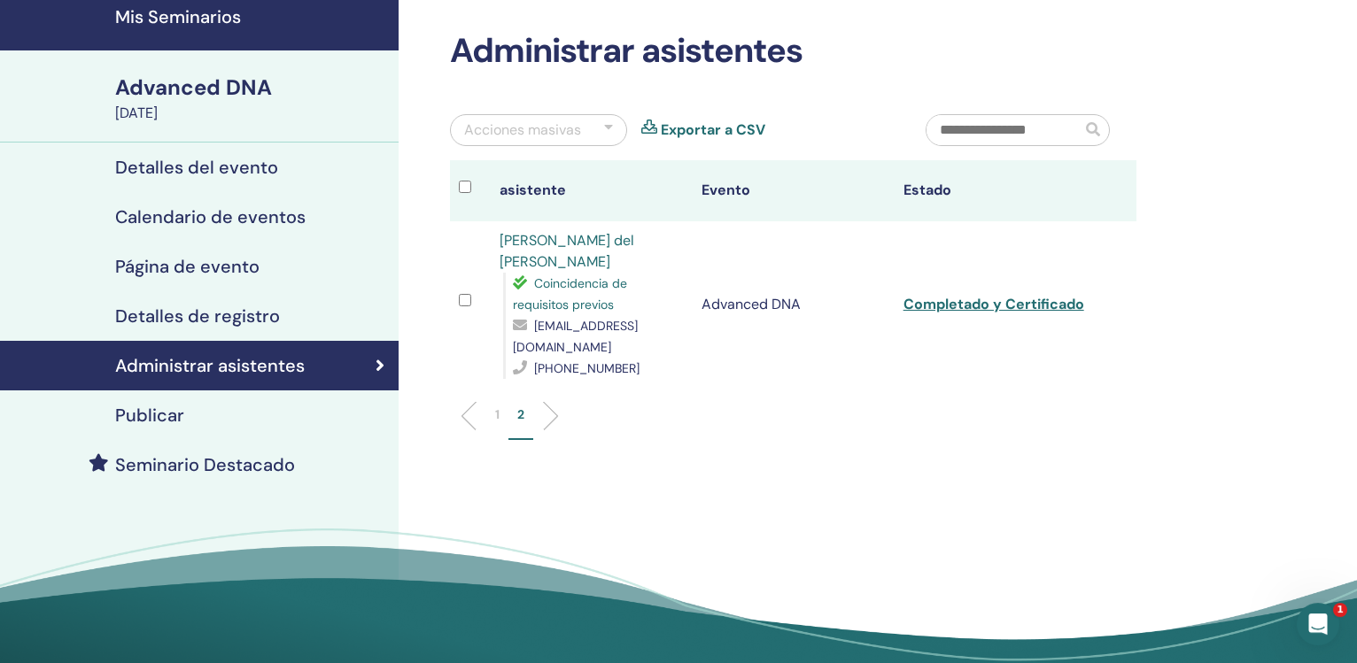
scroll to position [66, 0]
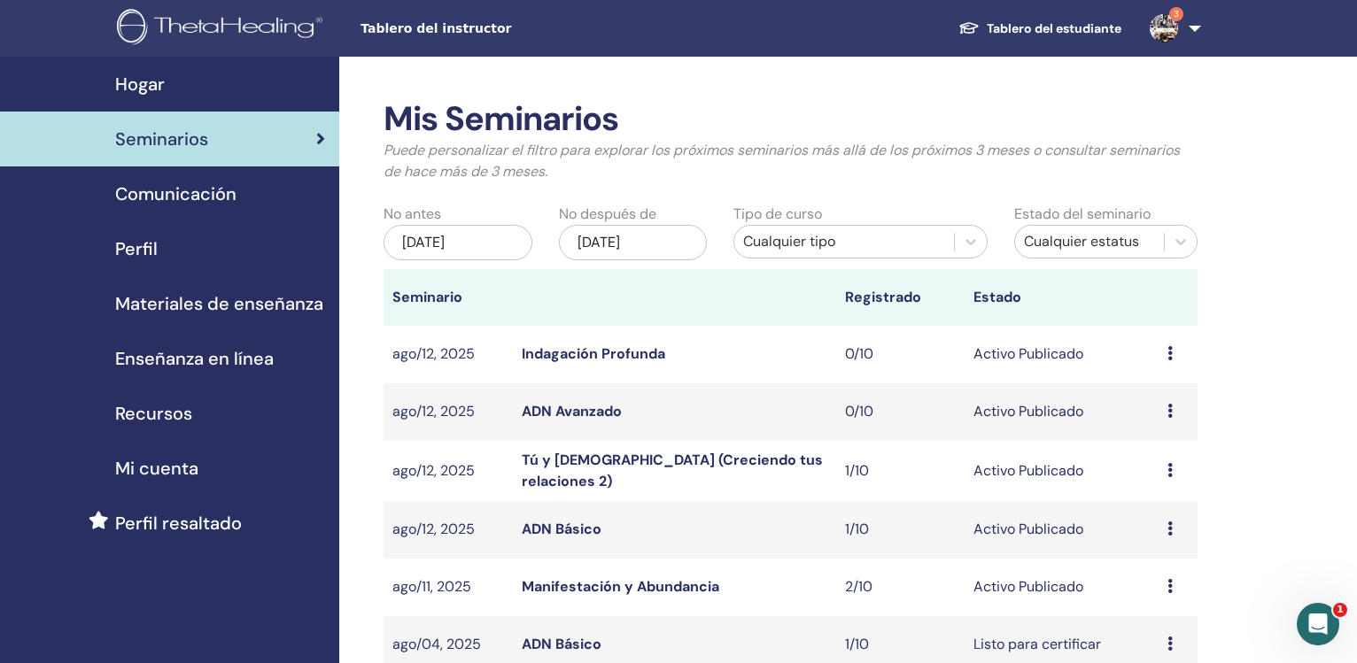
click at [472, 229] on div "[DATE]" at bounding box center [458, 242] width 149 height 35
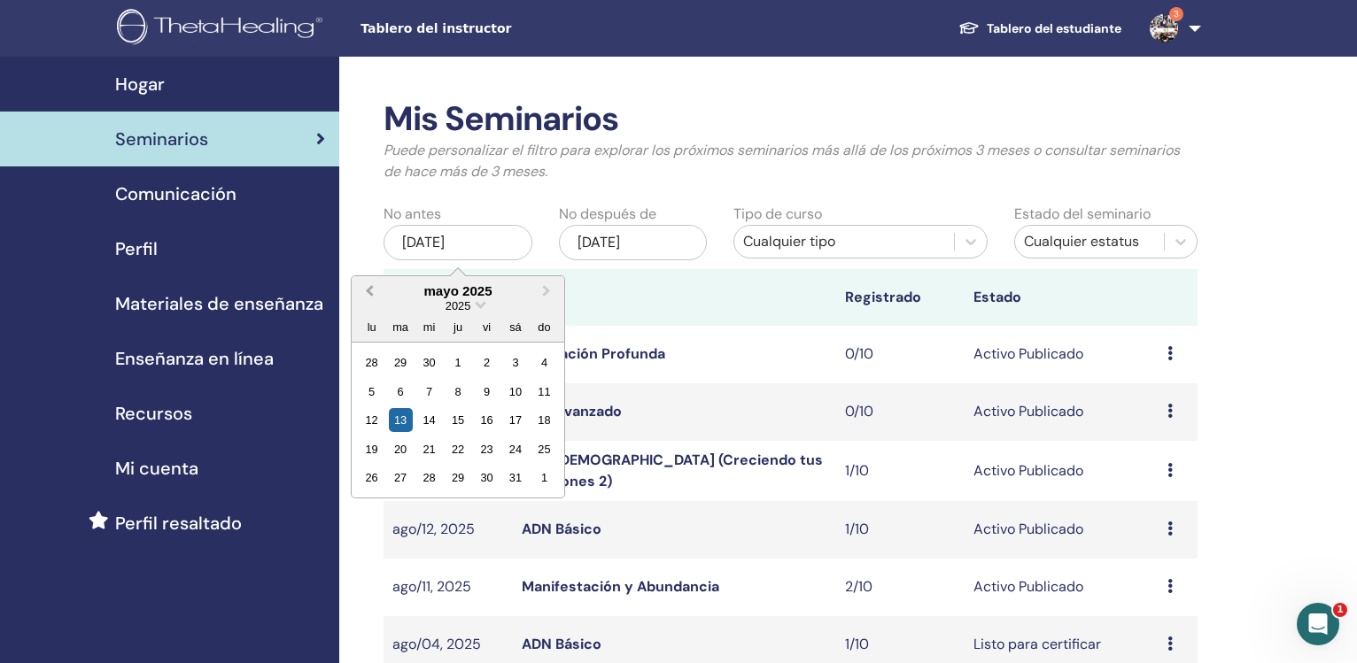
click at [369, 294] on span "Previous Month" at bounding box center [369, 291] width 0 height 19
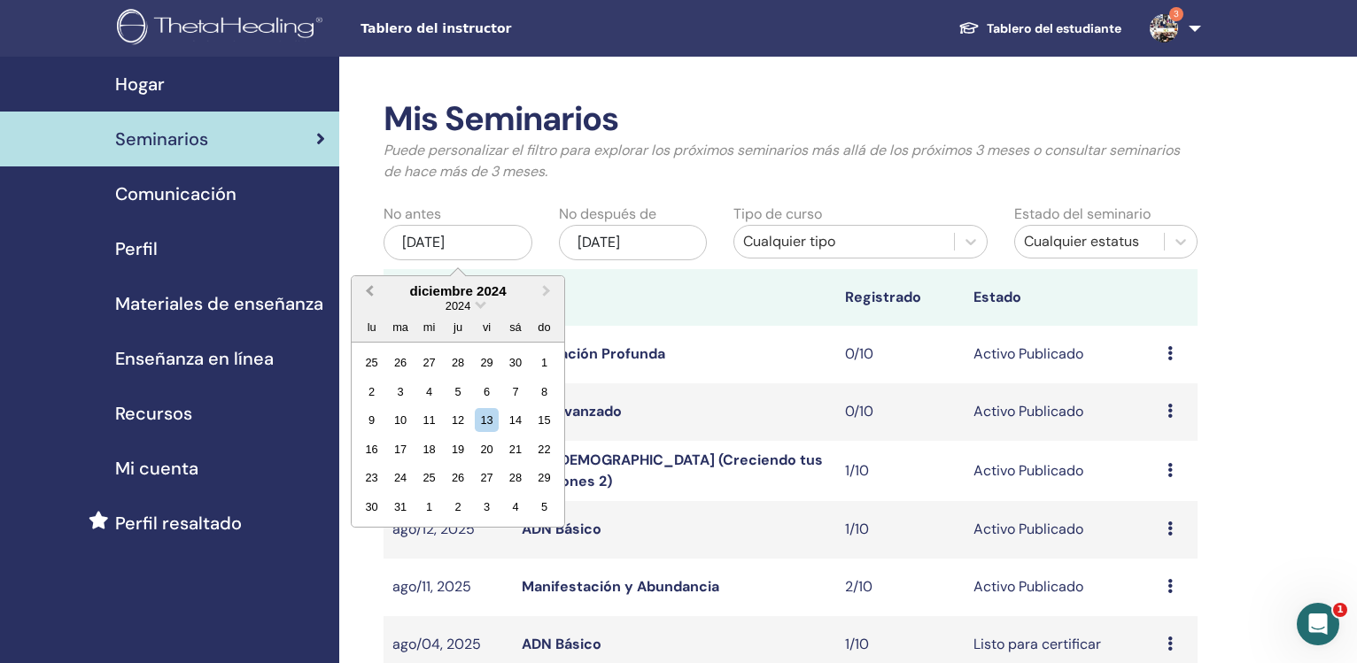
click at [369, 294] on span "Previous Month" at bounding box center [369, 291] width 0 height 19
click at [549, 294] on button "Next Month" at bounding box center [548, 292] width 28 height 28
click at [546, 362] on div "1" at bounding box center [544, 363] width 24 height 24
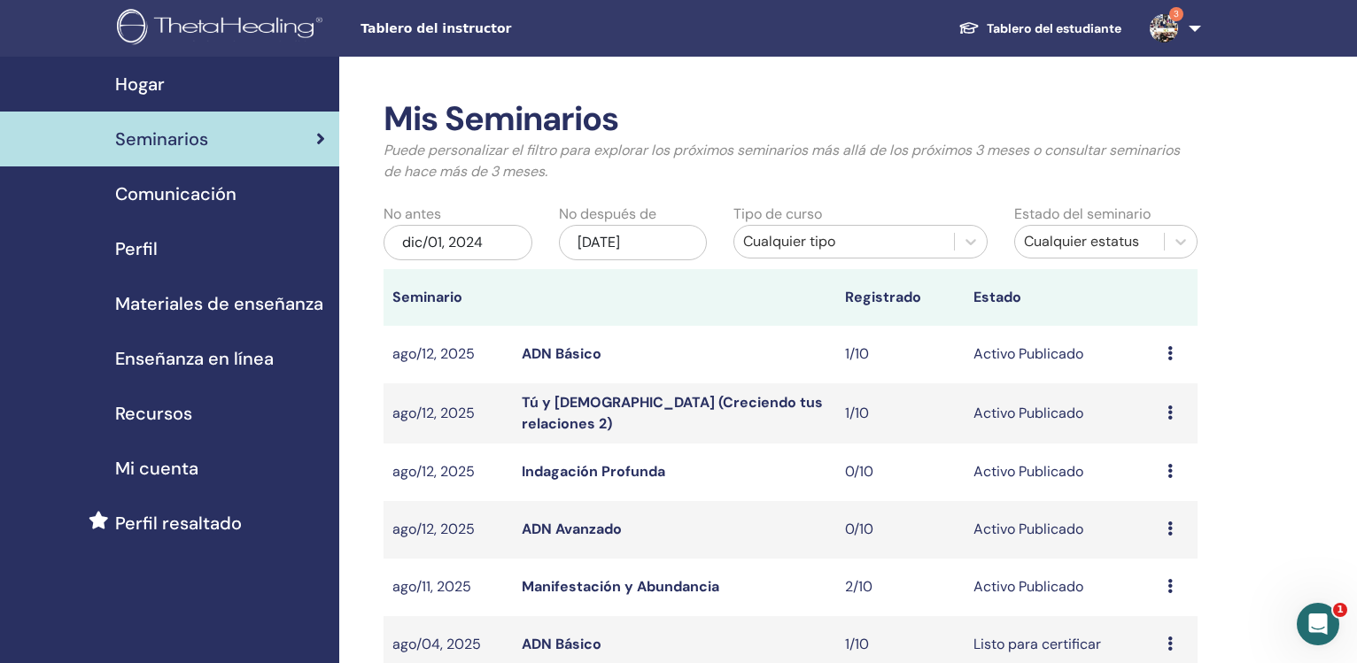
click at [623, 232] on div "nov/13, 2025" at bounding box center [633, 242] width 149 height 35
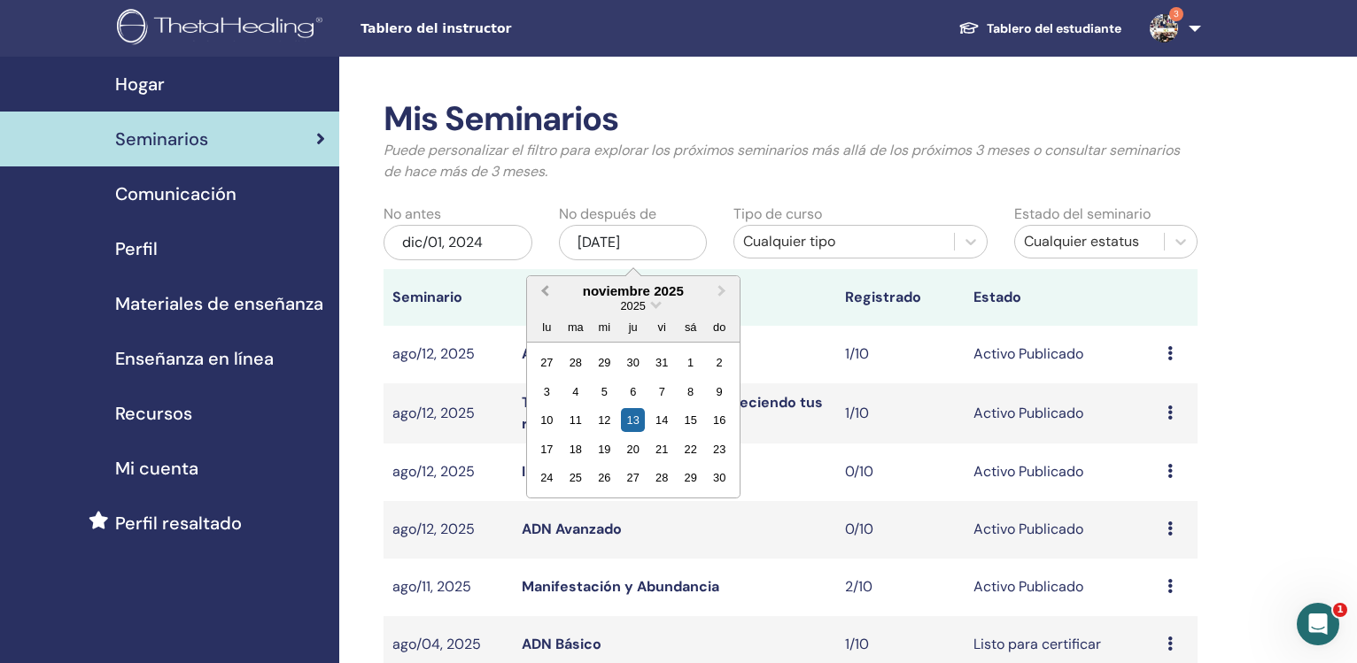
click at [538, 291] on button "Previous Month" at bounding box center [543, 292] width 28 height 28
click at [538, 290] on button "Previous Month" at bounding box center [543, 292] width 28 height 28
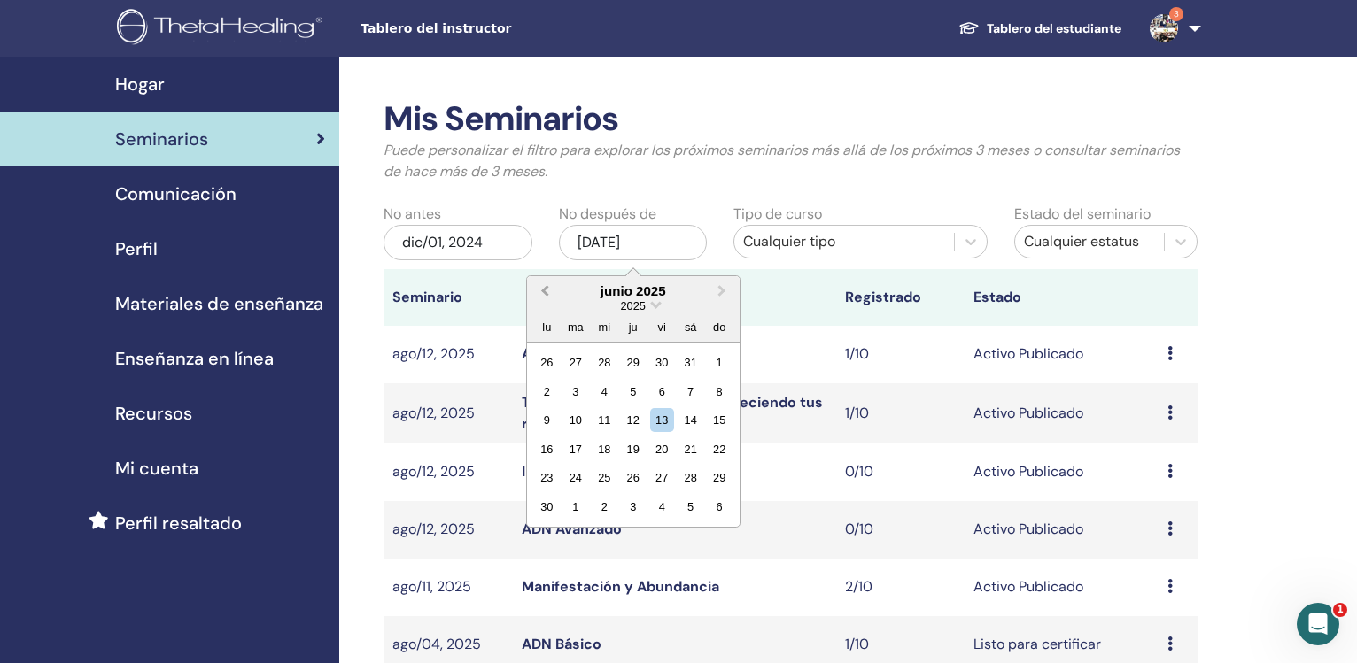
click at [538, 290] on button "Previous Month" at bounding box center [543, 292] width 28 height 28
click at [538, 291] on button "Previous Month" at bounding box center [543, 292] width 28 height 28
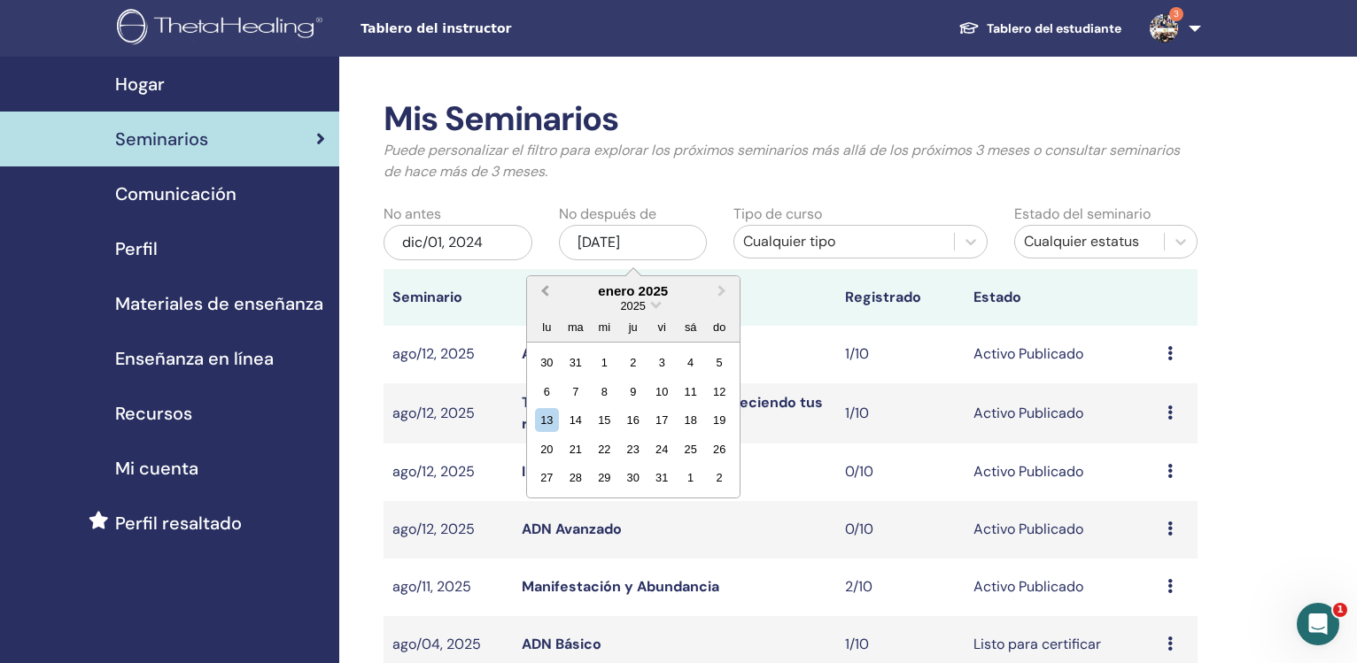
click at [538, 290] on button "Previous Month" at bounding box center [543, 292] width 28 height 28
click at [575, 512] on div "31" at bounding box center [575, 507] width 24 height 24
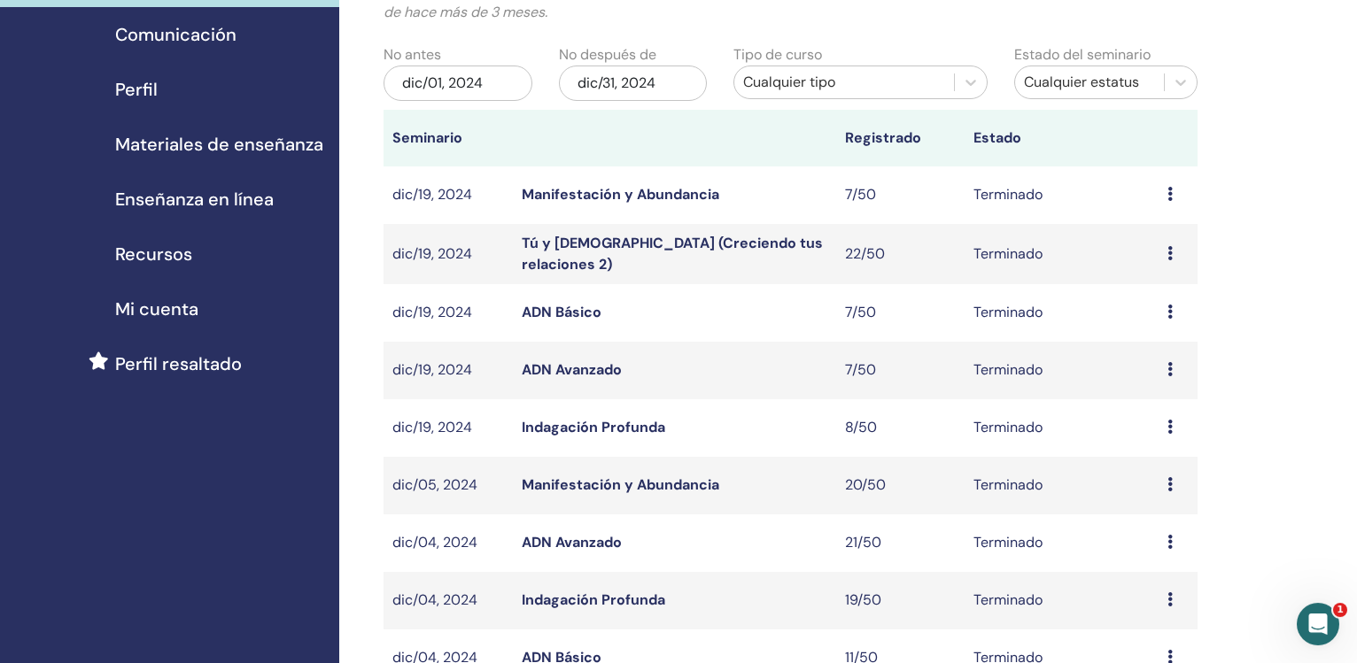
scroll to position [181, 0]
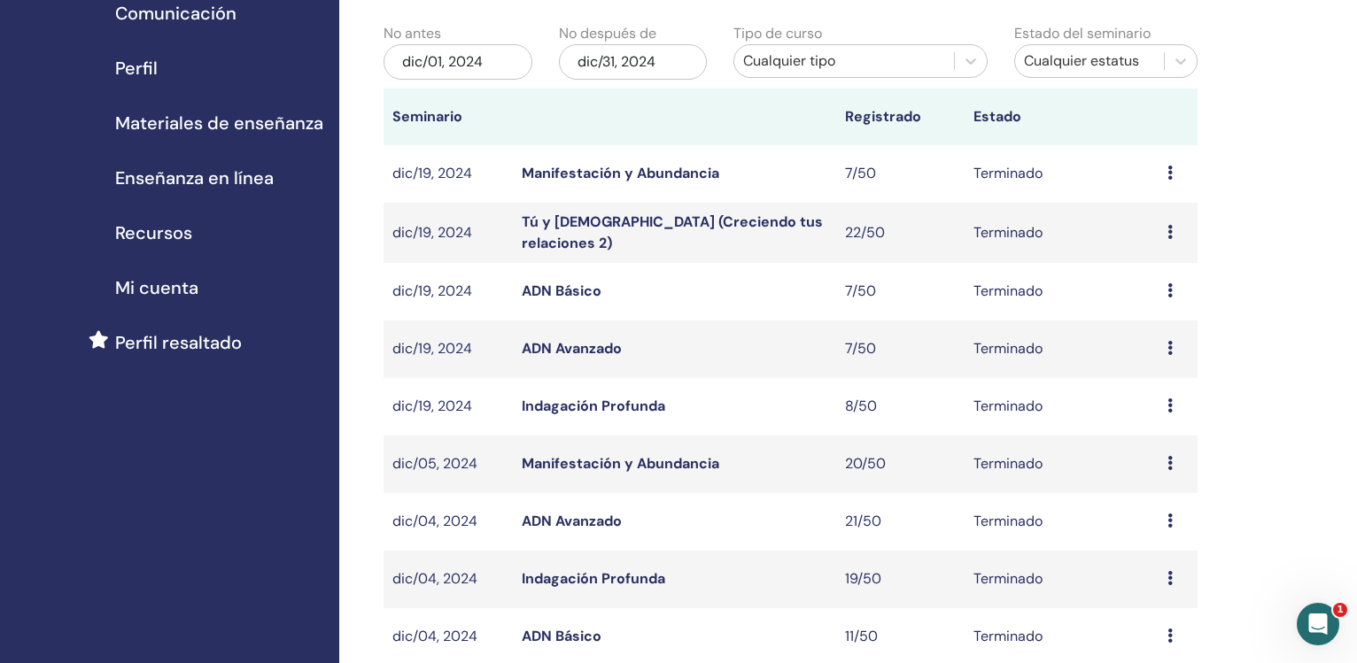
click at [562, 353] on link "ADN Avanzado" at bounding box center [572, 348] width 100 height 19
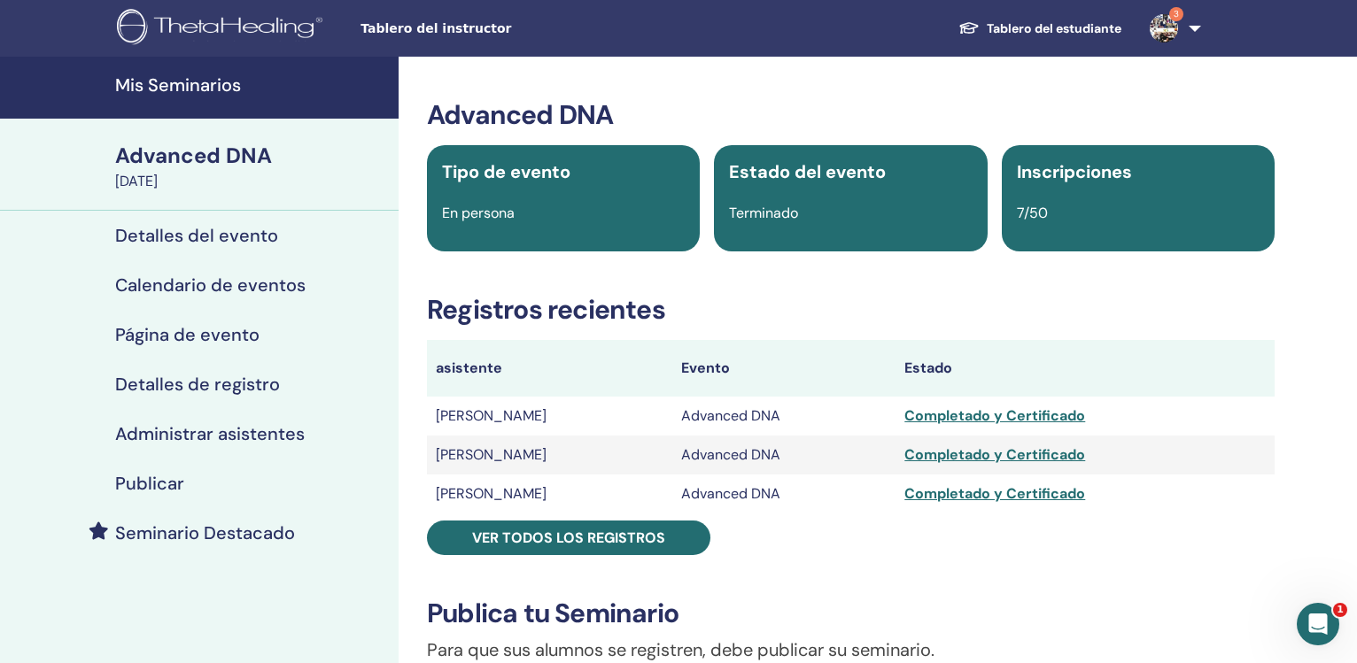
click at [1027, 456] on div "Completado y Certificado" at bounding box center [1084, 455] width 361 height 21
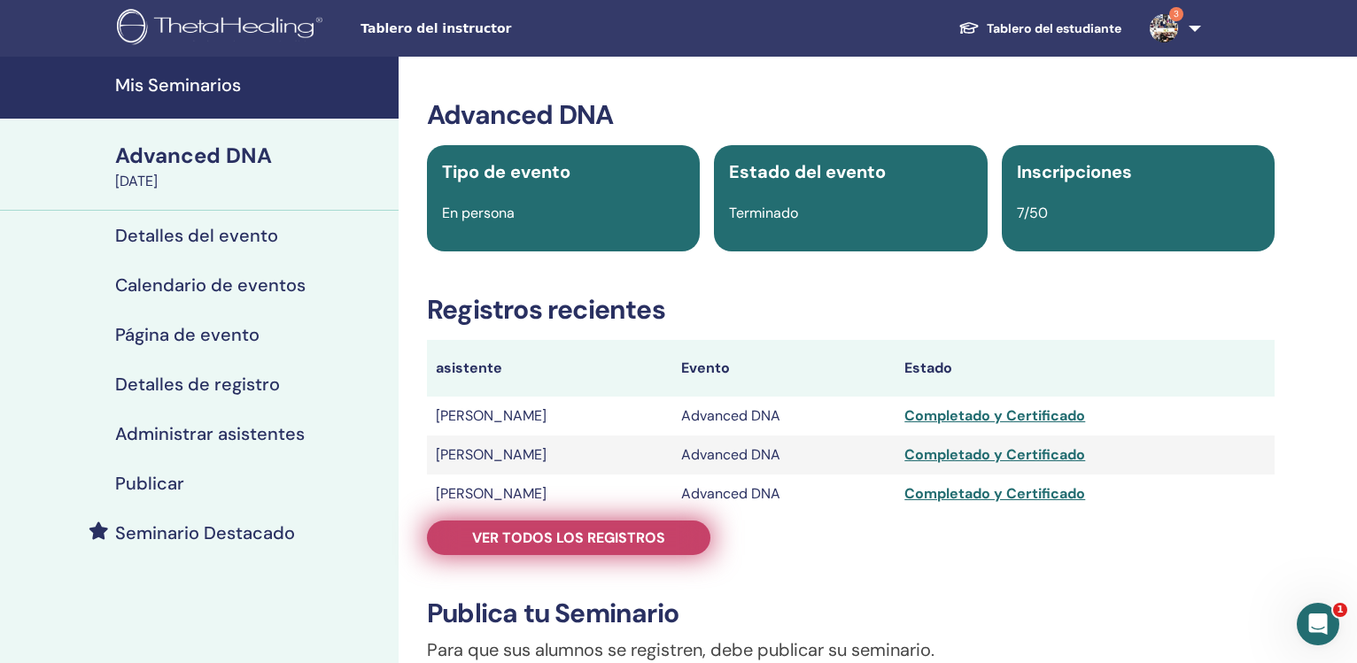
click at [586, 527] on link "Ver todos los registros" at bounding box center [568, 538] width 283 height 35
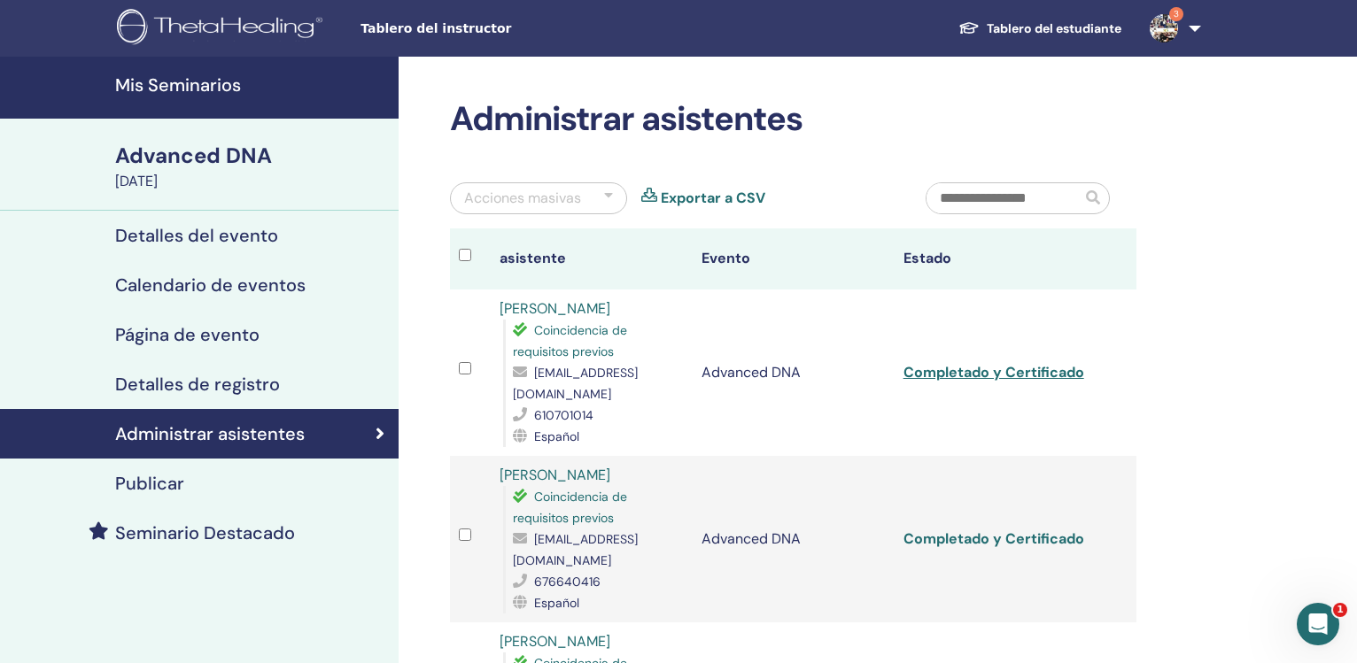
click at [960, 530] on link "Completado y Certificado" at bounding box center [994, 539] width 181 height 19
click at [185, 91] on h4 "Mis Seminarios" at bounding box center [251, 84] width 273 height 21
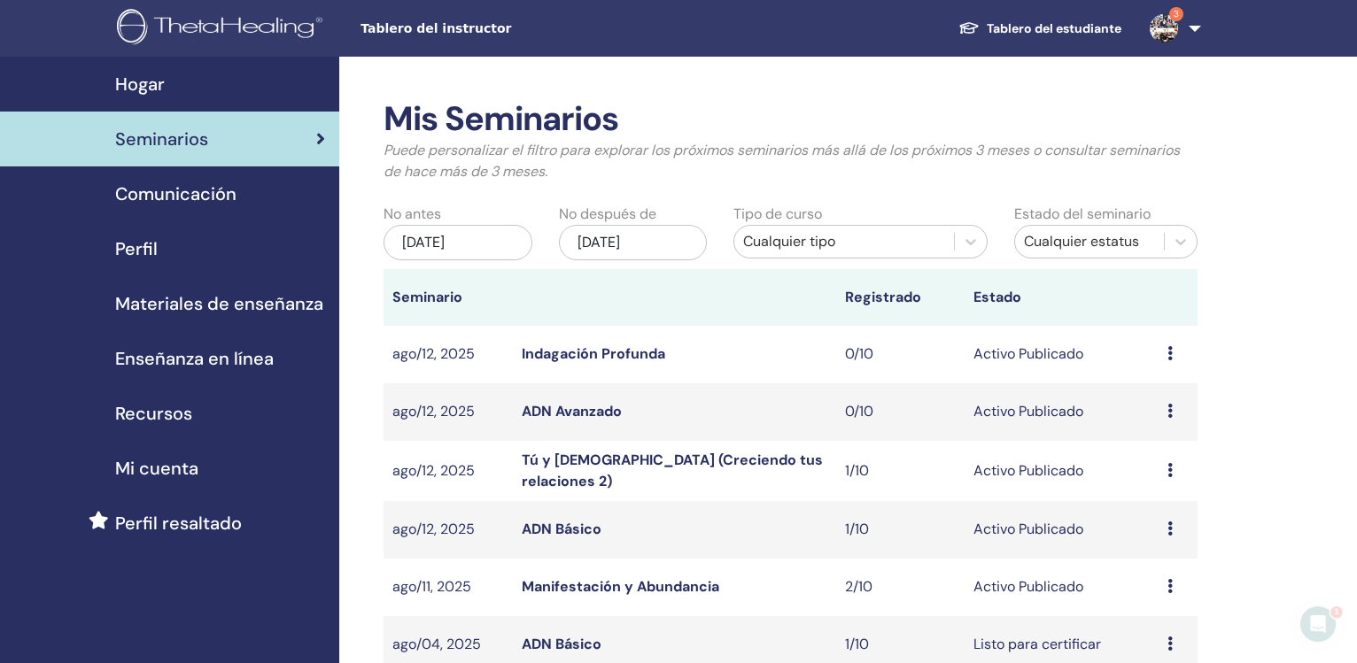
click at [468, 241] on div "[DATE]" at bounding box center [458, 242] width 149 height 35
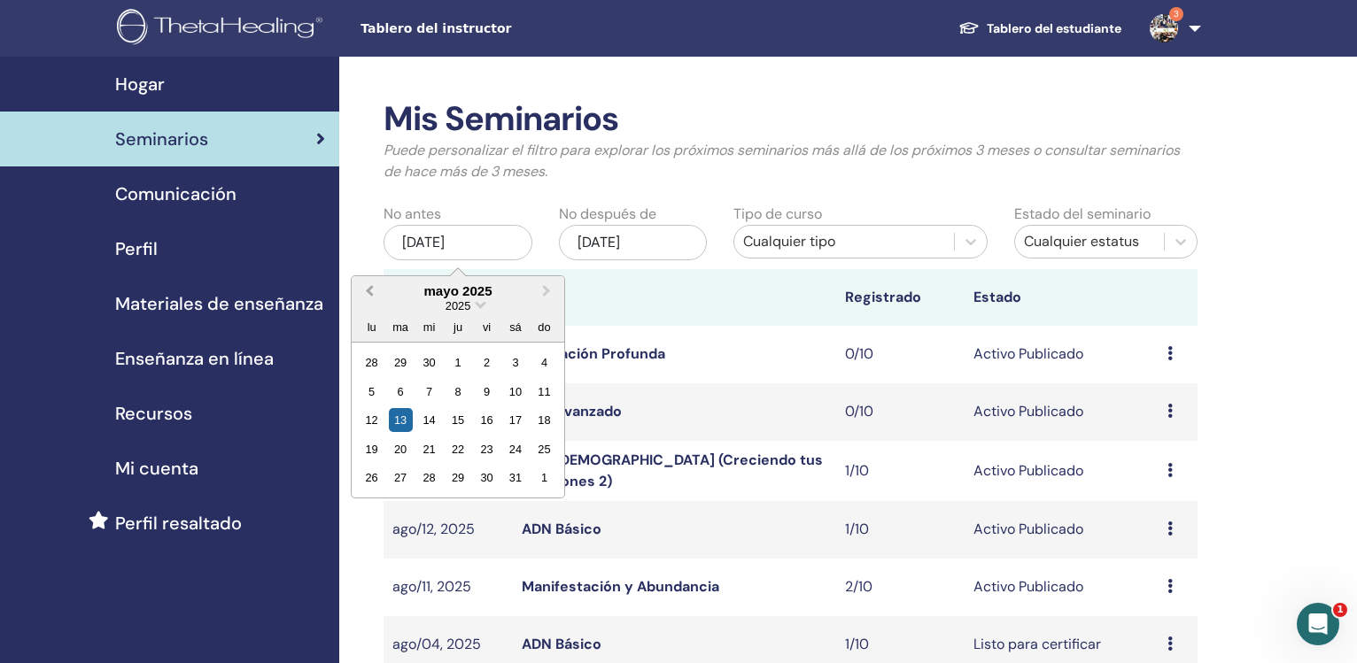
click at [369, 290] on span "Previous Month" at bounding box center [369, 291] width 0 height 19
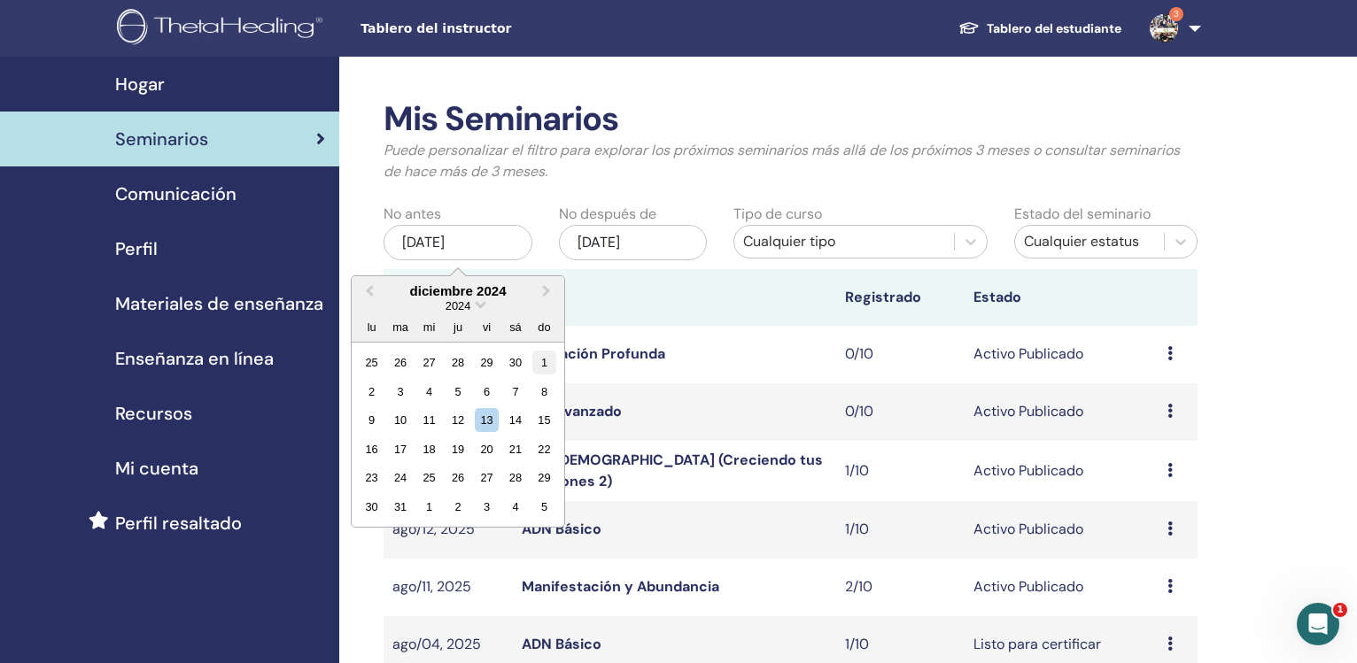
click at [545, 366] on div "1" at bounding box center [544, 363] width 24 height 24
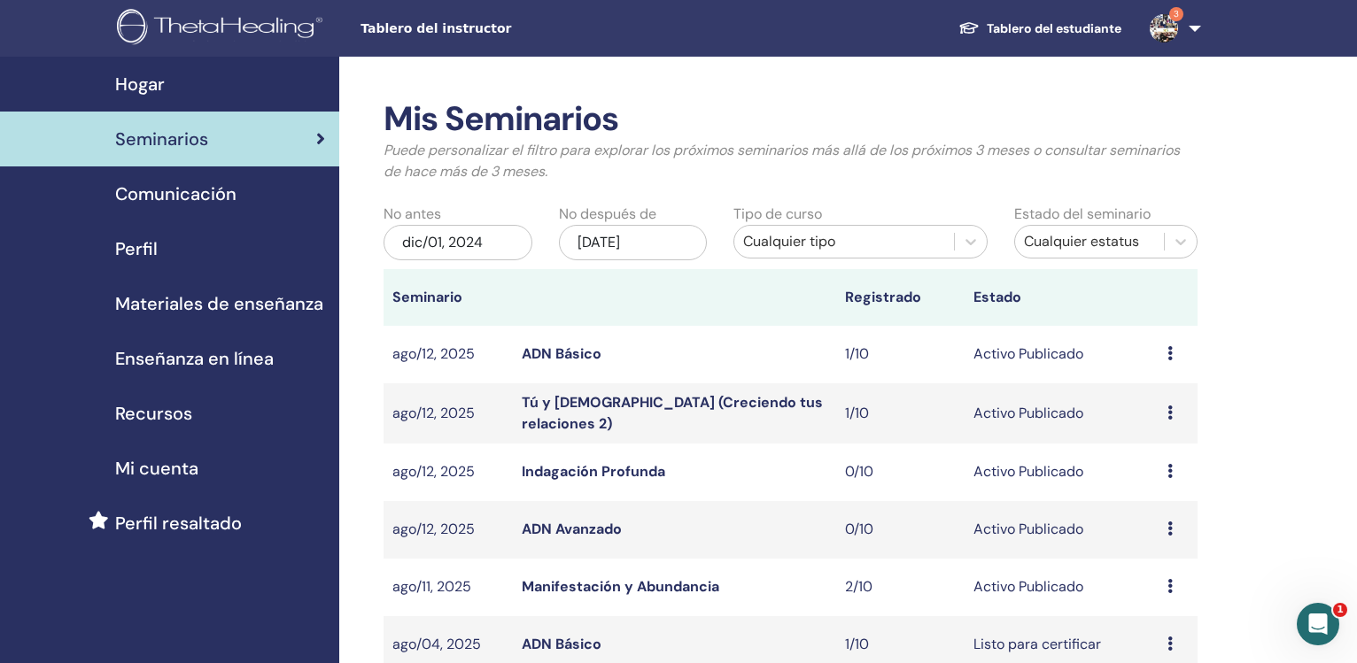
click at [609, 240] on div "nov/13, 2025" at bounding box center [633, 242] width 149 height 35
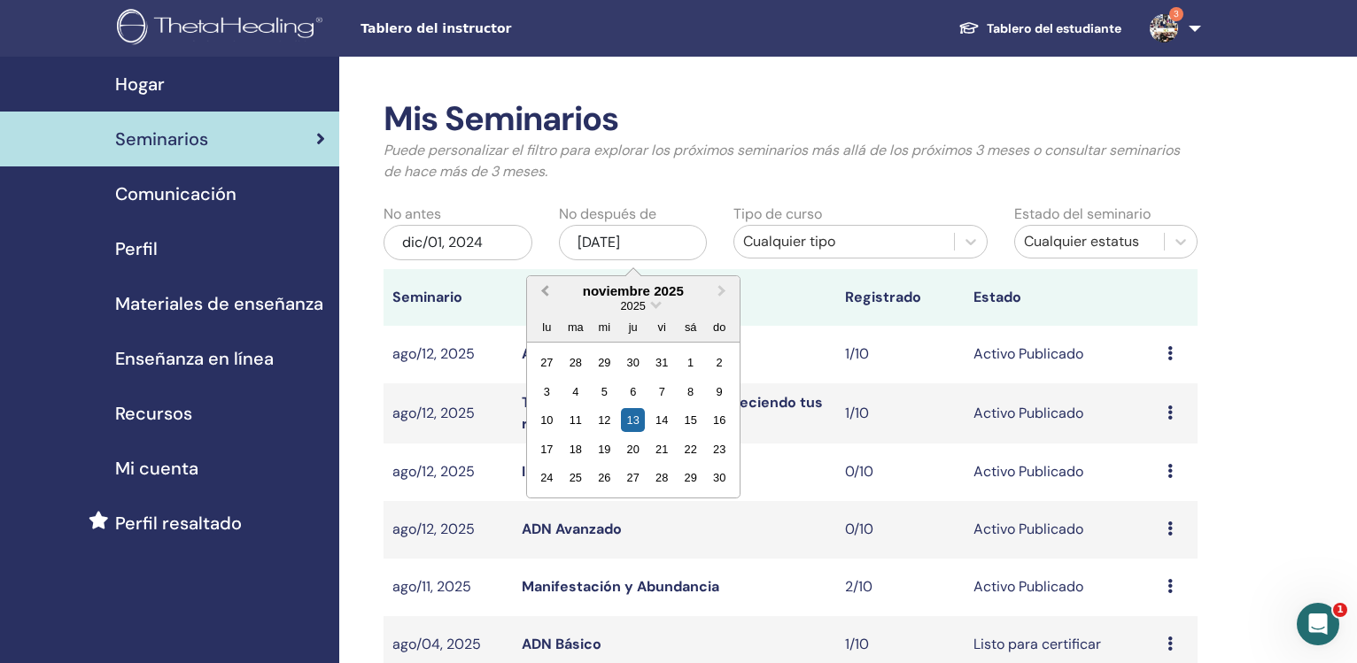
click at [545, 291] on span "Previous Month" at bounding box center [545, 291] width 0 height 19
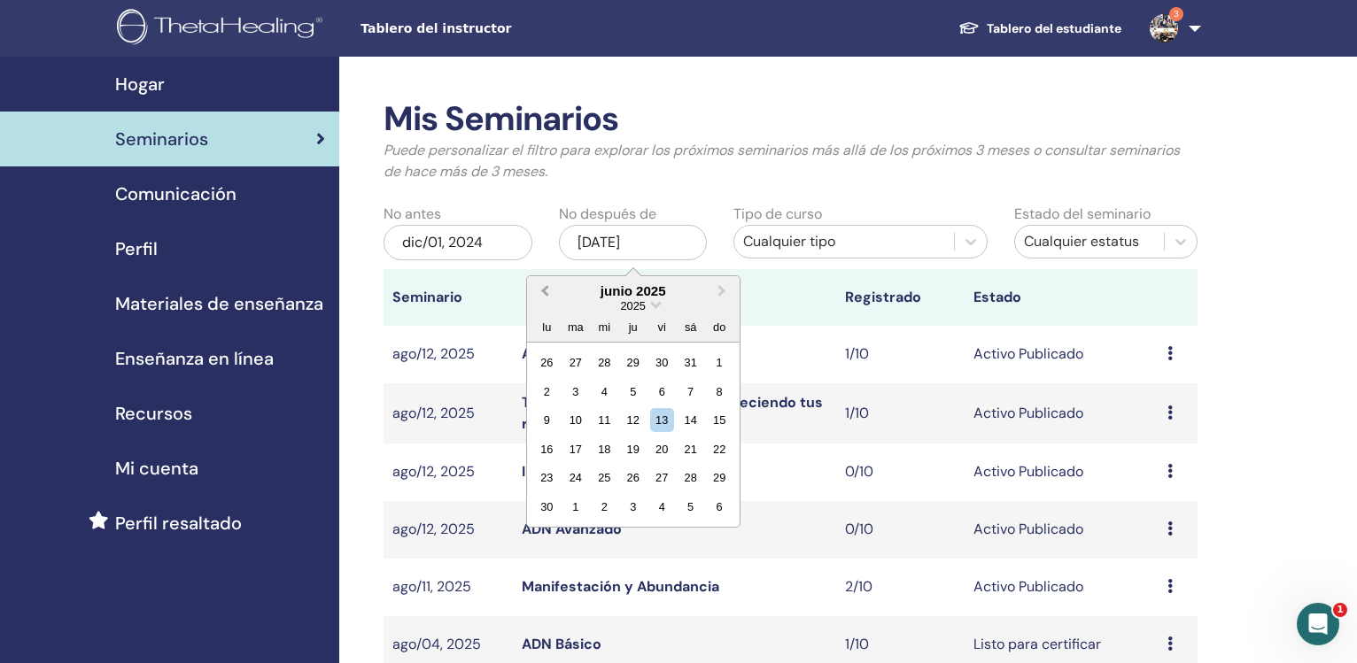
click at [545, 291] on span "Previous Month" at bounding box center [545, 291] width 0 height 19
click at [545, 290] on span "Previous Month" at bounding box center [545, 291] width 0 height 19
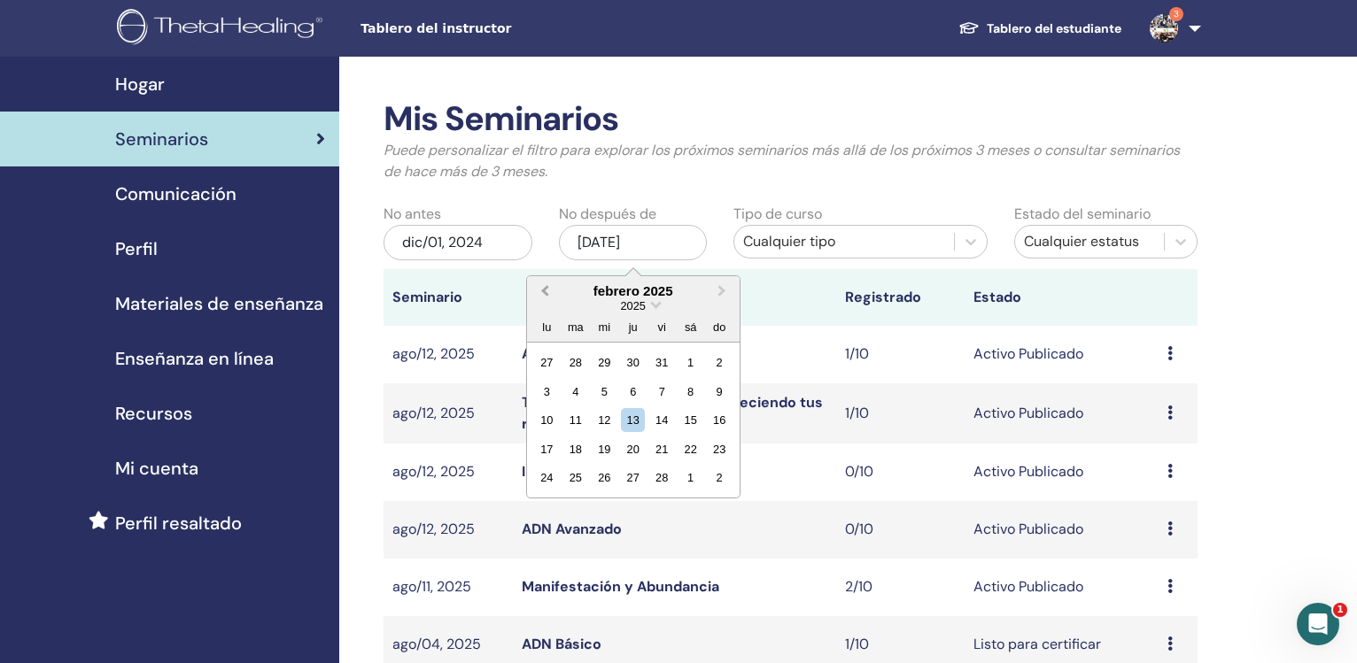
click at [545, 290] on span "Previous Month" at bounding box center [545, 291] width 0 height 19
click at [578, 503] on div "31" at bounding box center [575, 507] width 24 height 24
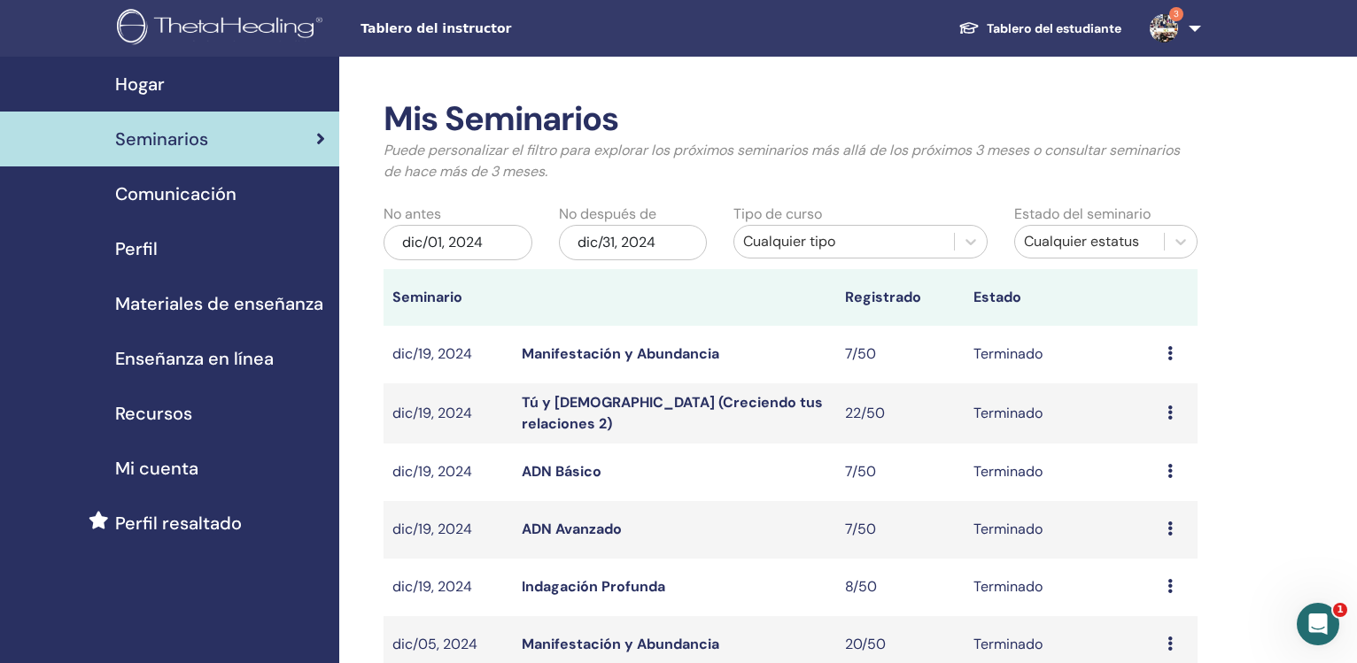
click at [902, 240] on div "Cualquier tipo" at bounding box center [843, 241] width 201 height 21
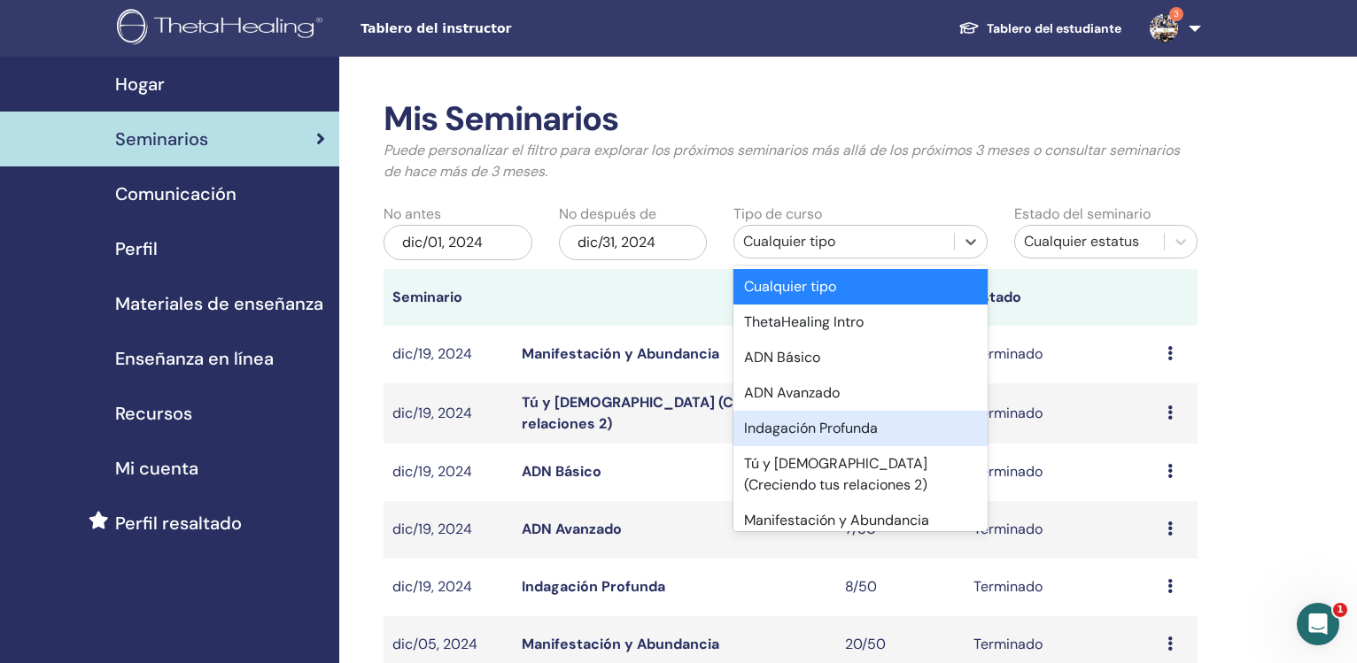
click at [845, 423] on div "Indagación Profunda" at bounding box center [859, 428] width 253 height 35
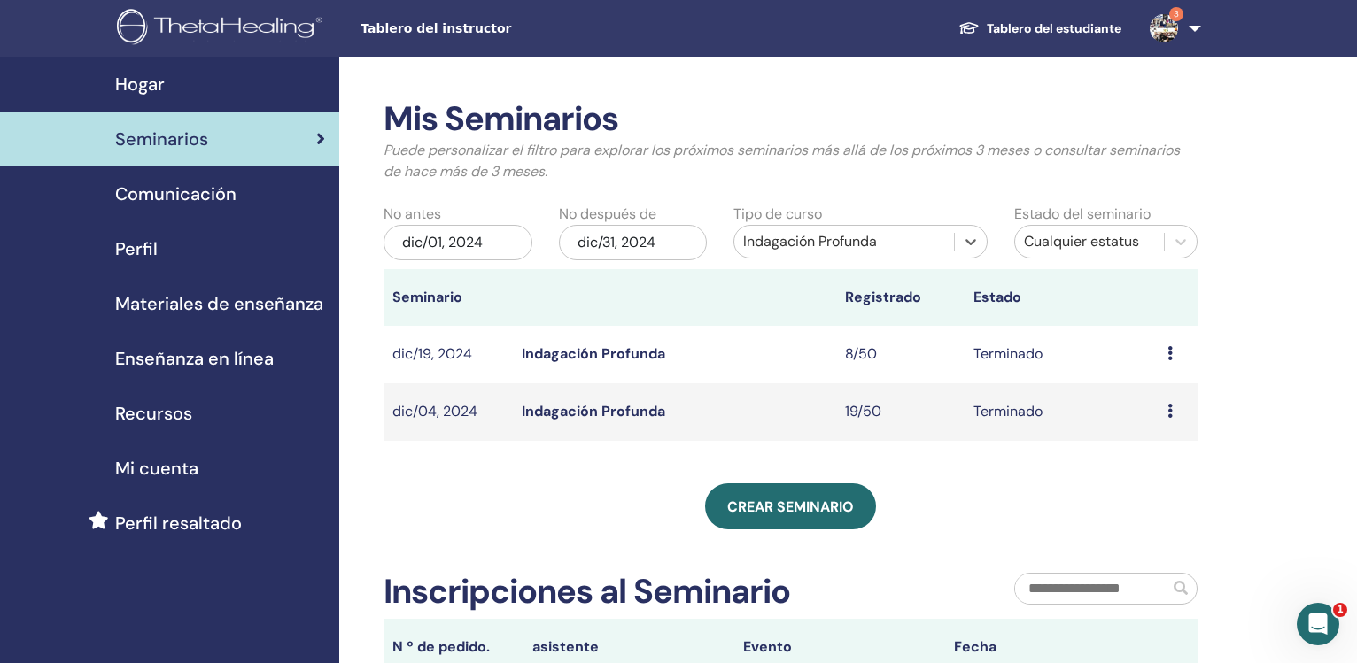
click at [575, 414] on link "Indagación Profunda" at bounding box center [594, 411] width 144 height 19
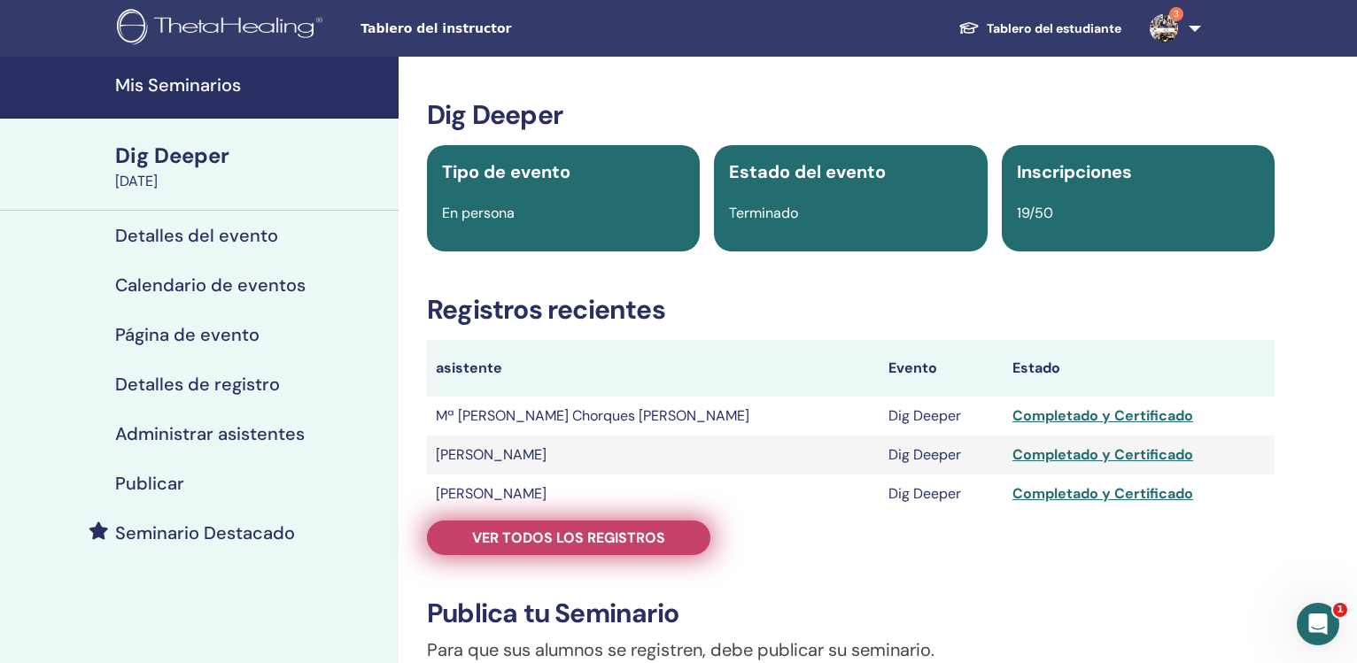
click at [600, 532] on span "Ver todos los registros" at bounding box center [568, 538] width 193 height 19
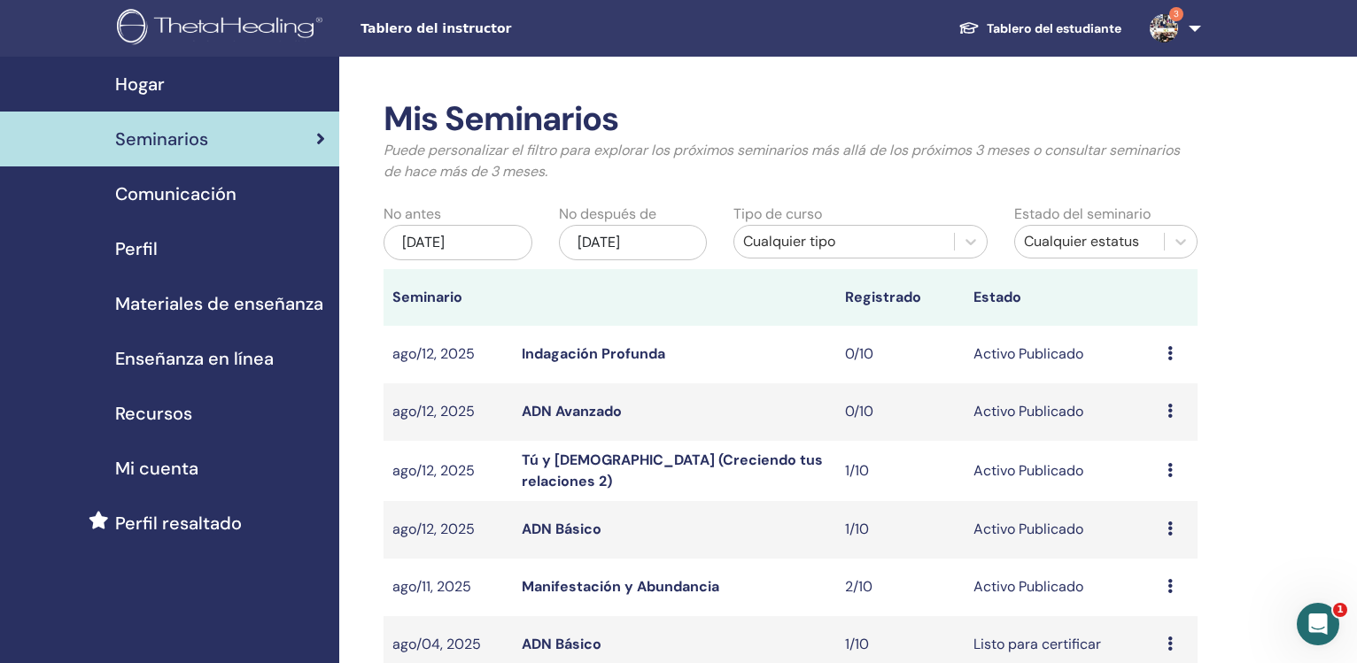
click at [469, 244] on div "may/13, 2025" at bounding box center [458, 242] width 149 height 35
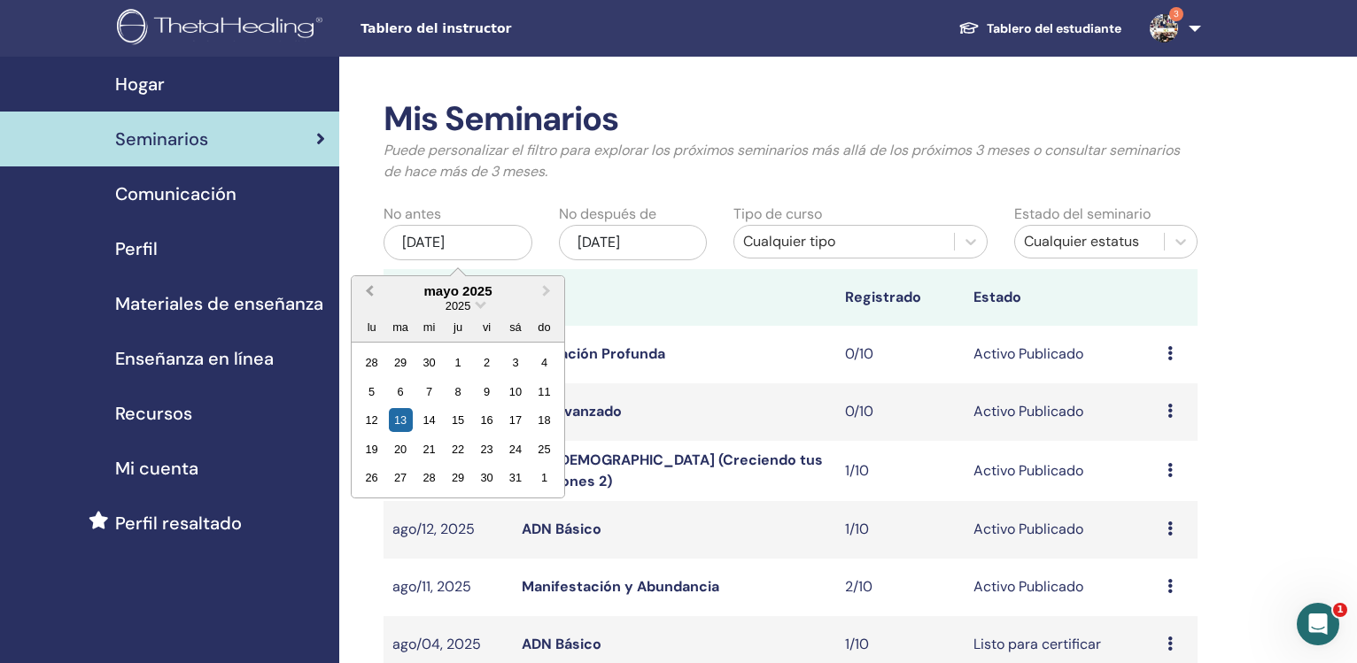
click at [367, 291] on button "Previous Month" at bounding box center [367, 292] width 28 height 28
click at [369, 291] on span "Previous Month" at bounding box center [369, 291] width 0 height 19
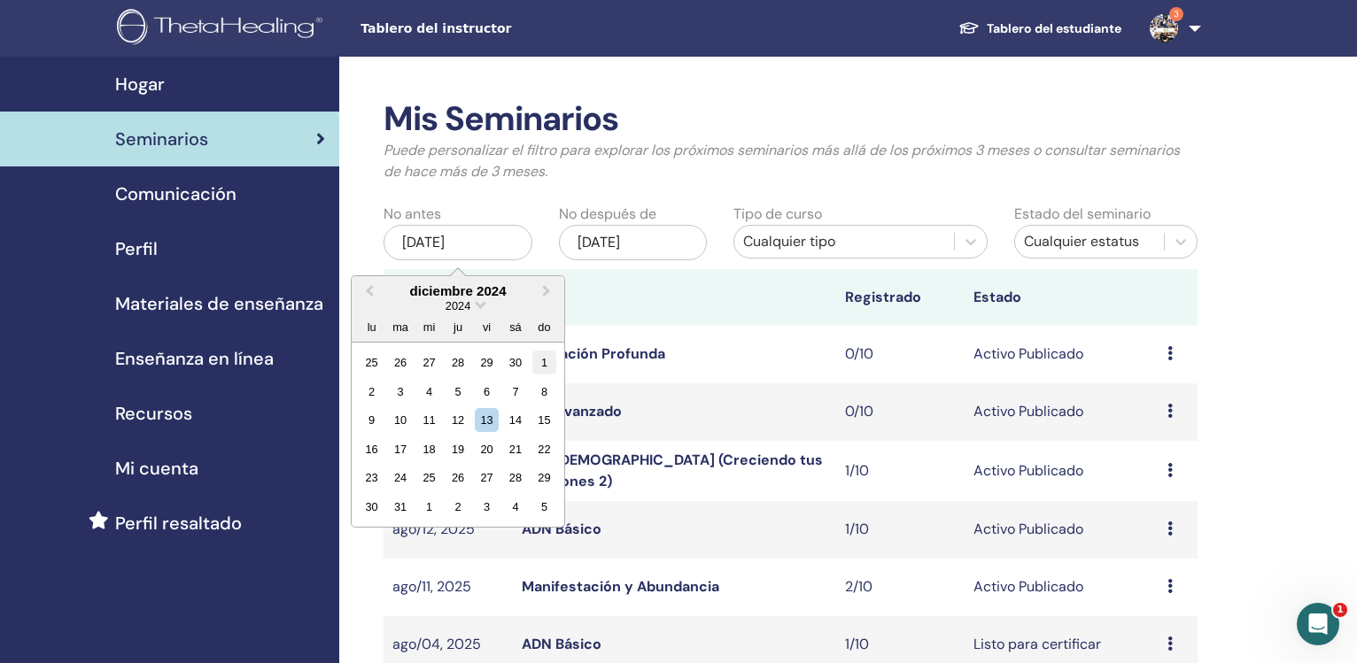
click at [539, 365] on div "1" at bounding box center [544, 363] width 24 height 24
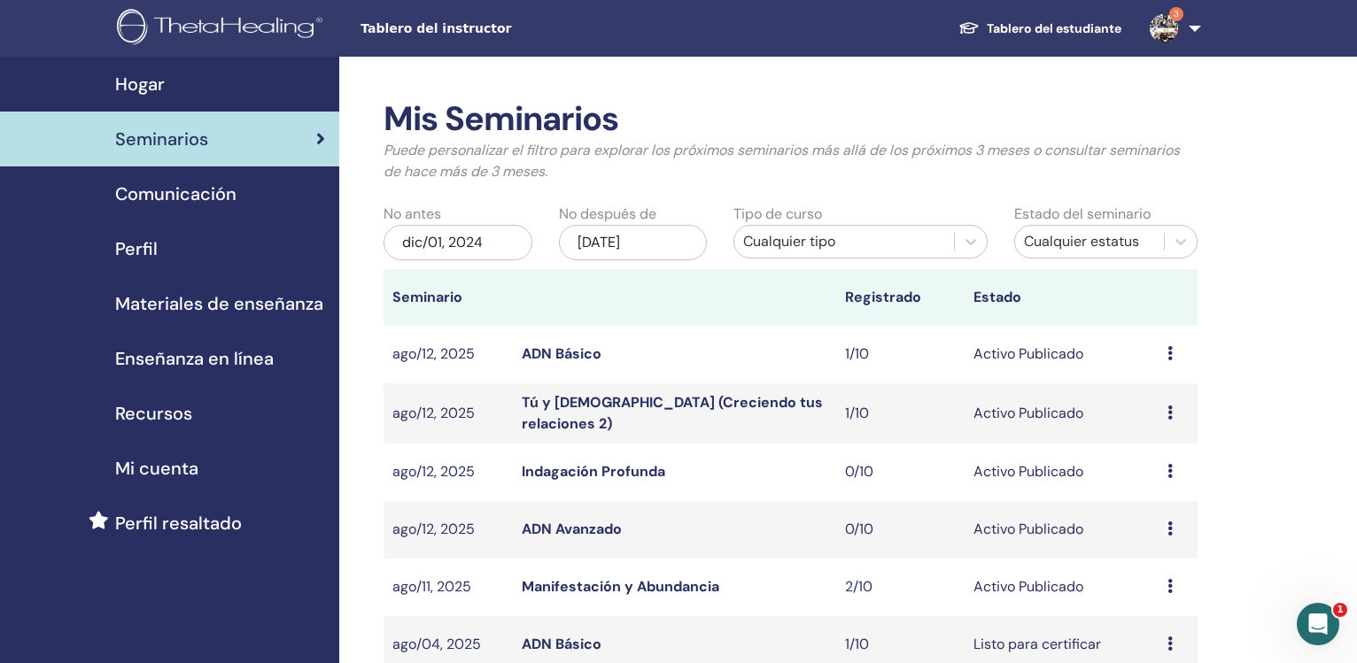
click at [641, 240] on div "nov/13, 2025" at bounding box center [633, 242] width 149 height 35
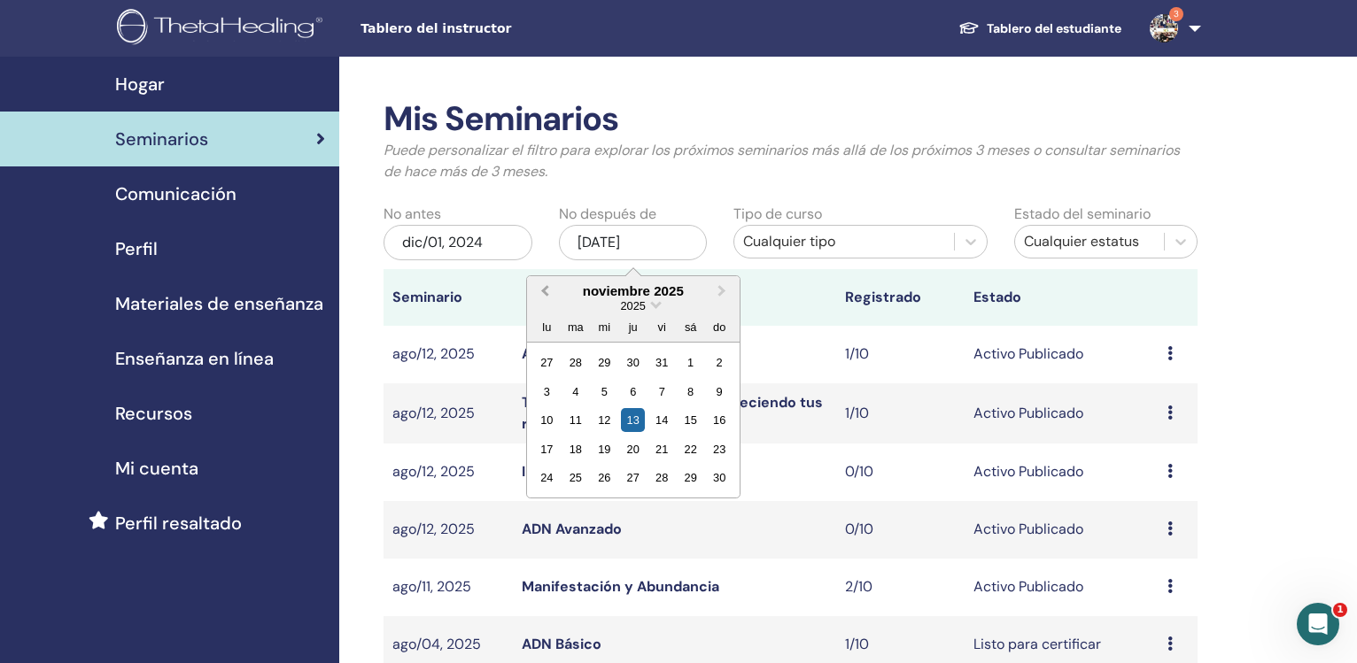
click at [546, 301] on button "Previous Month" at bounding box center [543, 292] width 28 height 28
click at [546, 300] on button "Previous Month" at bounding box center [543, 292] width 28 height 28
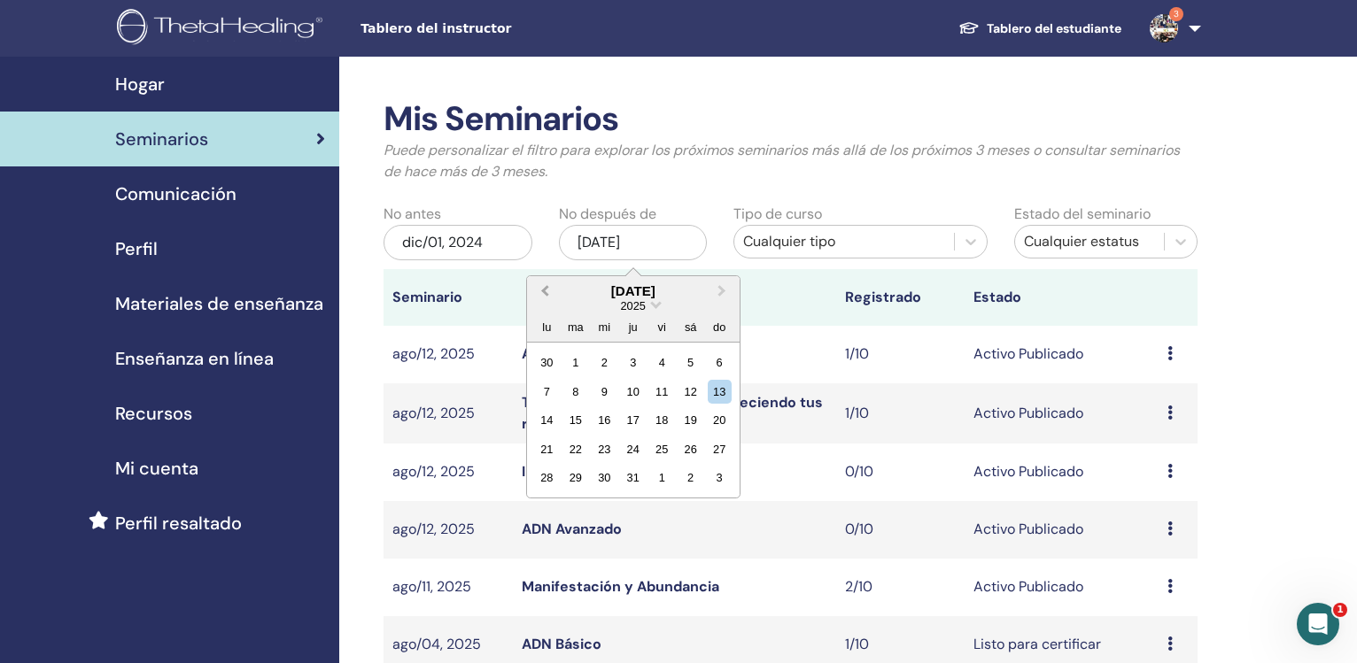
click at [546, 300] on button "Previous Month" at bounding box center [543, 292] width 28 height 28
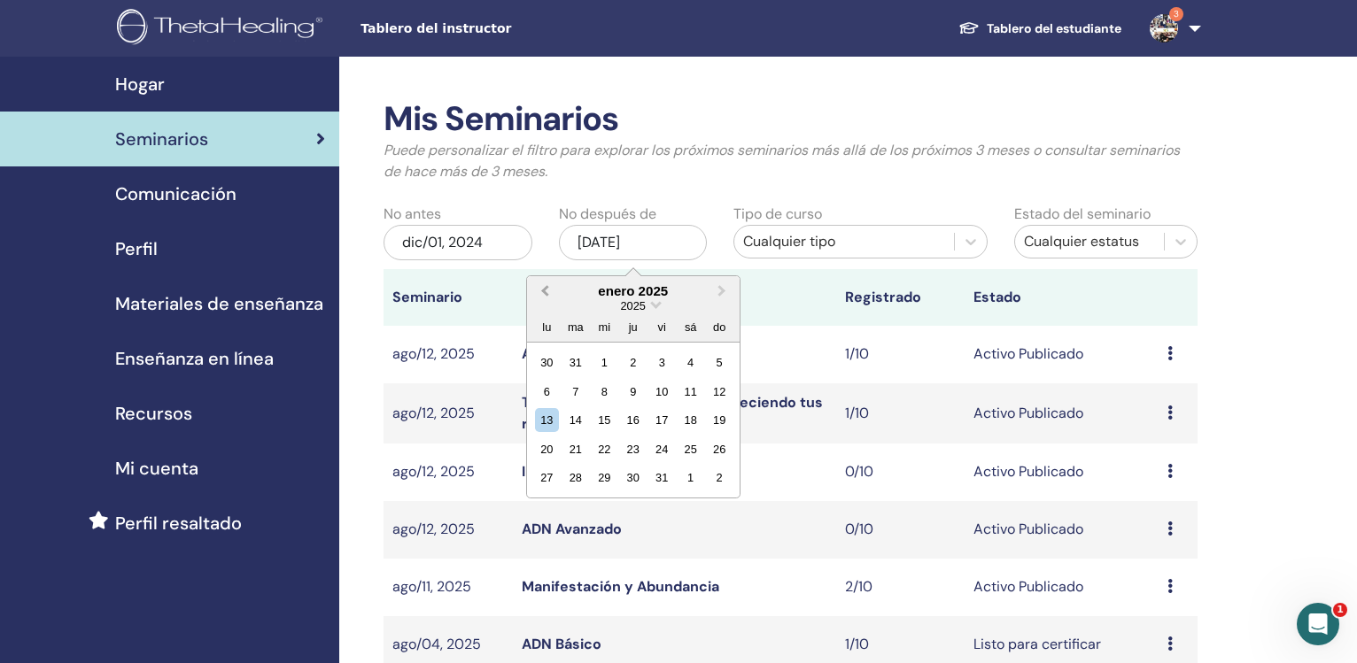
click at [546, 300] on button "Previous Month" at bounding box center [543, 292] width 28 height 28
click at [574, 508] on div "31" at bounding box center [575, 507] width 24 height 24
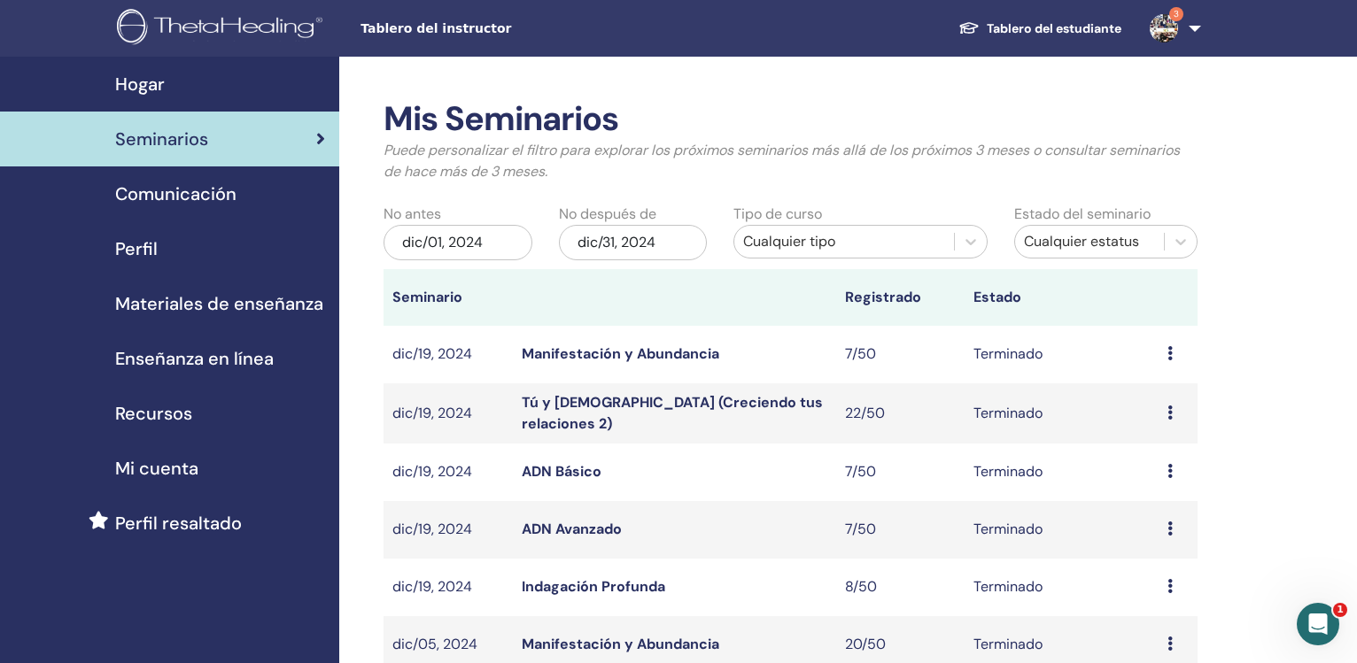
click at [775, 254] on div "Cualquier tipo" at bounding box center [843, 242] width 219 height 28
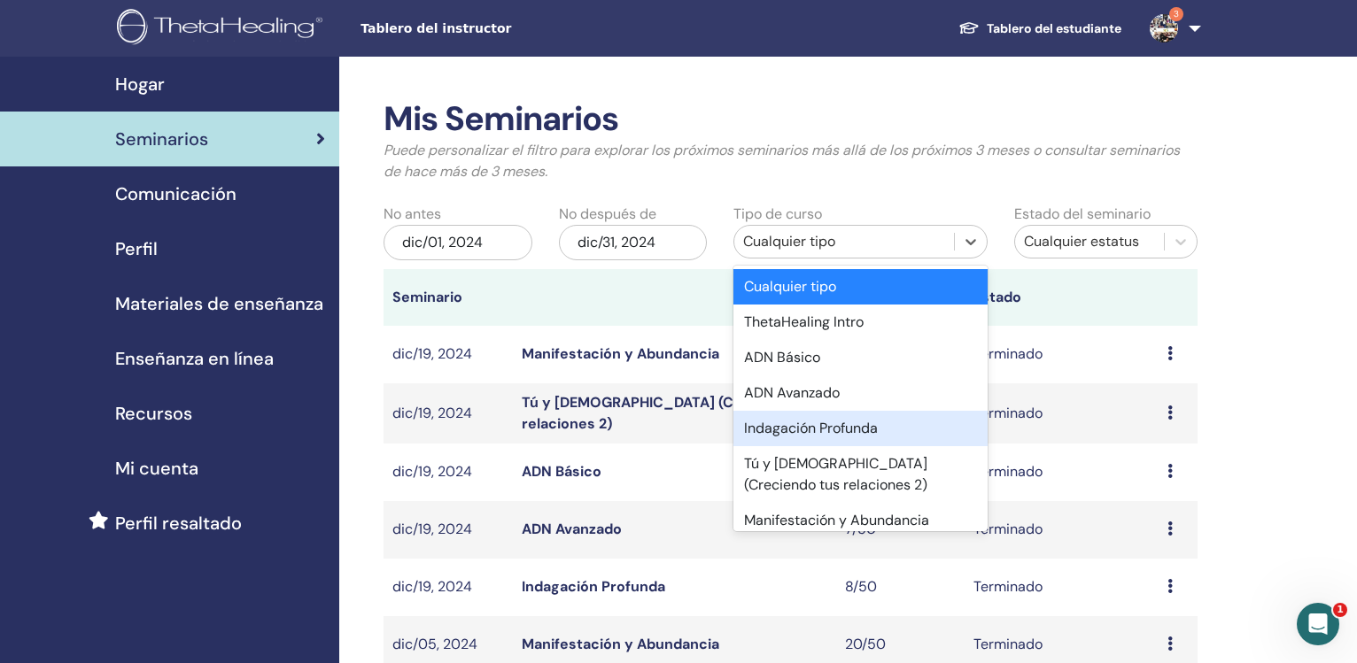
click at [782, 411] on div "Indagación Profunda" at bounding box center [859, 428] width 253 height 35
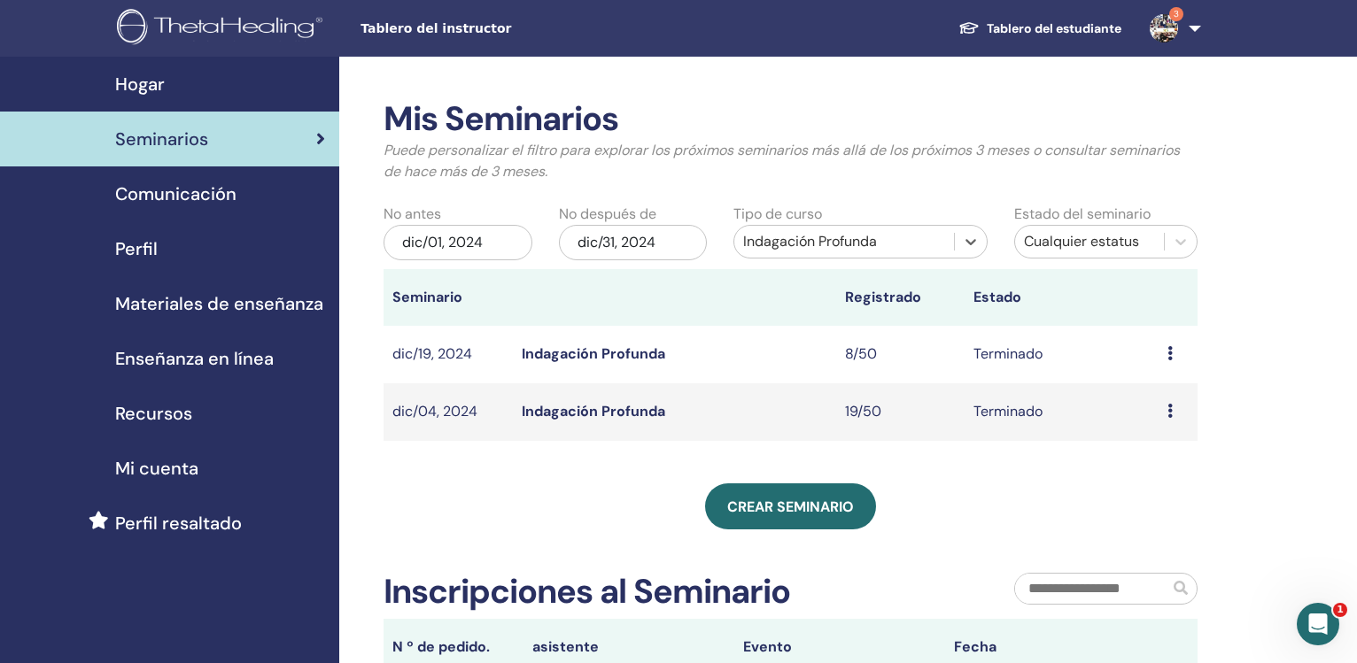
click at [617, 353] on link "Indagación Profunda" at bounding box center [594, 354] width 144 height 19
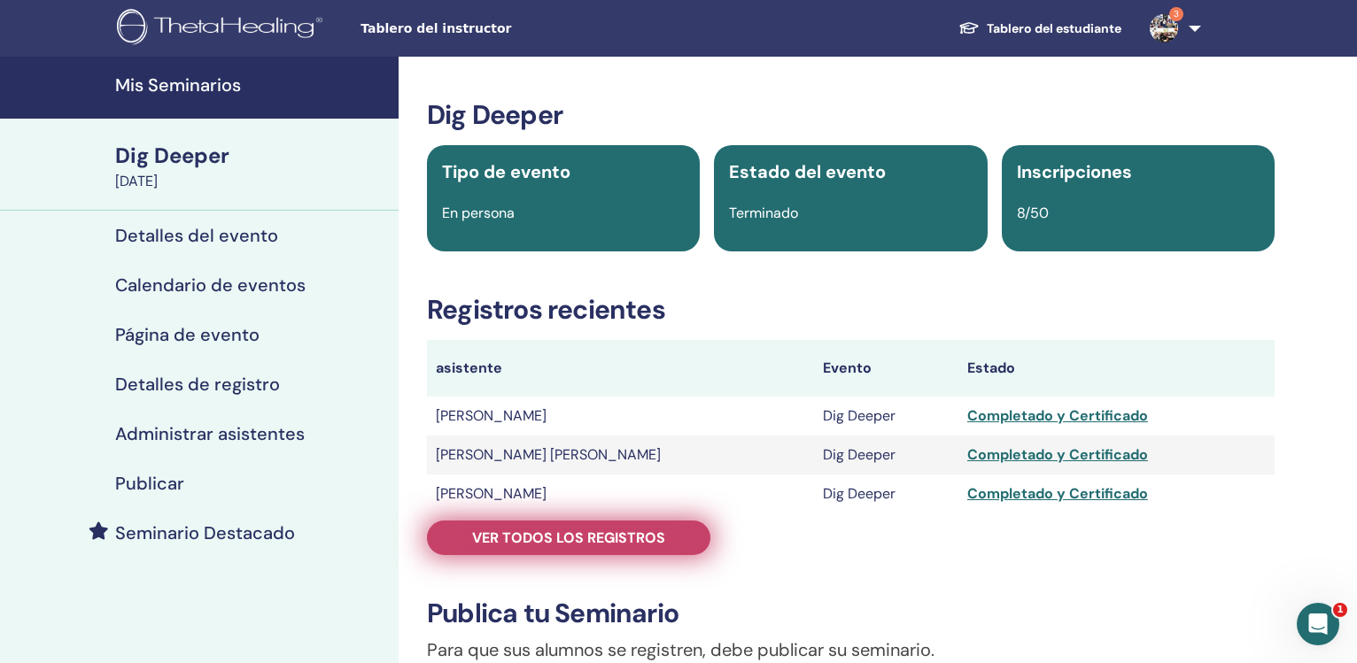
click at [597, 524] on link "Ver todos los registros" at bounding box center [568, 538] width 283 height 35
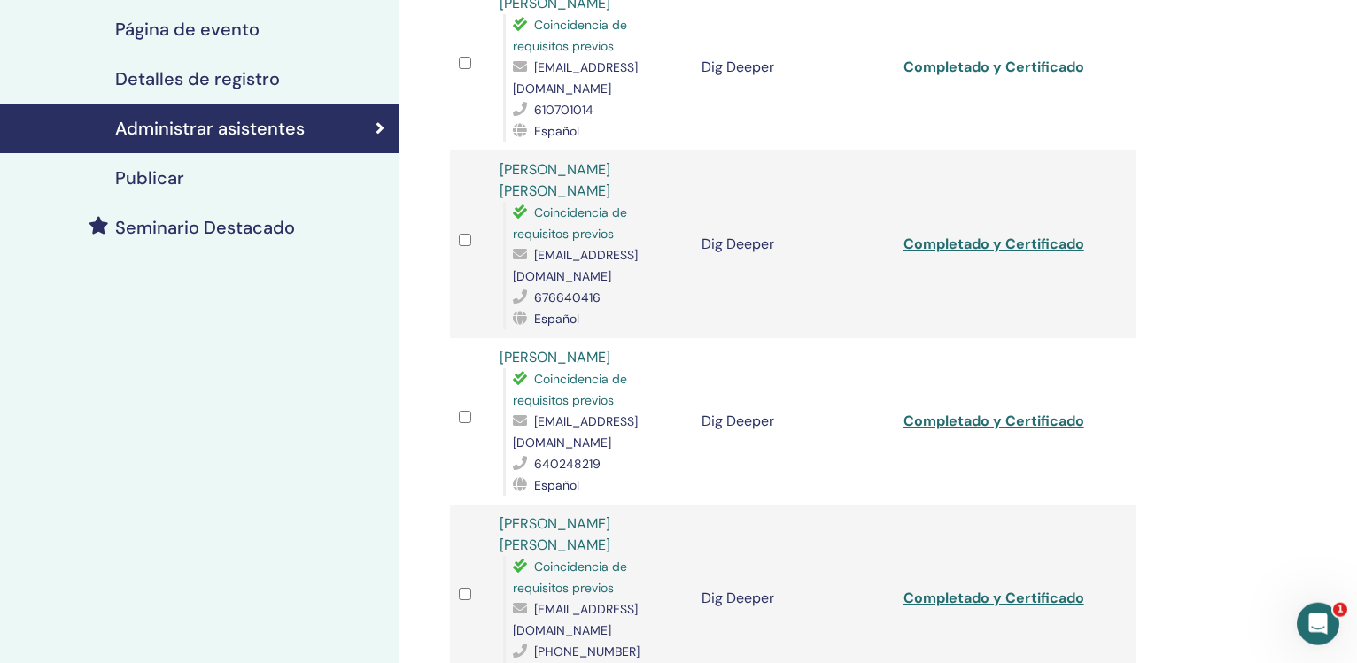
scroll to position [181, 0]
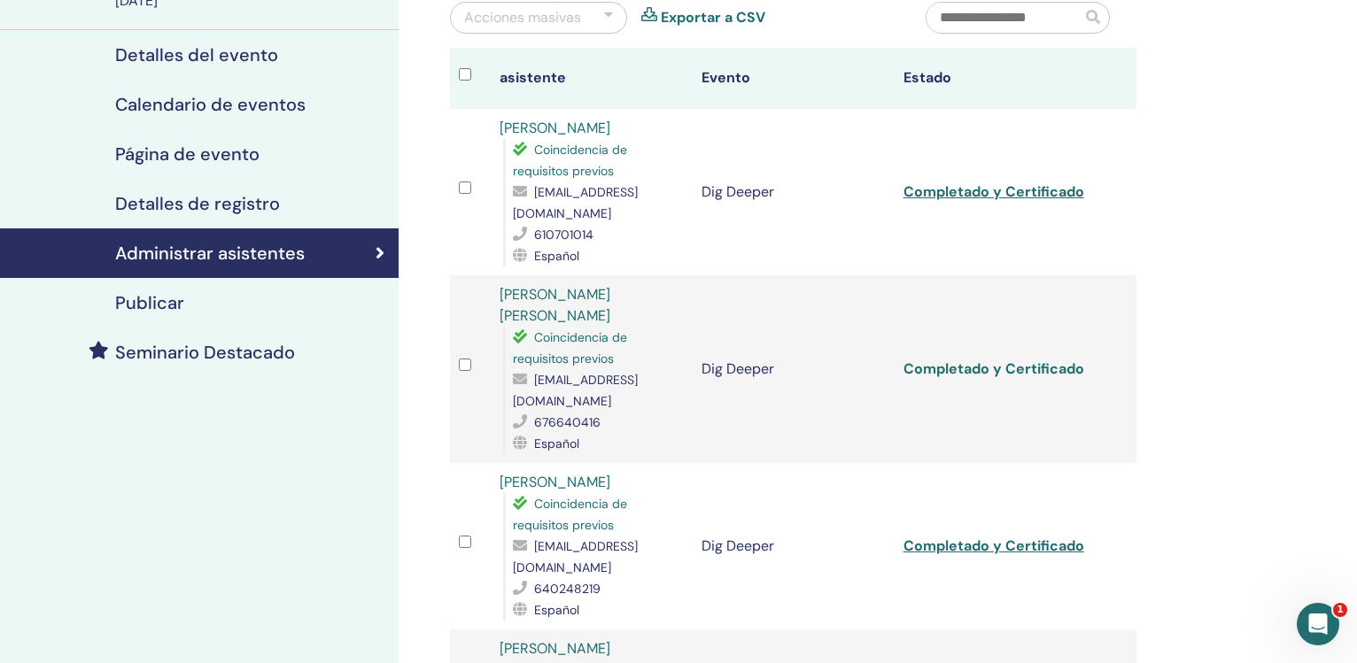
click at [973, 360] on link "Completado y Certificado" at bounding box center [994, 369] width 181 height 19
